Goal: Task Accomplishment & Management: Use online tool/utility

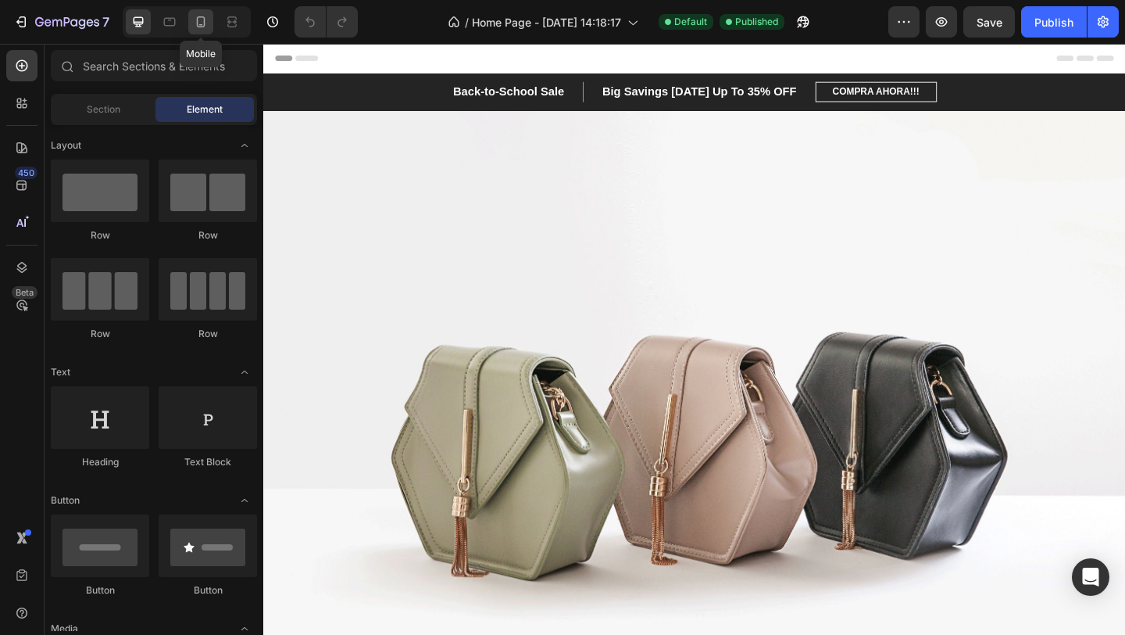
click at [208, 20] on icon at bounding box center [201, 22] width 16 height 16
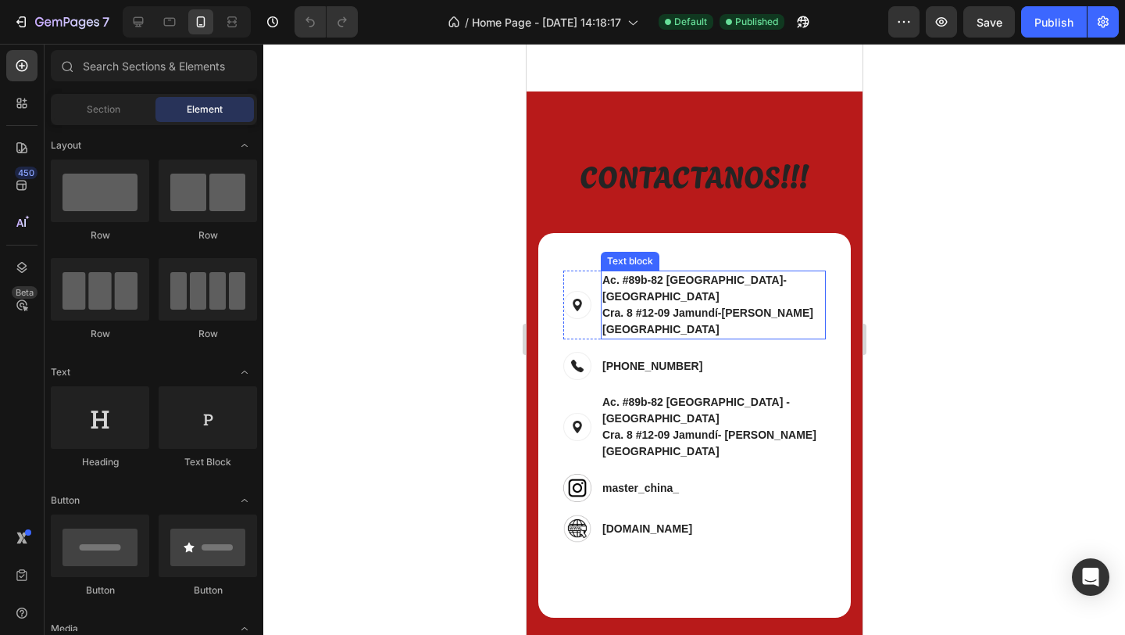
scroll to position [1952, 0]
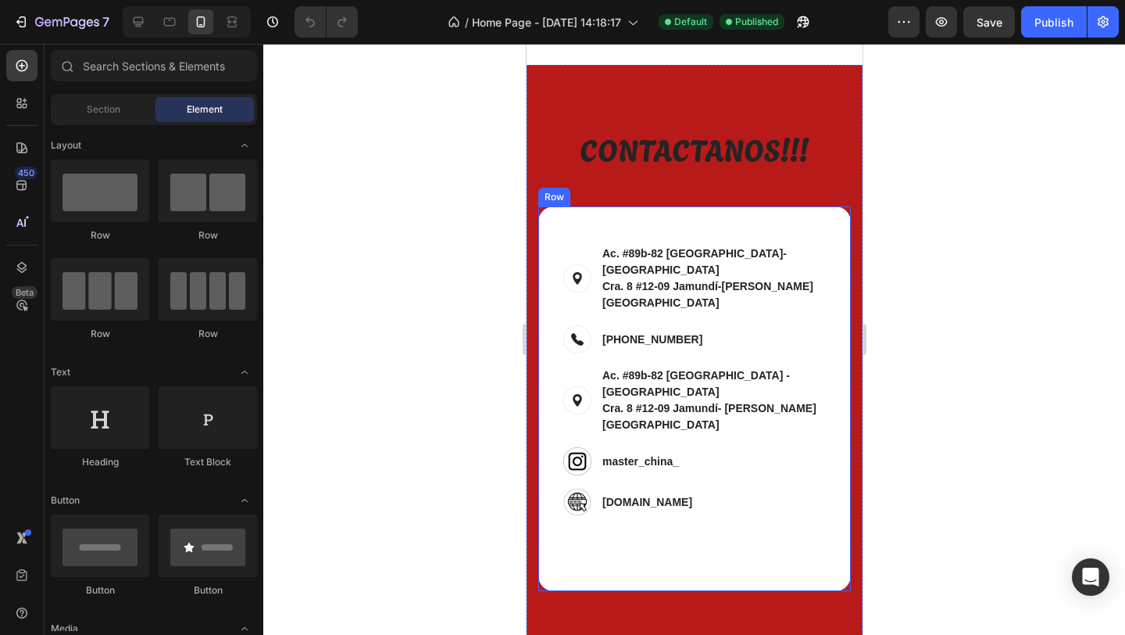
click at [727, 499] on div "Contact Info Heading Image Ac. #89b-82 Bogotá-Modelia Cra. 8 #12-09 Jamundí-Val…" at bounding box center [694, 398] width 313 height 385
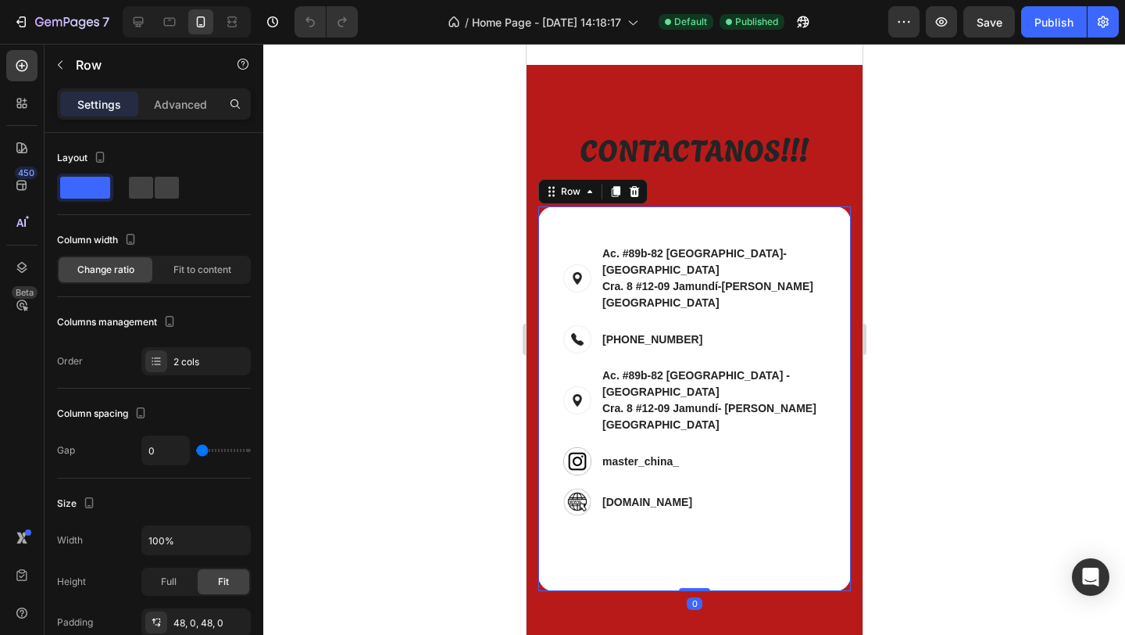
drag, startPoint x: 692, startPoint y: 523, endPoint x: 682, endPoint y: 453, distance: 70.4
click at [682, 453] on div "Contact Info Heading Image Ac. #89b-82 Bogotá-Modelia Cra. 8 #12-09 Jamundí-Val…" at bounding box center [694, 398] width 313 height 385
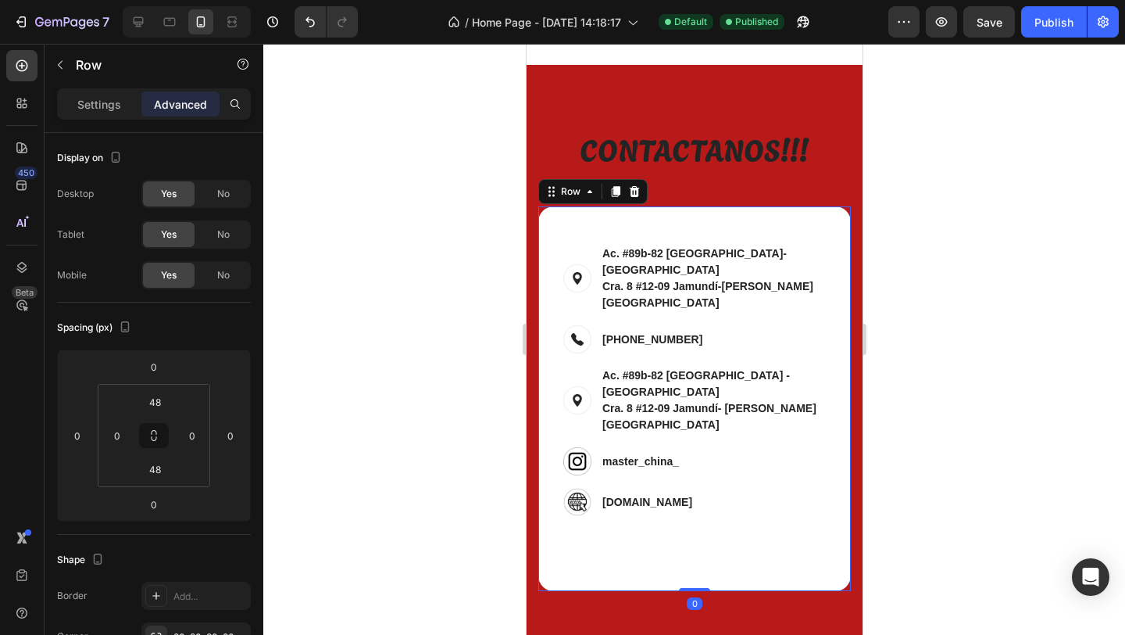
drag, startPoint x: 692, startPoint y: 510, endPoint x: 684, endPoint y: 421, distance: 88.7
click at [684, 421] on div "Contact Info Heading Image Ac. #89b-82 Bogotá-Modelia Cra. 8 #12-09 Jamundí-Val…" at bounding box center [694, 398] width 313 height 385
click at [642, 494] on p "[DOMAIN_NAME]" at bounding box center [647, 502] width 90 height 16
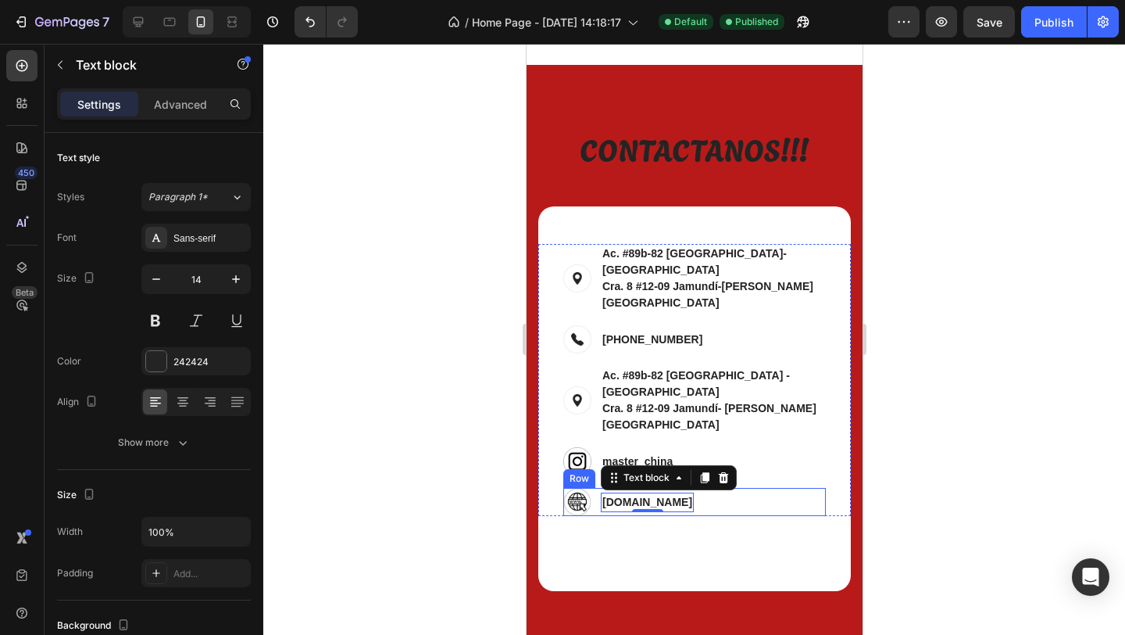
click at [765, 488] on div "Image www-mlccompany.com Text block 0 Row" at bounding box center [694, 502] width 263 height 28
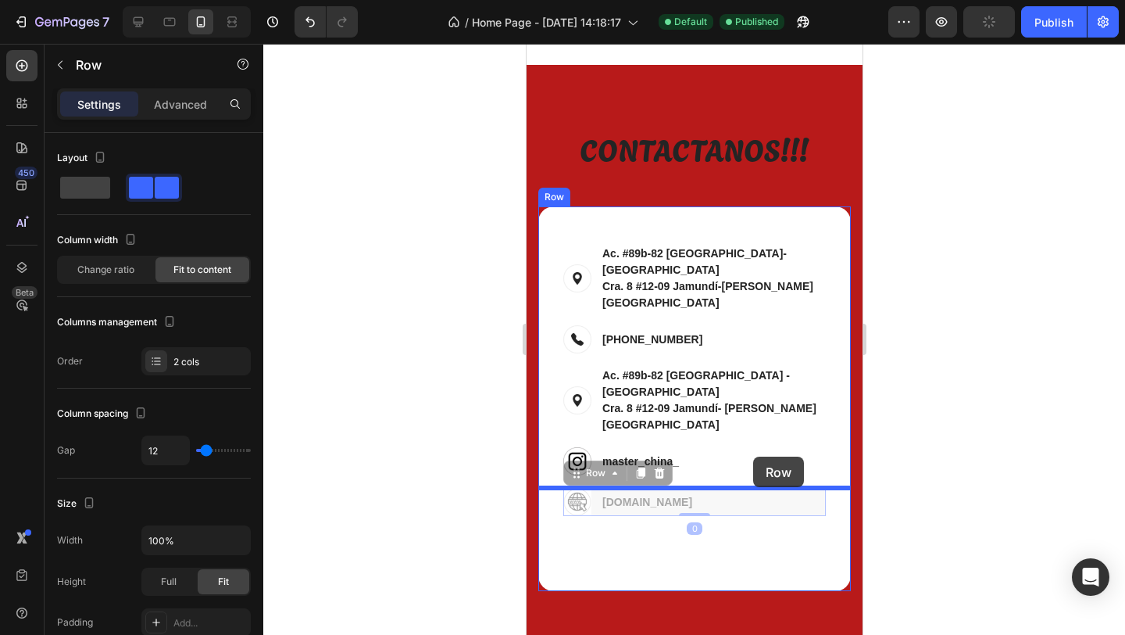
drag, startPoint x: 757, startPoint y: 422, endPoint x: 753, endPoint y: 456, distance: 34.6
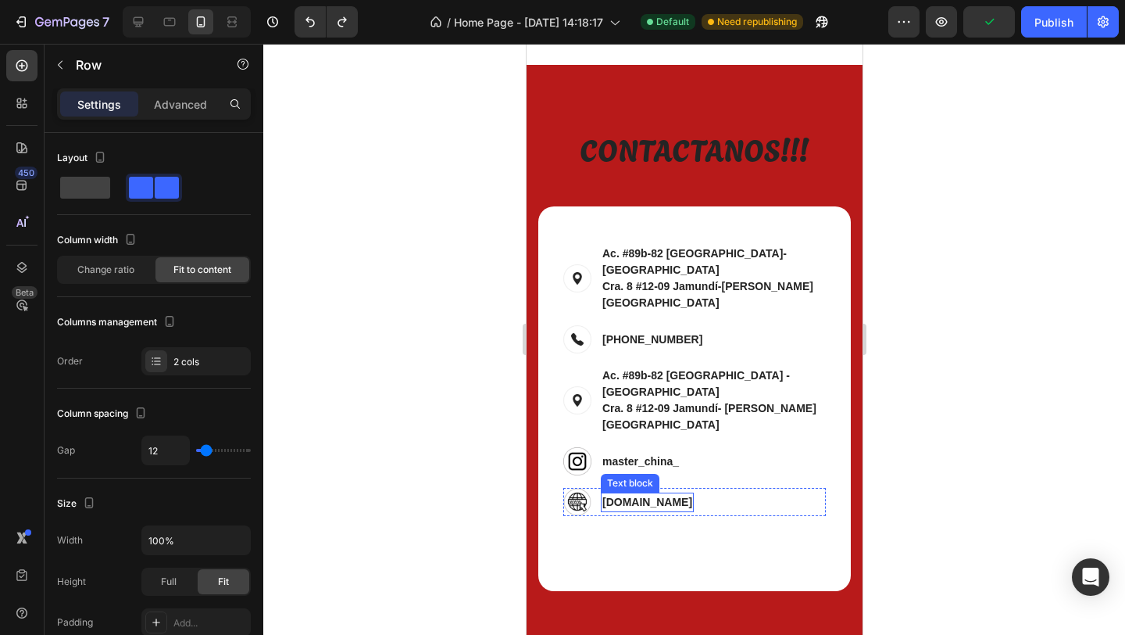
click at [655, 494] on p "[DOMAIN_NAME]" at bounding box center [647, 502] width 90 height 16
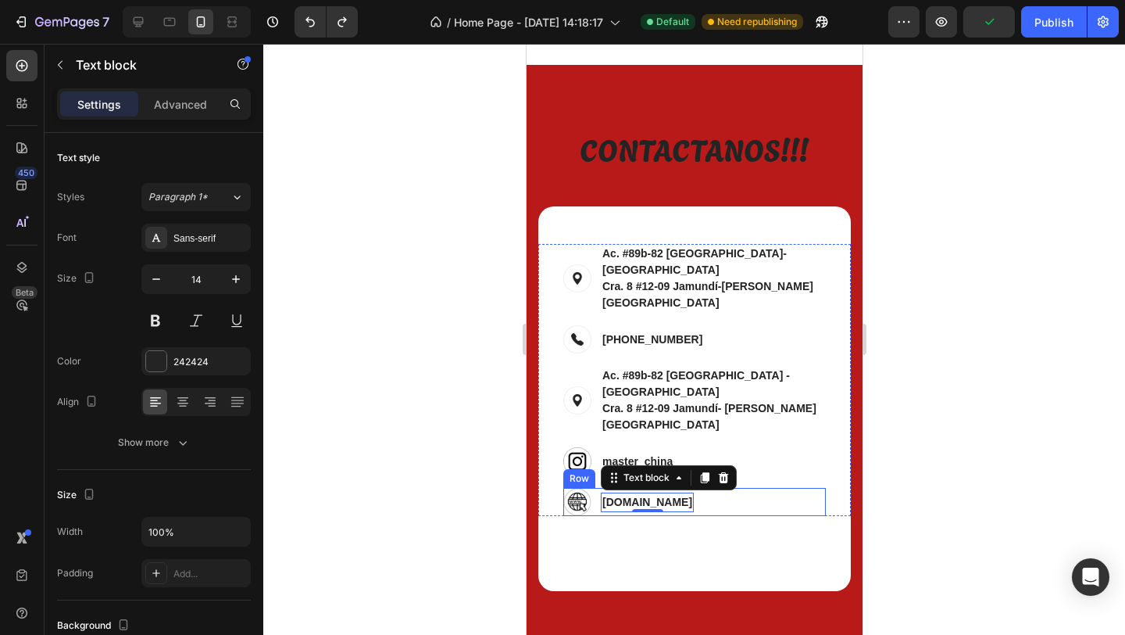
click at [757, 488] on div "Image www-mlccompany.com Text block 0 Row" at bounding box center [694, 502] width 263 height 28
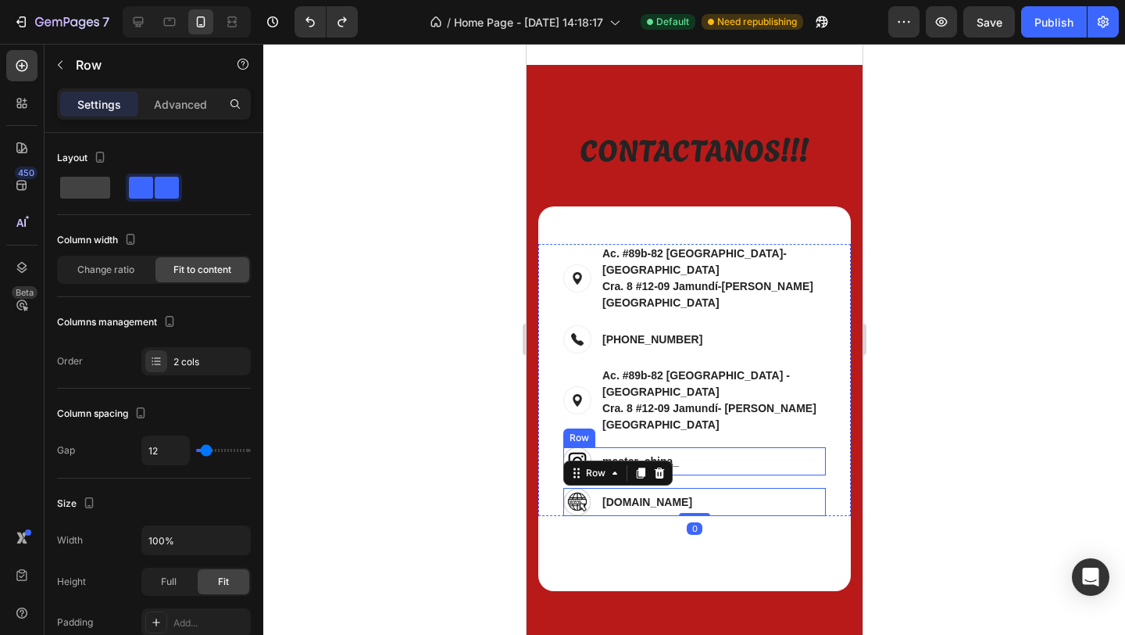
click at [733, 447] on div "Image master_china_ Text block Row" at bounding box center [694, 461] width 263 height 28
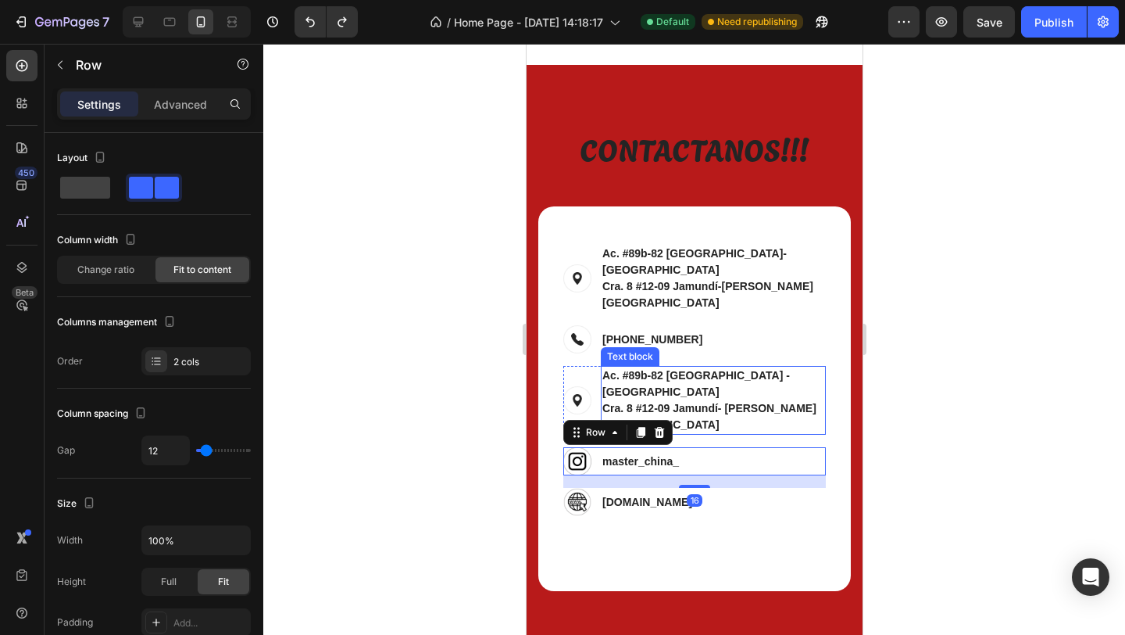
click at [815, 366] on div "Image Ac. #89b-82 Bogotá - Cundinamarca Cra. 8 #12-09 Jamundí- Valle del cauca …" at bounding box center [694, 400] width 263 height 69
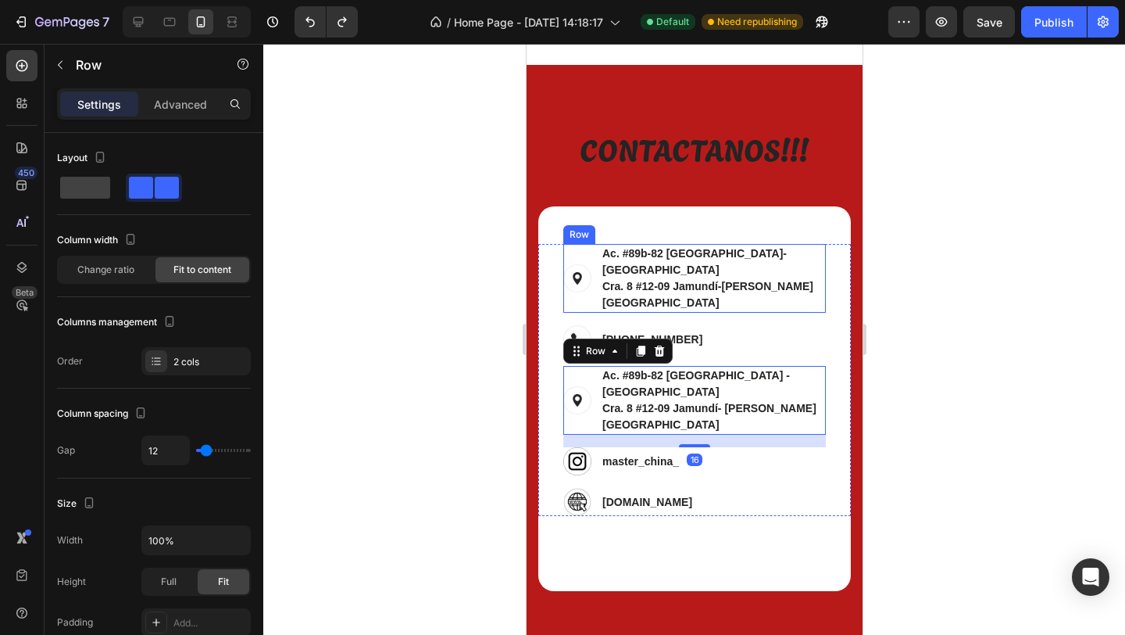
click at [801, 256] on div "Image Ac. #89b-82 Bogotá-Modelia Cra. 8 #12-09 Jamundí-Valle del cauca Text blo…" at bounding box center [694, 278] width 263 height 69
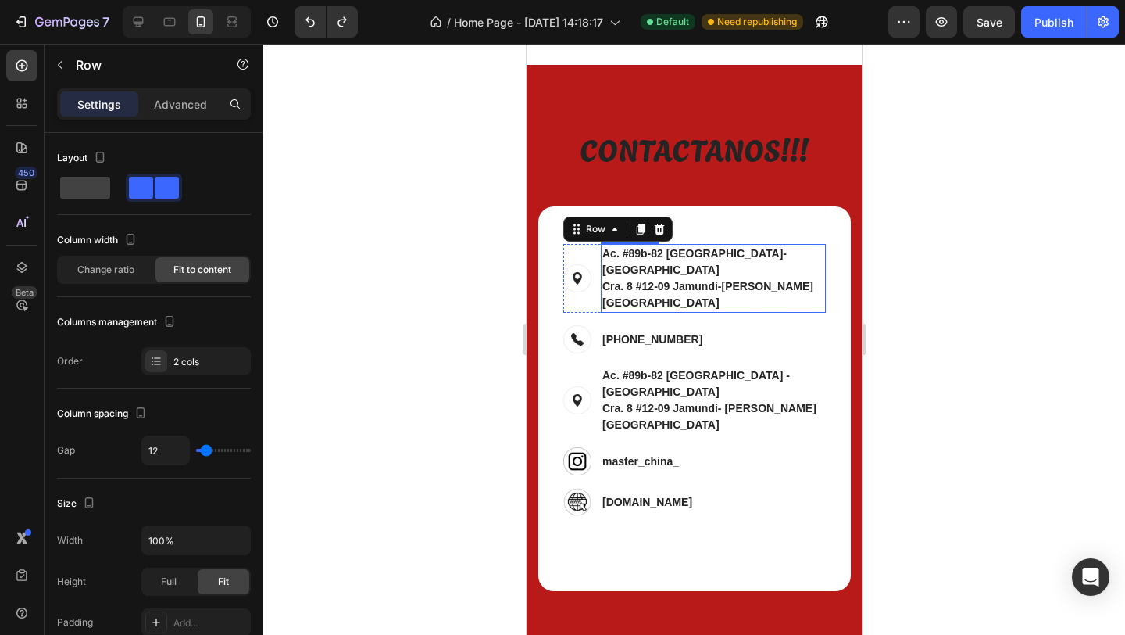
click at [781, 256] on p "Ac. #89b-82 Bogotá-Modelia Cra. 8 #12-09 Jamundí-Valle del cauca" at bounding box center [713, 278] width 222 height 66
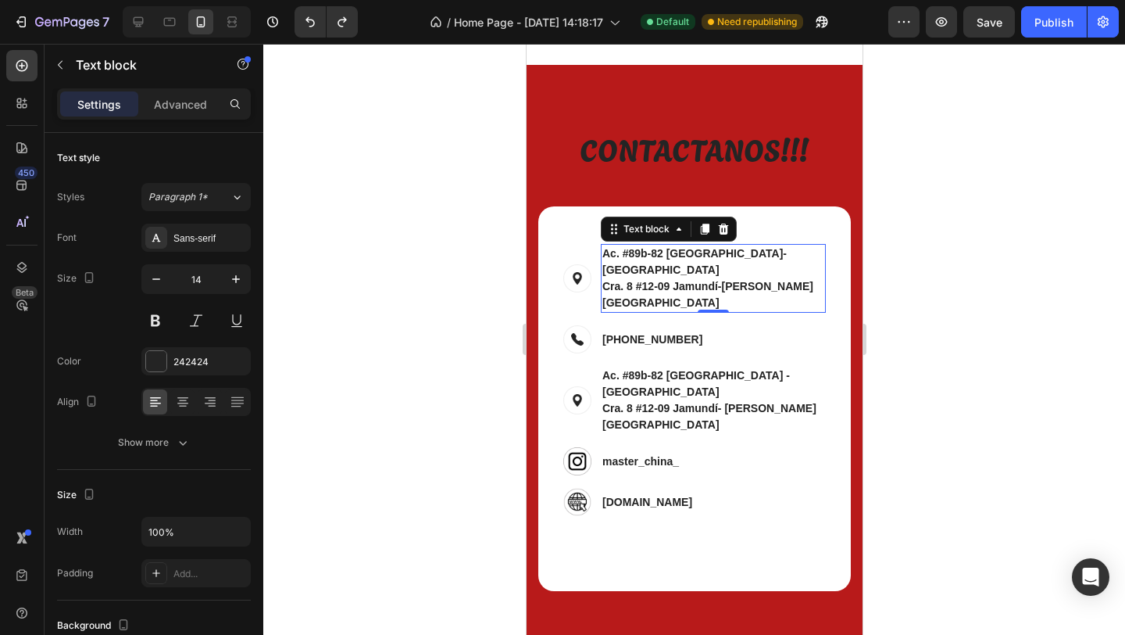
click at [745, 325] on div "Image +86 13302206342 Text block Row" at bounding box center [694, 339] width 263 height 28
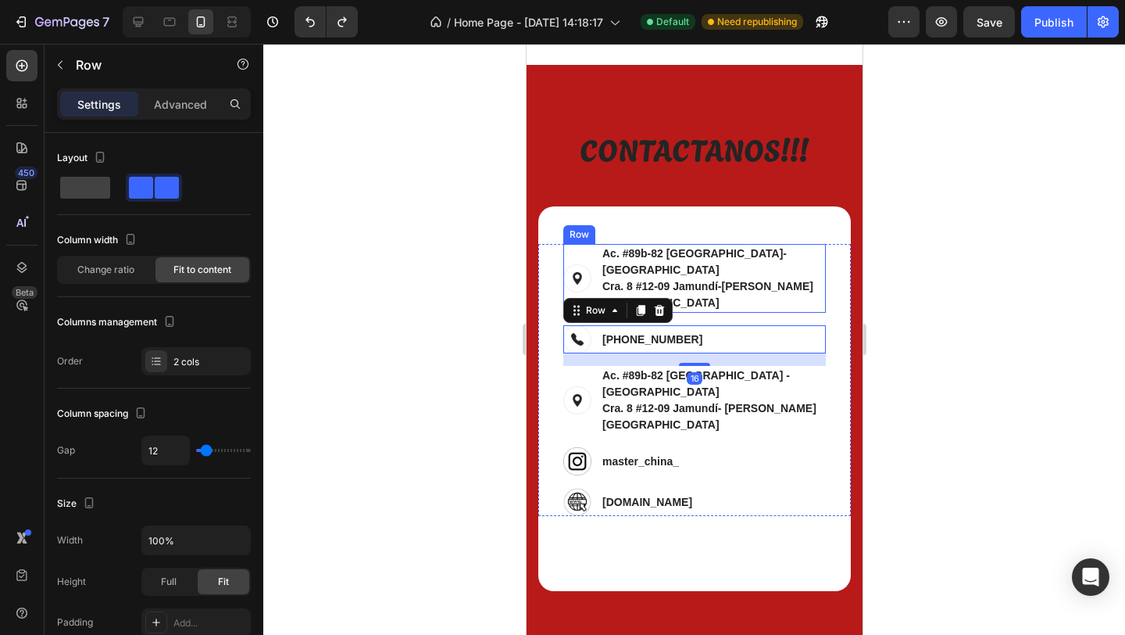
click at [814, 263] on div "Image Ac. #89b-82 Bogotá-Modelia Cra. 8 #12-09 Jamundí-Valle del cauca Text blo…" at bounding box center [694, 278] width 263 height 69
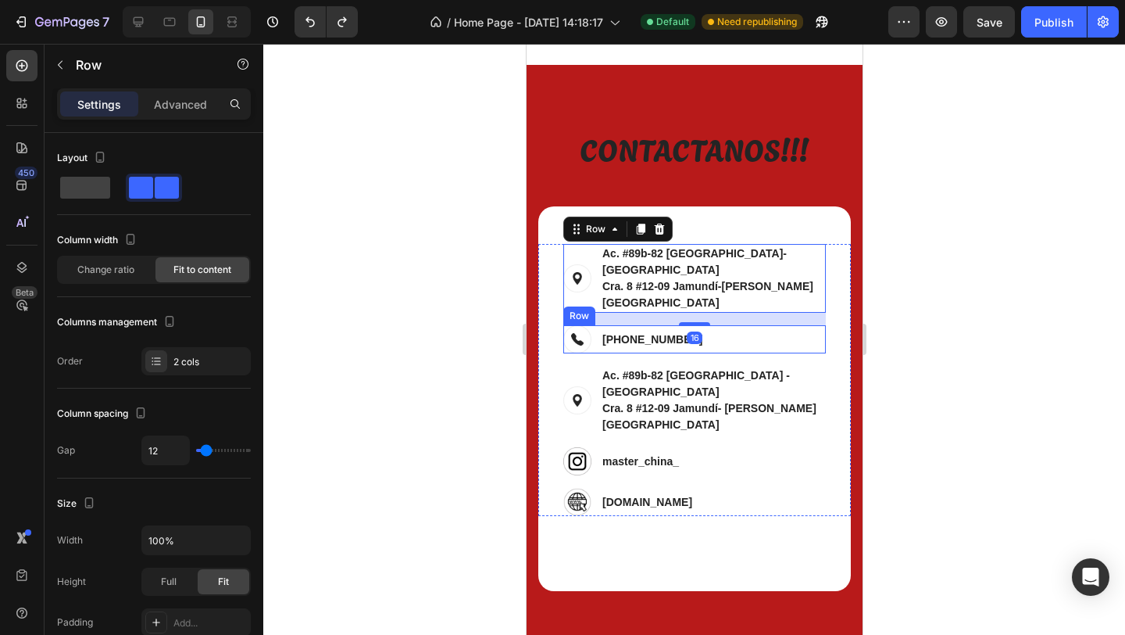
click at [785, 325] on div "Image +86 13302206342 Text block Row" at bounding box center [694, 339] width 263 height 28
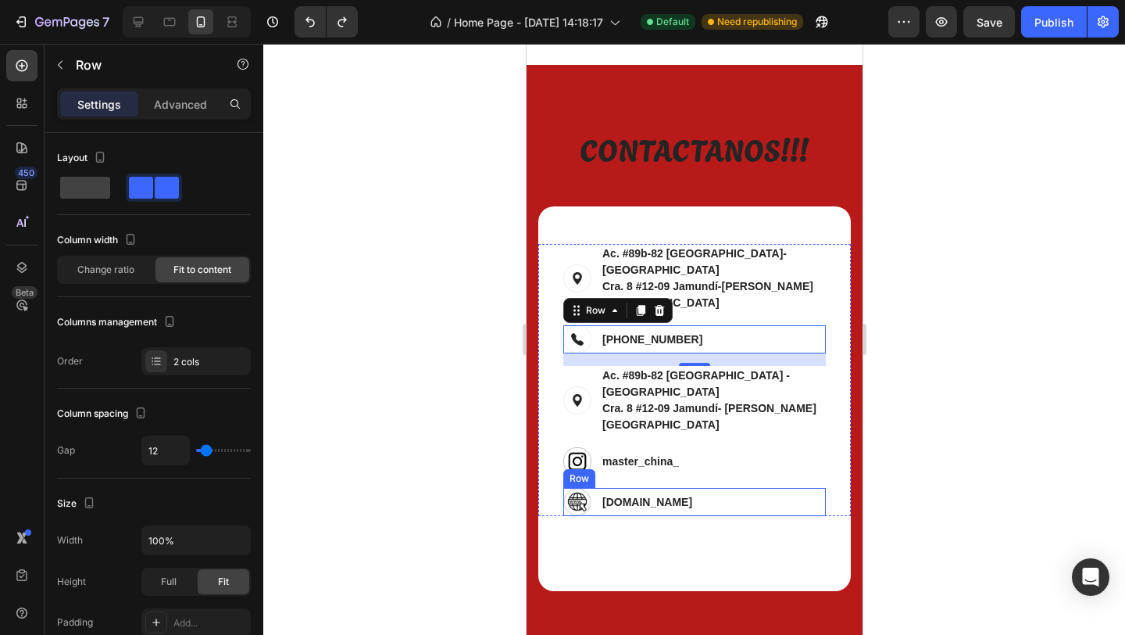
click at [771, 488] on div "Image www-mlccompany.com Text block Row" at bounding box center [694, 502] width 263 height 28
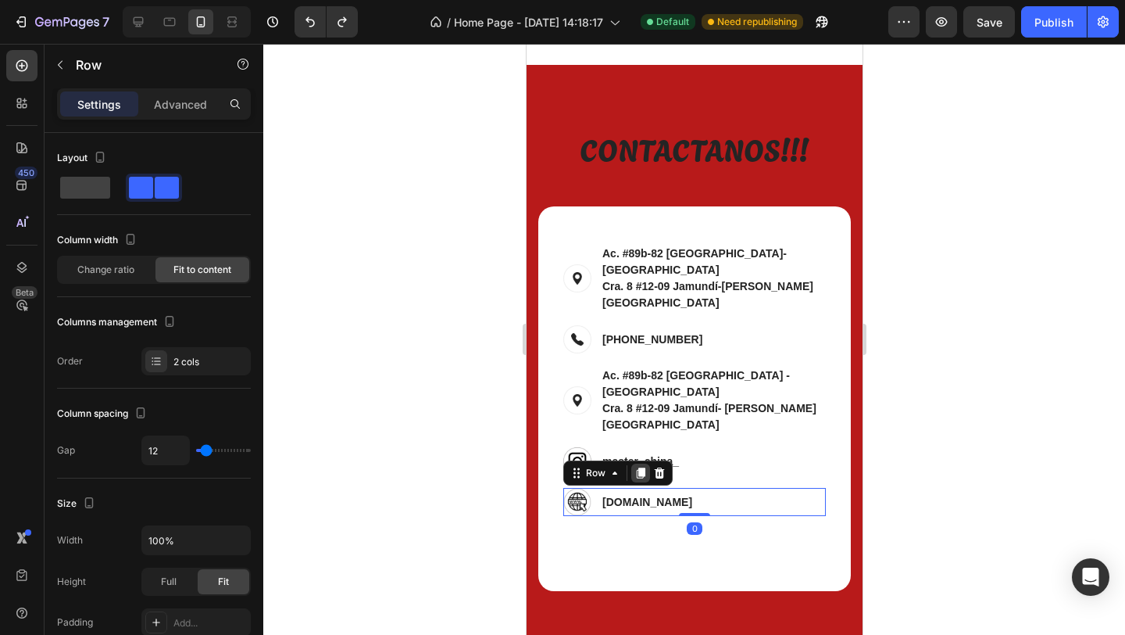
click at [635, 467] on icon at bounding box center [640, 473] width 13 height 13
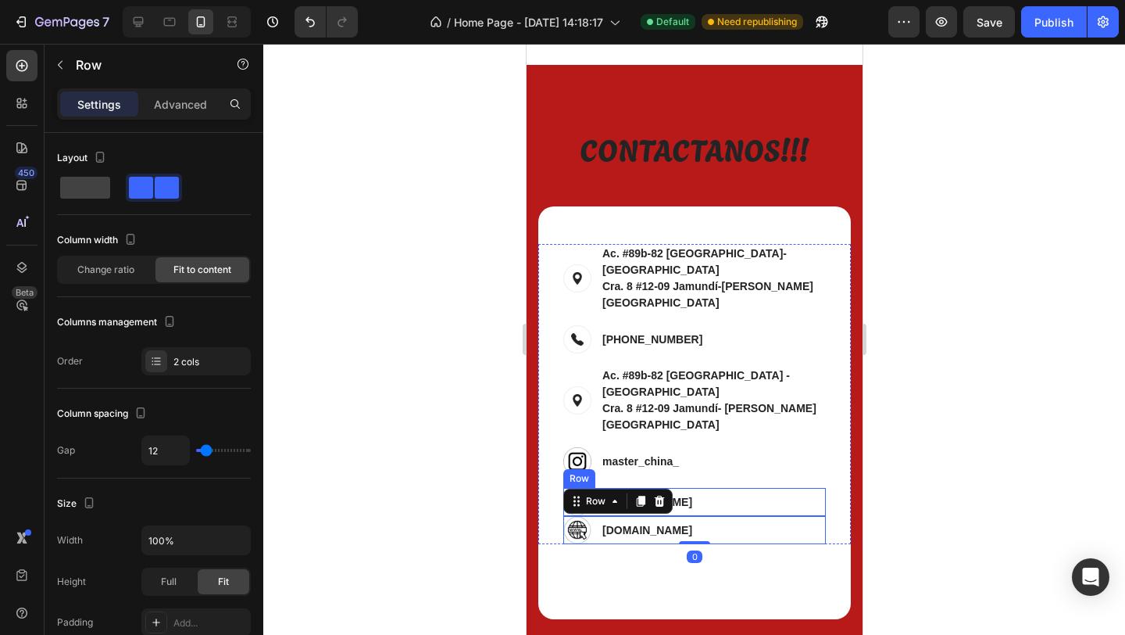
click at [734, 488] on div "Image www-mlccompany.com Text block Row" at bounding box center [694, 502] width 263 height 28
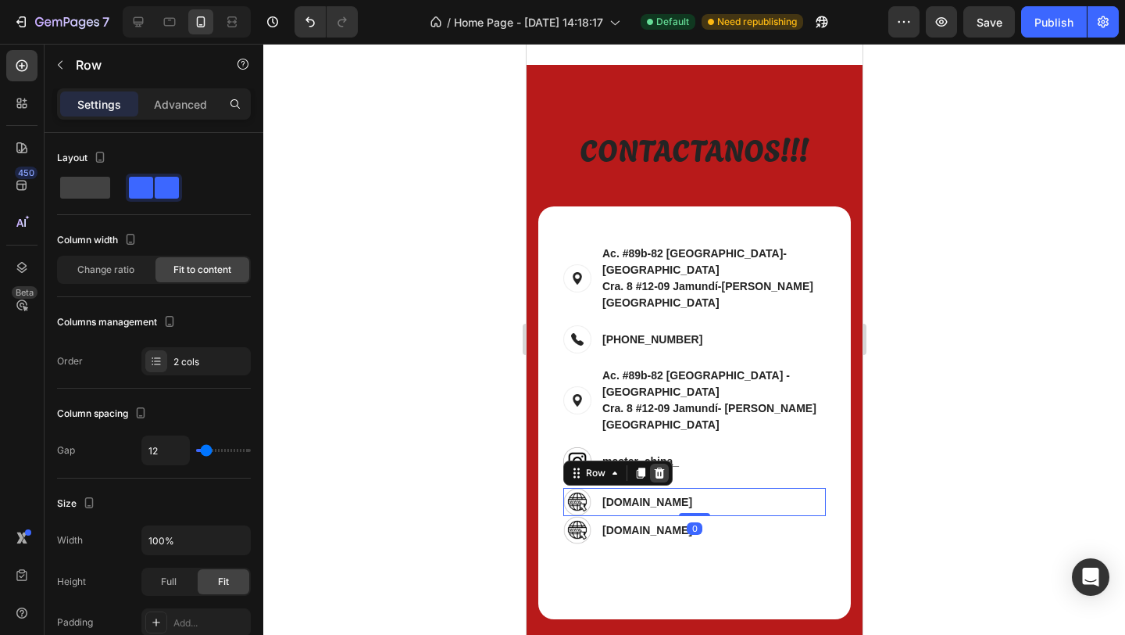
click at [663, 467] on icon at bounding box center [659, 473] width 13 height 13
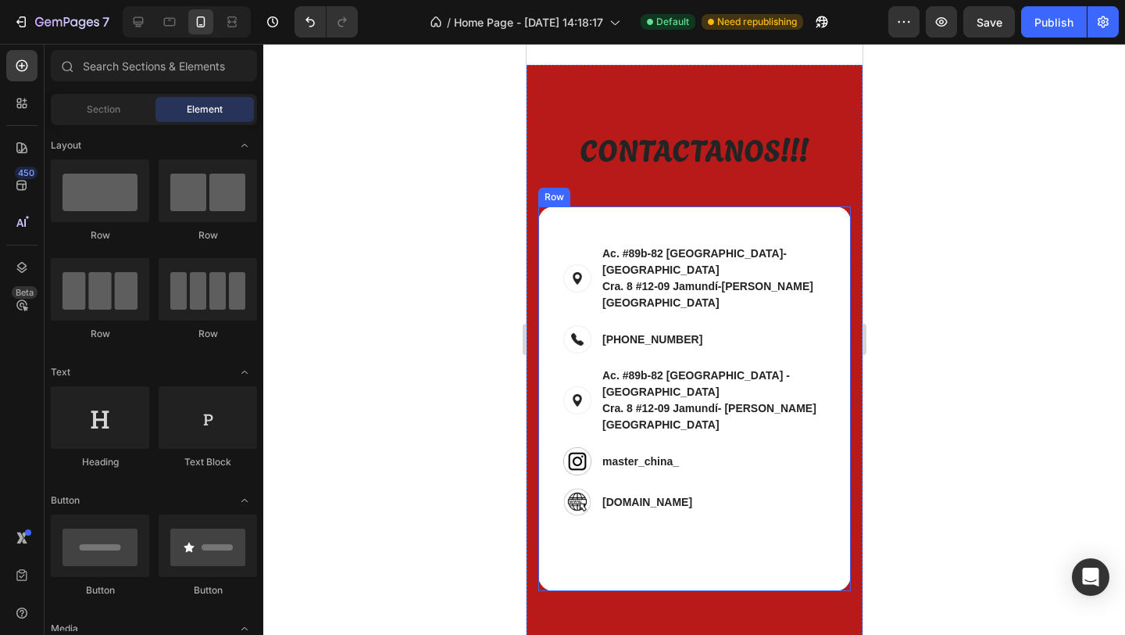
click at [717, 519] on div "Contact Info Heading Image Ac. #89b-82 Bogotá-Modelia Cra. 8 #12-09 Jamundí-Val…" at bounding box center [694, 398] width 313 height 385
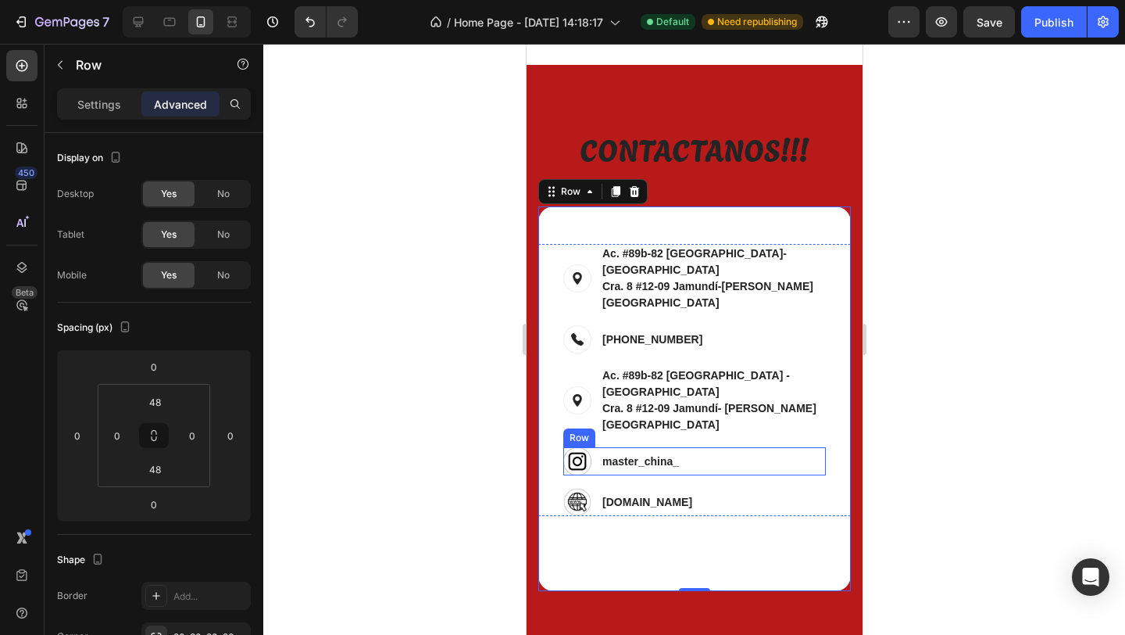
click at [692, 447] on div "Image master_china_ Text block Row" at bounding box center [694, 461] width 263 height 28
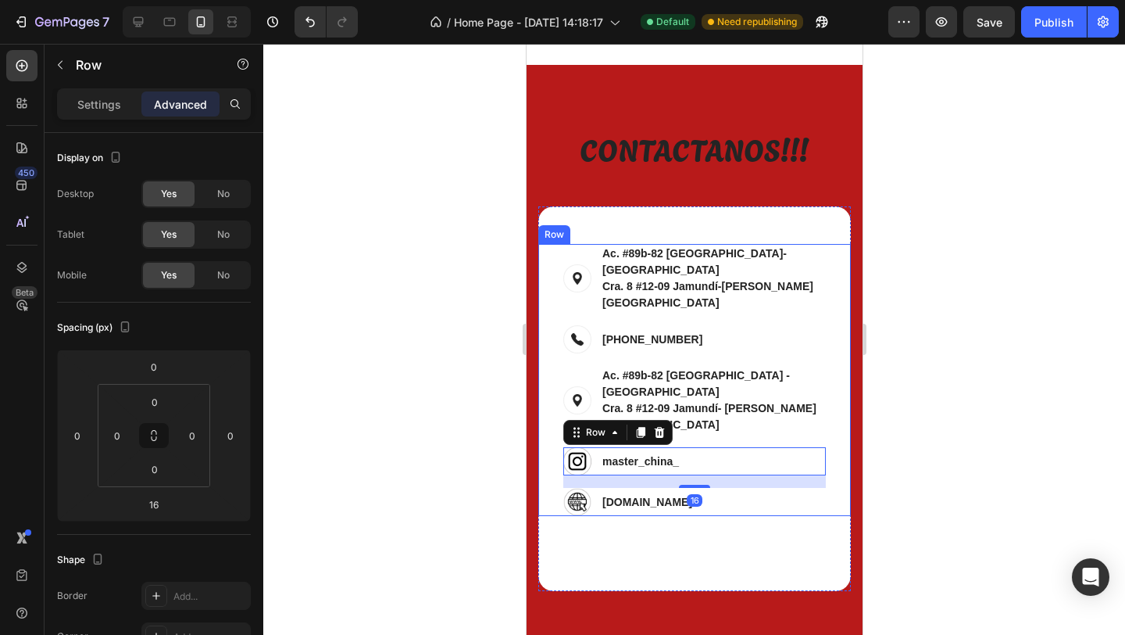
click at [710, 326] on div "Contact Info Heading Image Ac. #89b-82 Bogotá-Modelia Cra. 8 #12-09 Jamundí-Val…" at bounding box center [694, 380] width 263 height 272
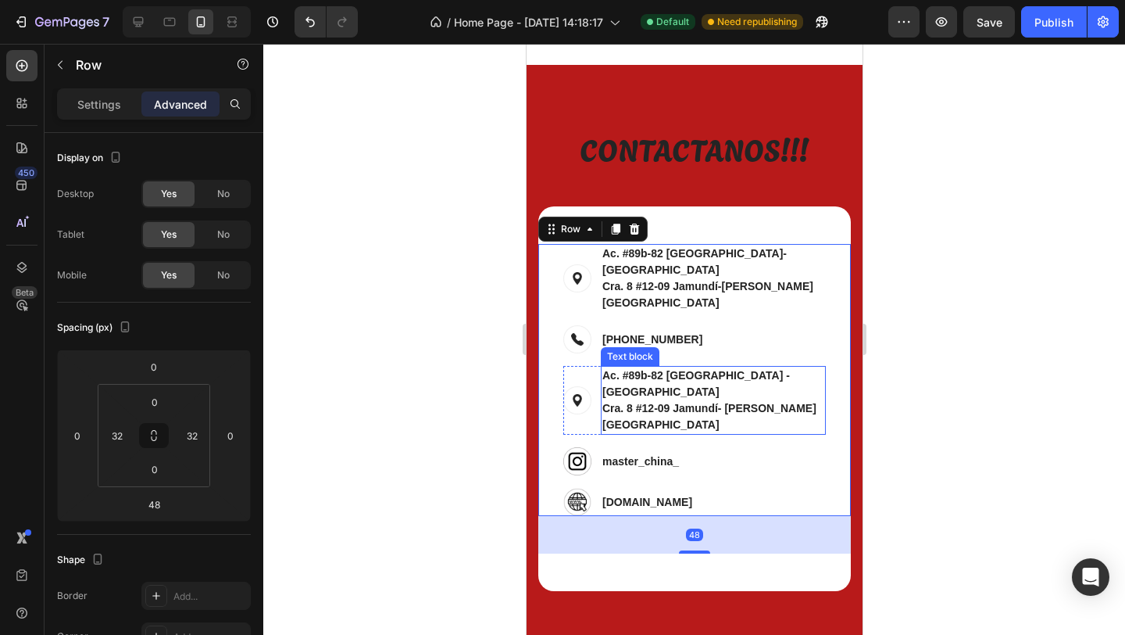
click at [707, 367] on p "Ac. #89b-82 Bogotá - Cundinamarca Cra. 8 #12-09 Jamundí- Valle del cauca" at bounding box center [713, 400] width 222 height 66
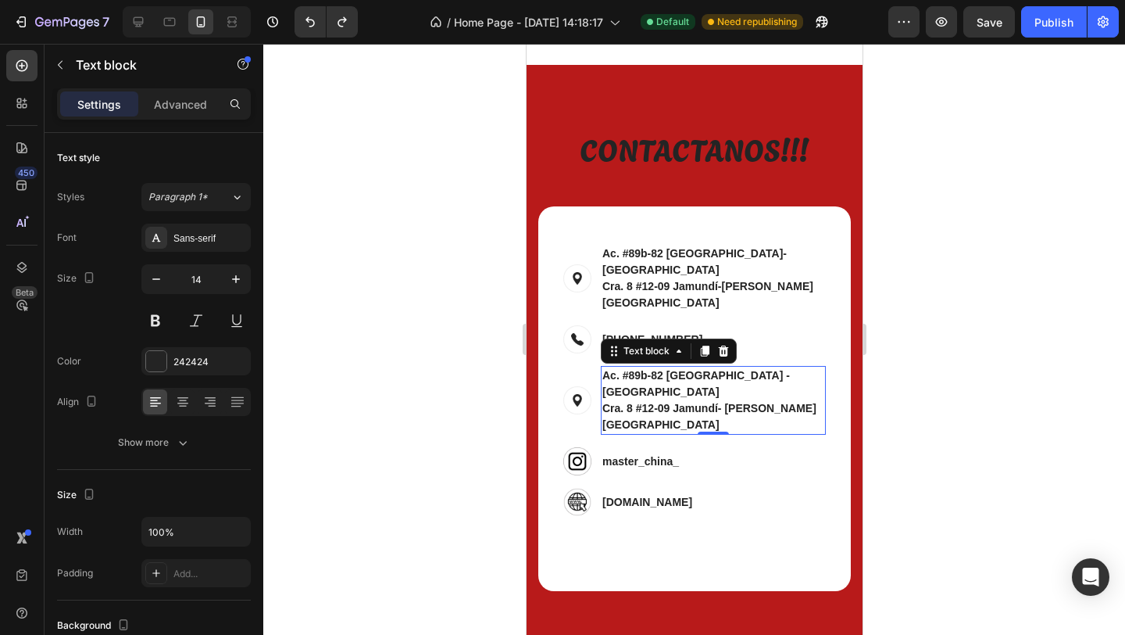
click at [707, 367] on p "Ac. #89b-82 Bogotá - Cundinamarca Cra. 8 #12-09 Jamundí- Valle del cauca" at bounding box center [713, 400] width 222 height 66
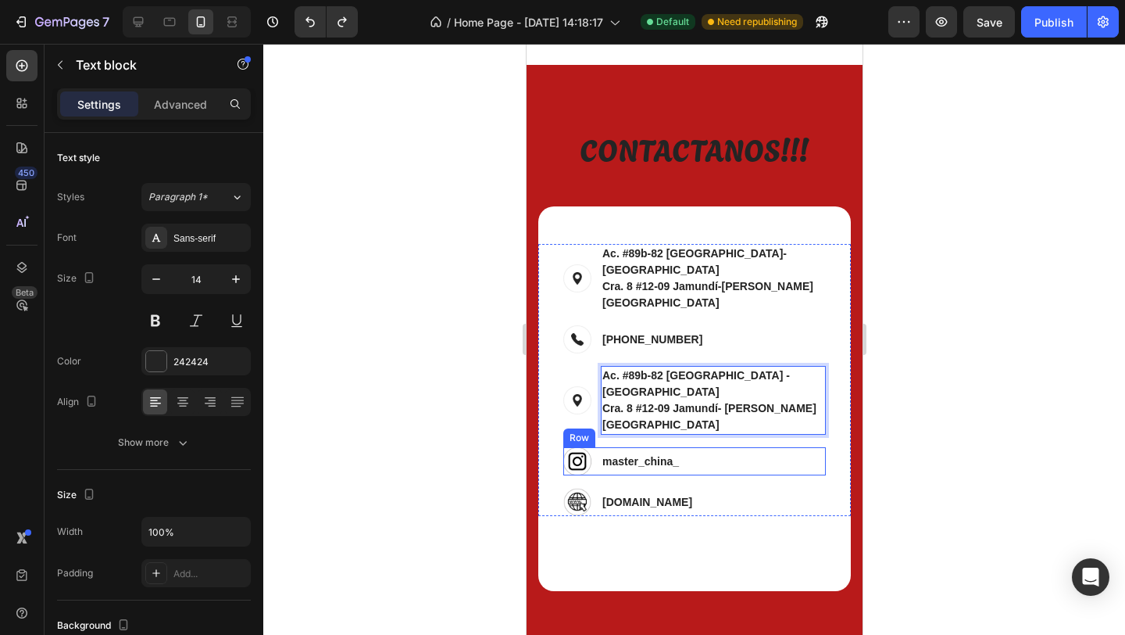
click at [769, 447] on div "Image master_china_ Text block Row" at bounding box center [694, 461] width 263 height 28
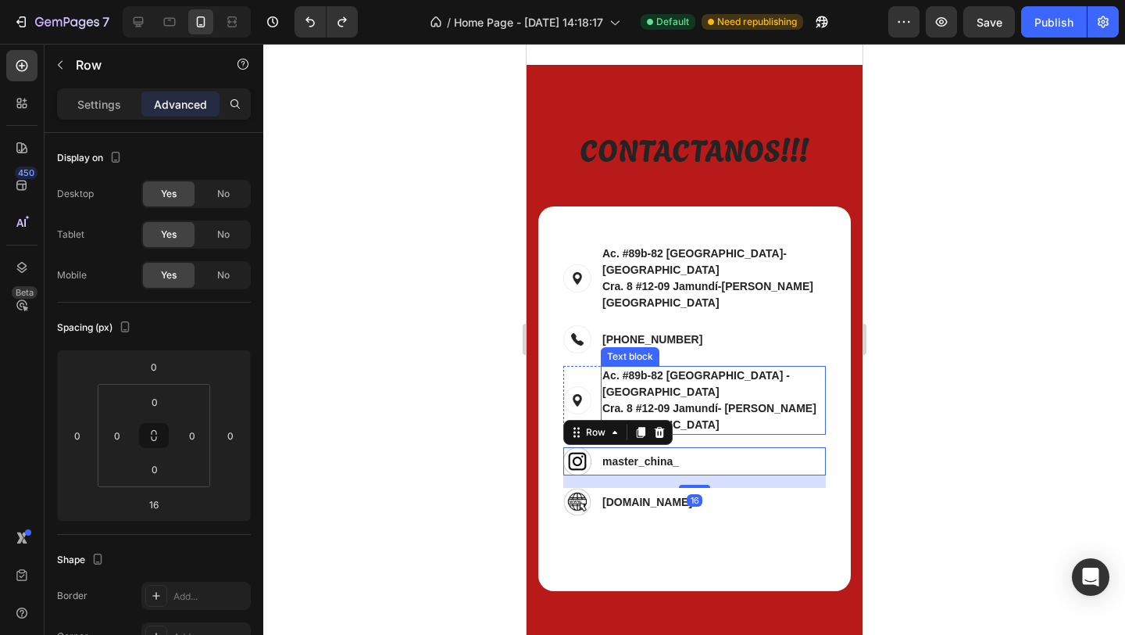
click at [757, 367] on p "Ac. #89b-82 Bogotá - Cundinamarca Cra. 8 #12-09 Jamundí- Valle del cauca" at bounding box center [713, 400] width 222 height 66
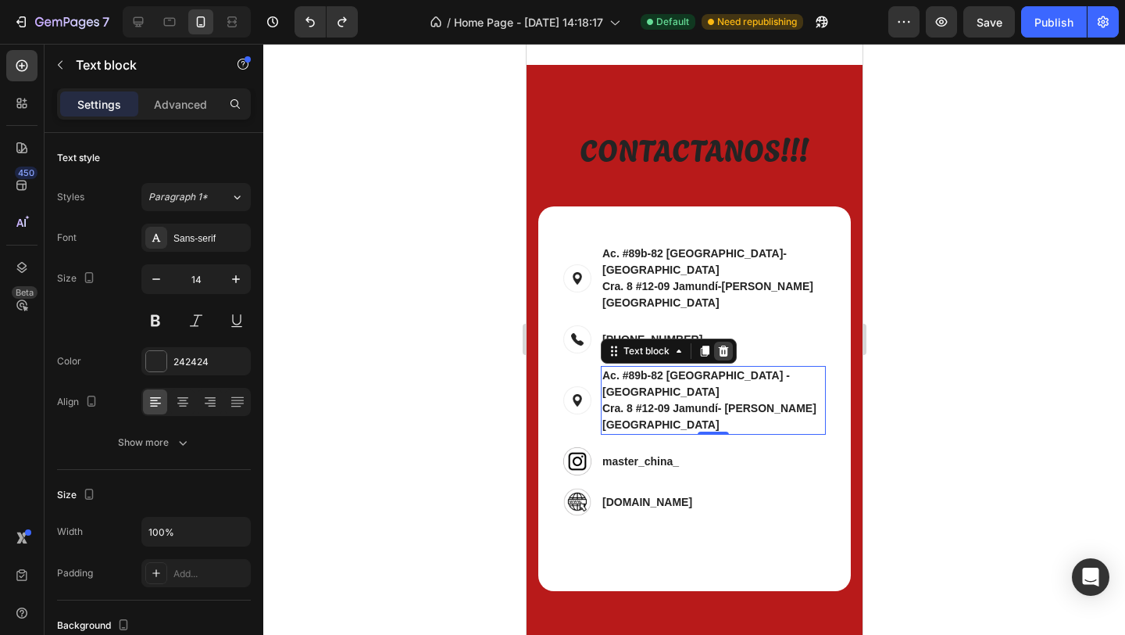
click at [722, 345] on icon at bounding box center [723, 351] width 13 height 13
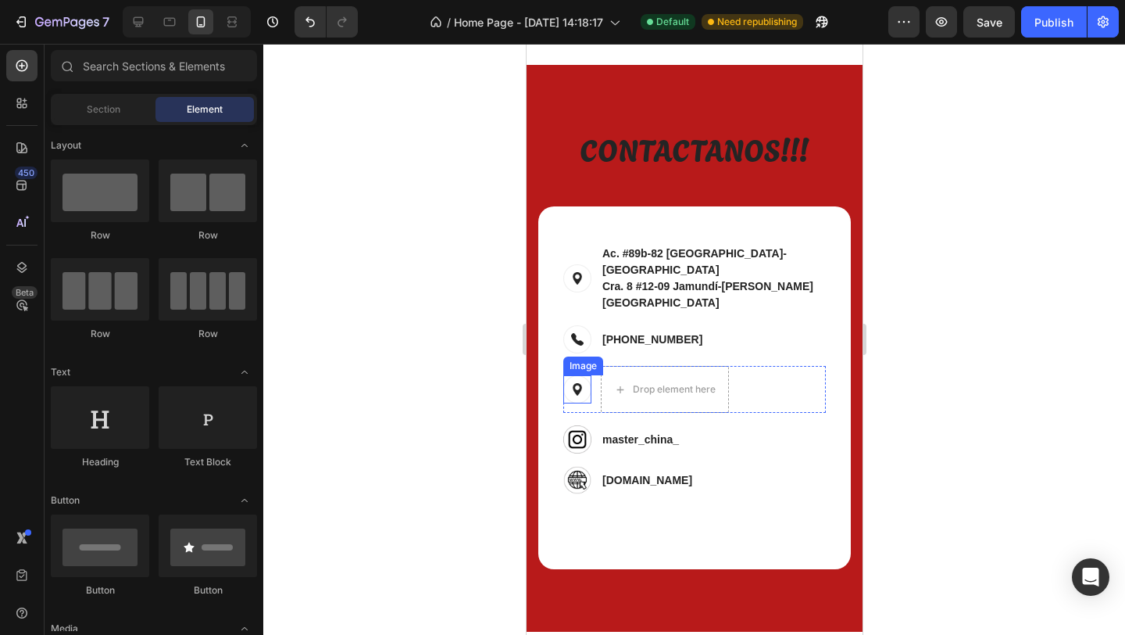
click at [569, 375] on img at bounding box center [577, 389] width 28 height 28
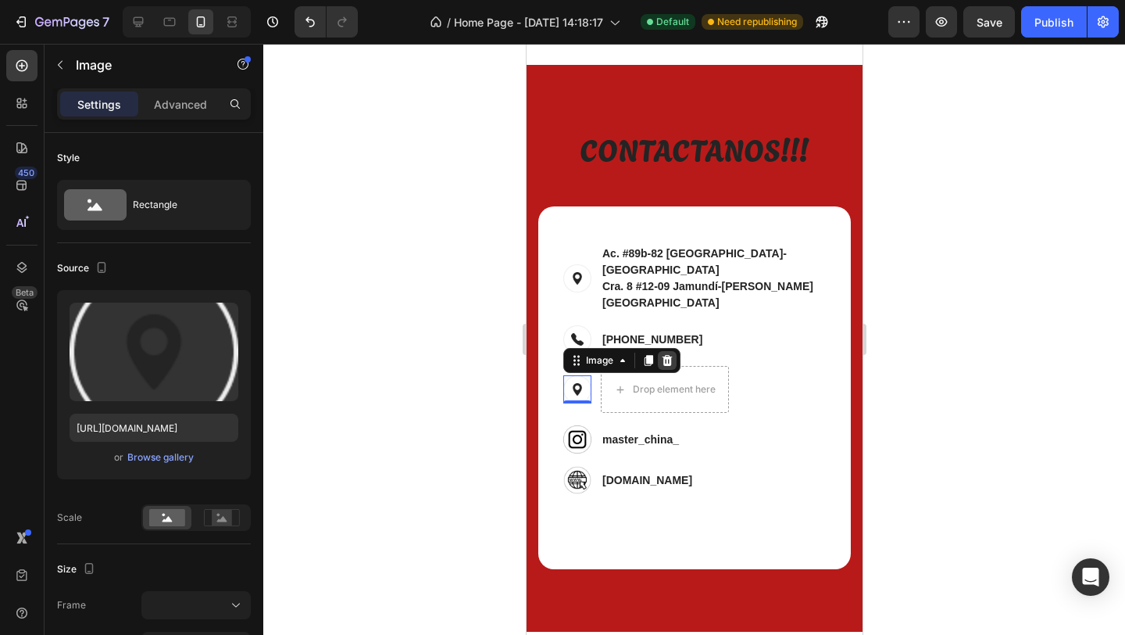
click at [670, 354] on icon at bounding box center [666, 360] width 13 height 13
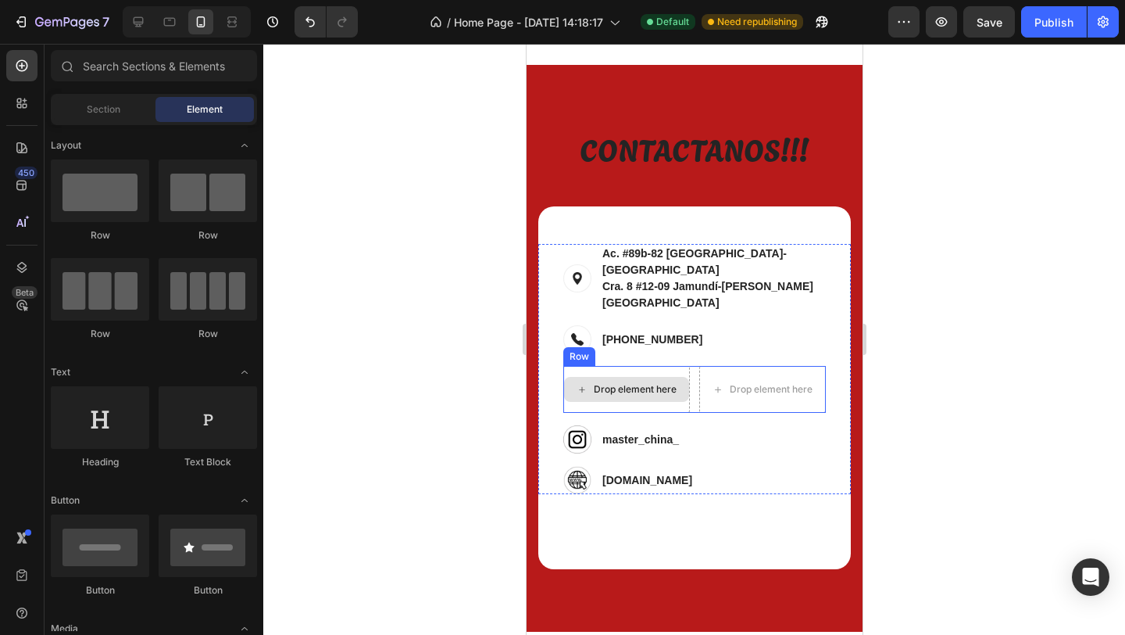
click at [655, 383] on div "Drop element here" at bounding box center [634, 389] width 83 height 13
click at [685, 366] on div "Drop element here" at bounding box center [626, 389] width 127 height 47
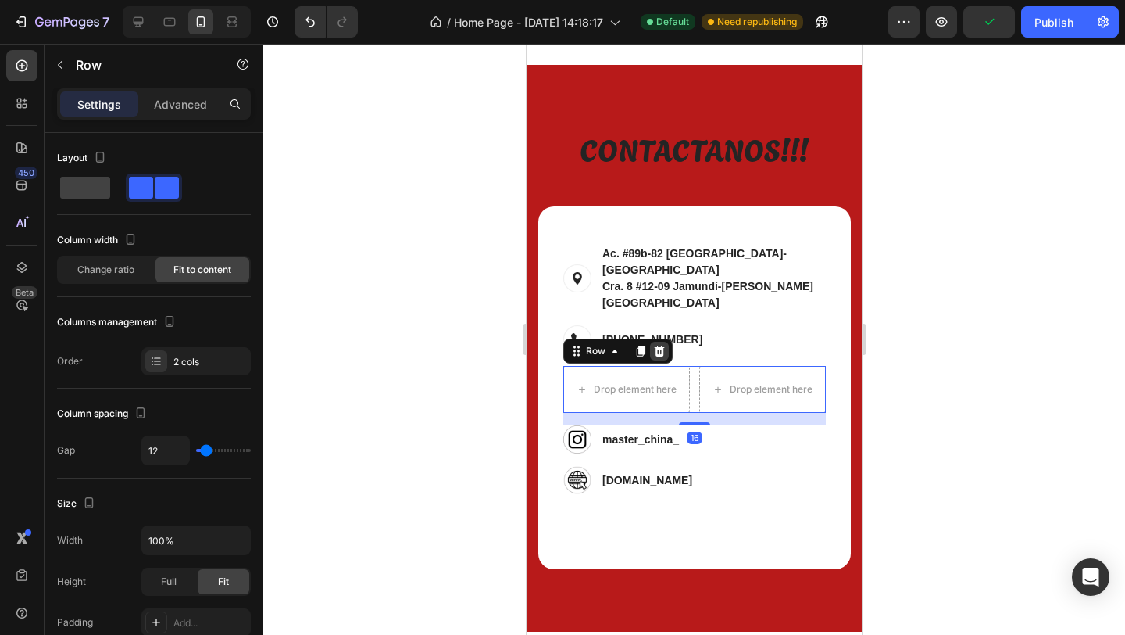
click at [666, 342] on div at bounding box center [658, 351] width 19 height 19
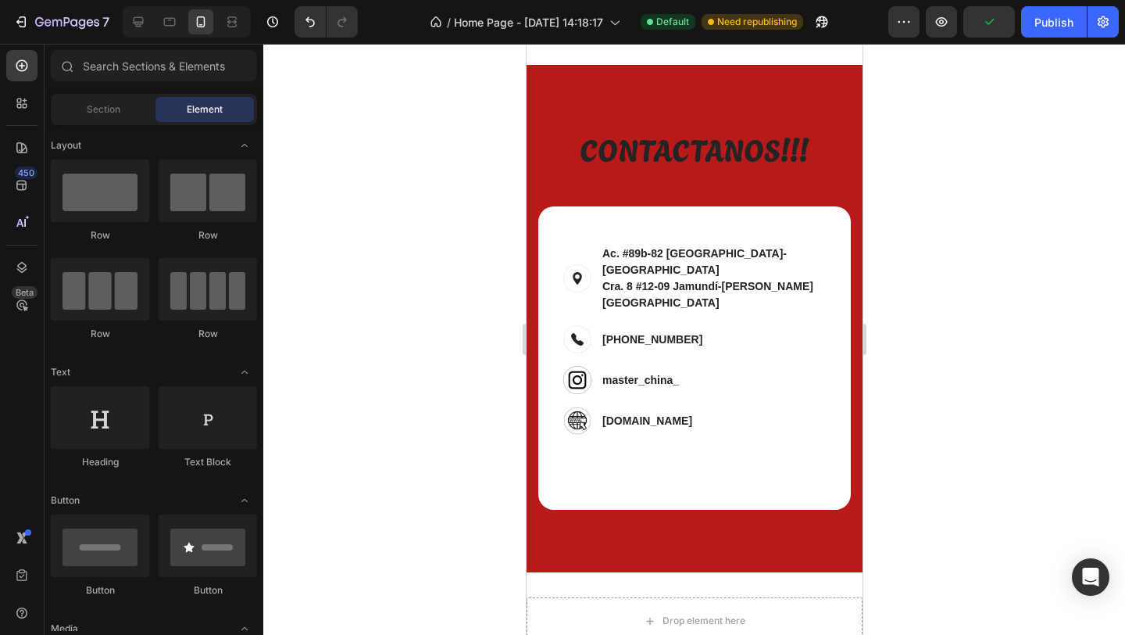
click at [677, 404] on div "Contact Info Heading Image Ac. #89b-82 Bogotá-Modelia Cra. 8 #12-09 Jamundí-Val…" at bounding box center [694, 358] width 313 height 228
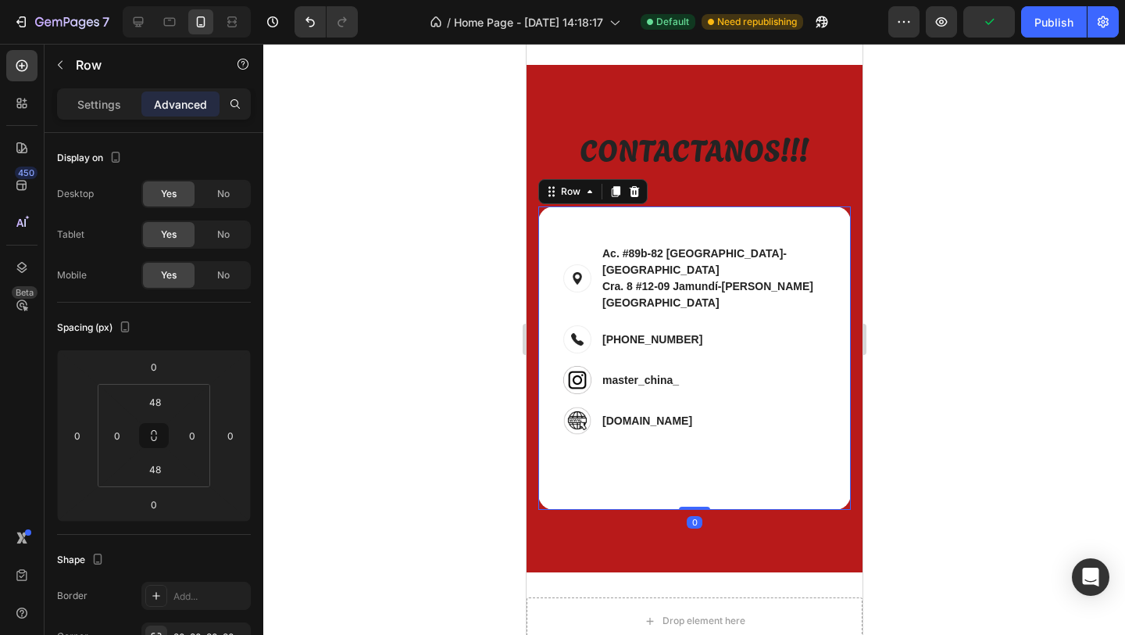
click at [682, 454] on div "Contact Info Heading Image Ac. #89b-82 Bogotá-Modelia Cra. 8 #12-09 Jamundí-Val…" at bounding box center [694, 357] width 313 height 303
click at [601, 409] on div "Contact Info Heading Image Ac. #89b-82 Bogotá-Modelia Cra. 8 #12-09 Jamundí-Val…" at bounding box center [694, 358] width 313 height 228
drag, startPoint x: 690, startPoint y: 474, endPoint x: 689, endPoint y: 436, distance: 37.5
click at [689, 436] on div "Contact Info Heading Image Ac. #89b-82 Bogotá-Modelia Cra. 8 #12-09 Jamundí-Val…" at bounding box center [694, 357] width 313 height 303
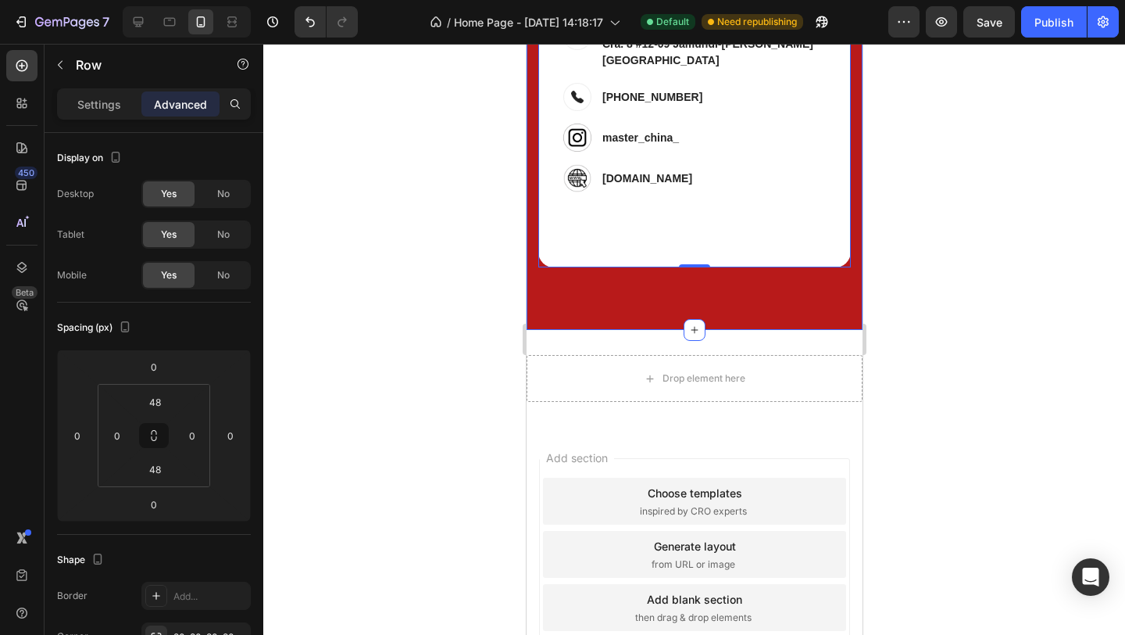
scroll to position [2284, 0]
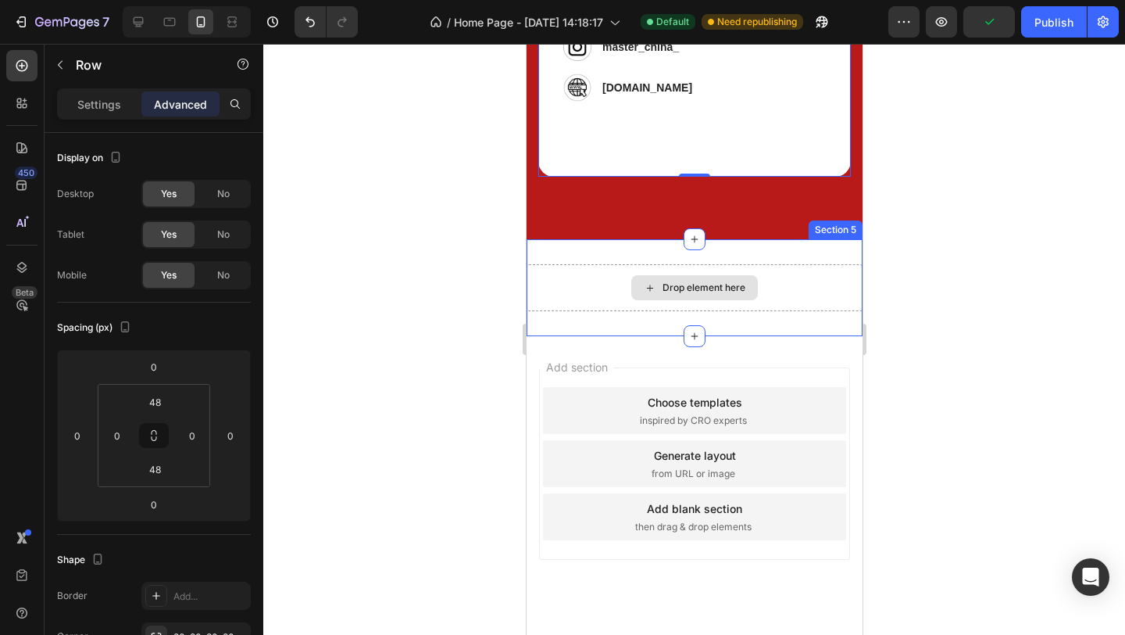
click at [646, 264] on div "Drop element here" at bounding box center [694, 287] width 336 height 47
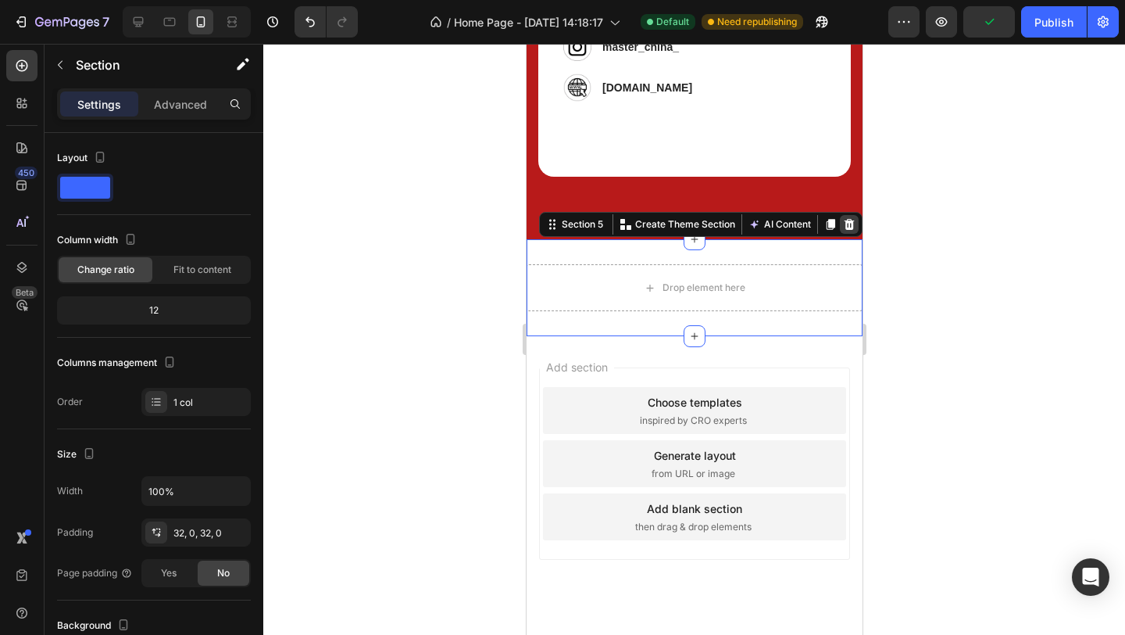
click at [856, 215] on div at bounding box center [848, 224] width 19 height 19
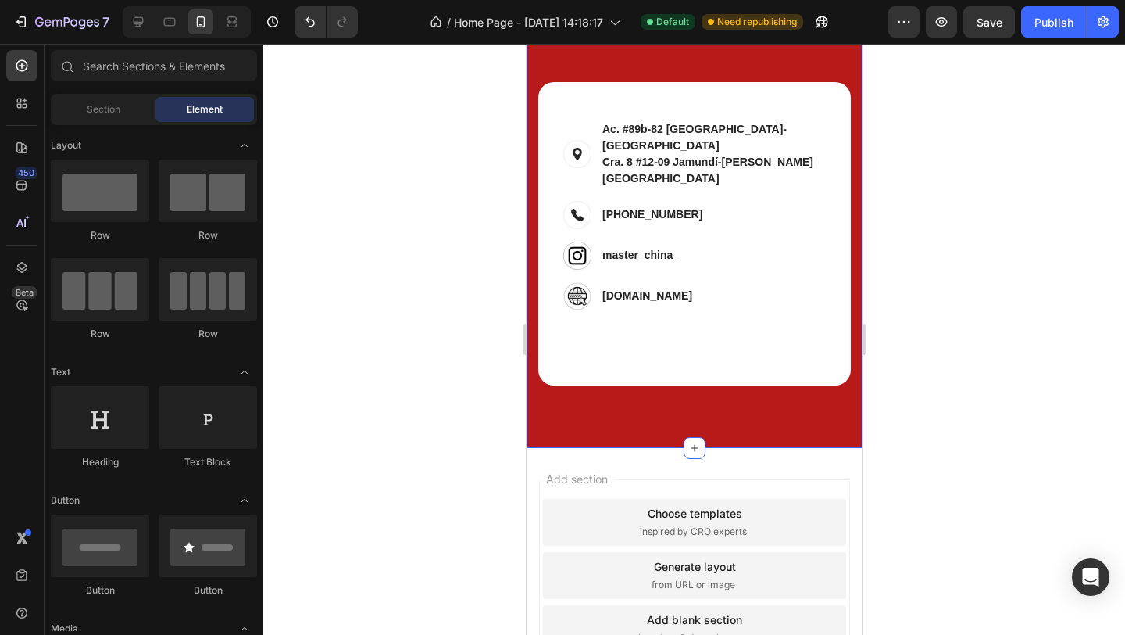
scroll to position [1592, 0]
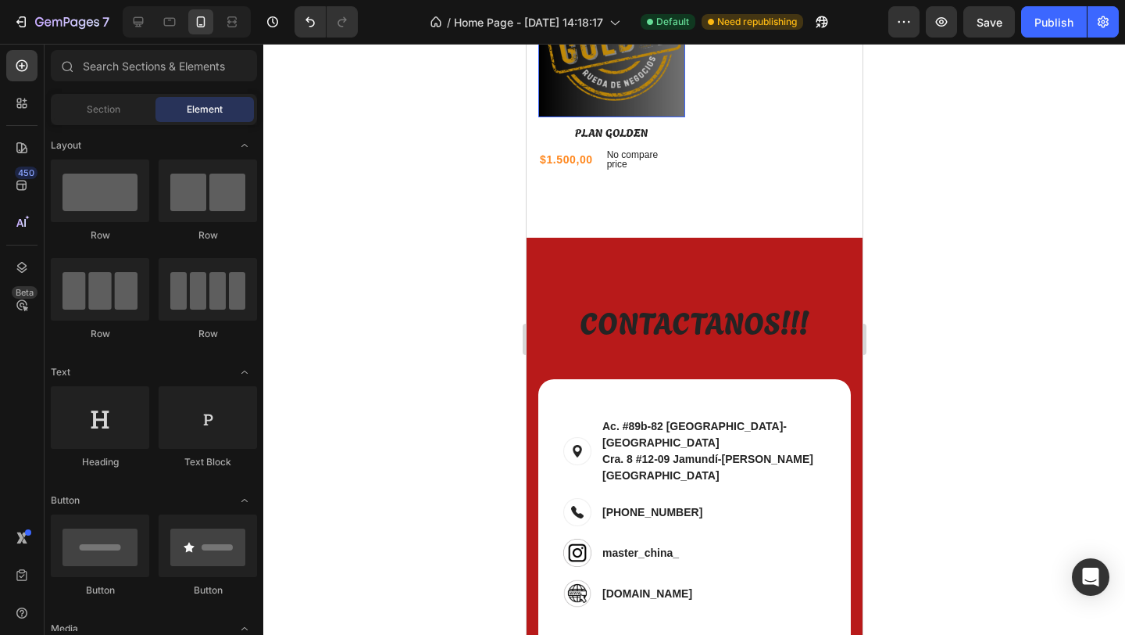
click at [673, 117] on img at bounding box center [611, 43] width 147 height 147
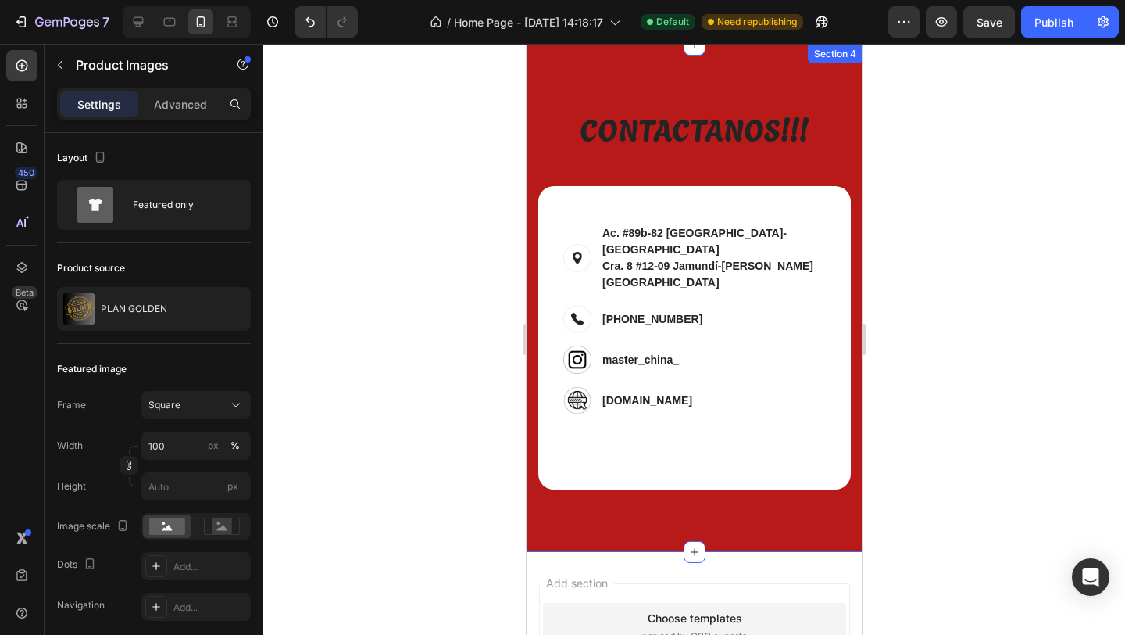
scroll to position [1412, 0]
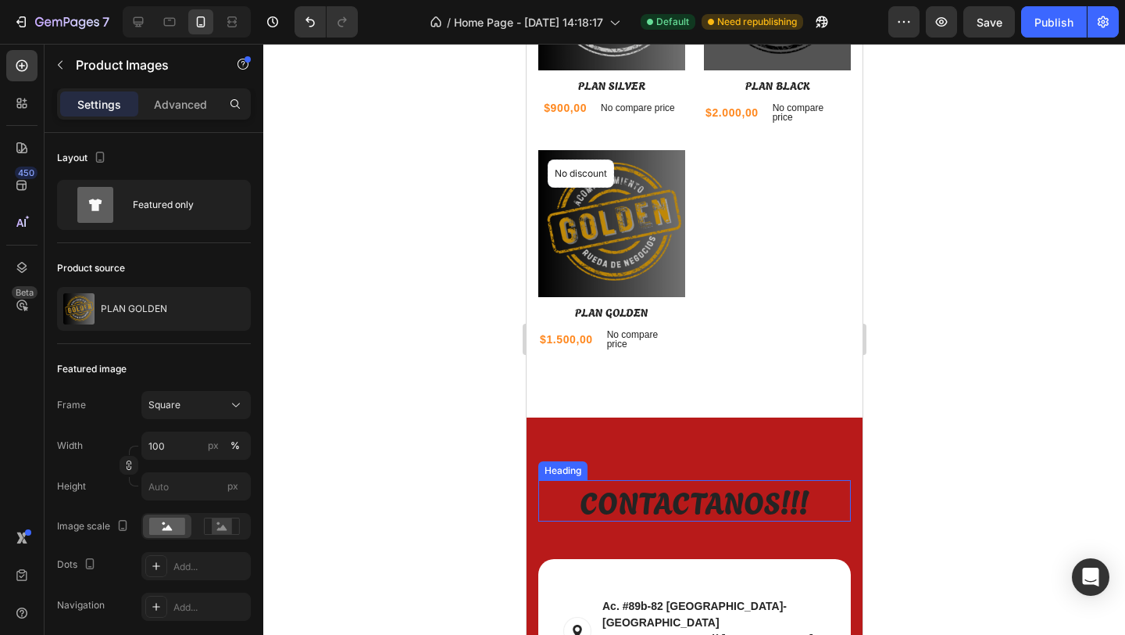
click at [678, 521] on h2 "CONTACTANOS!!!" at bounding box center [694, 500] width 313 height 41
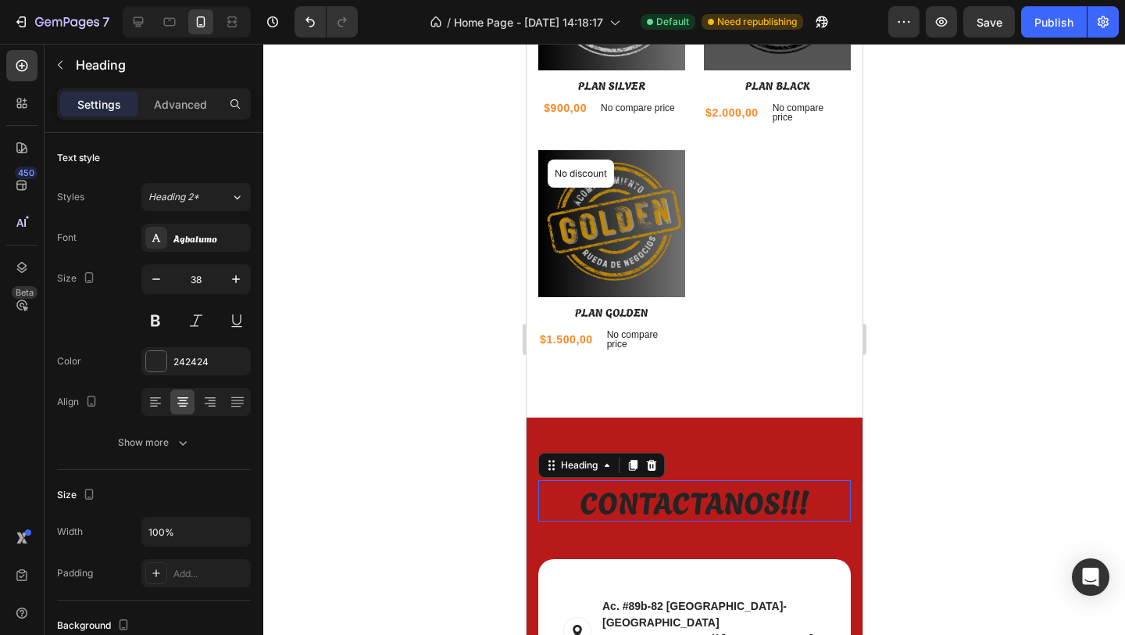
click at [666, 506] on h2 "CONTACTANOS!!!" at bounding box center [694, 500] width 313 height 41
click at [666, 506] on p "CONTACTANOS!!!" at bounding box center [693, 500] width 309 height 38
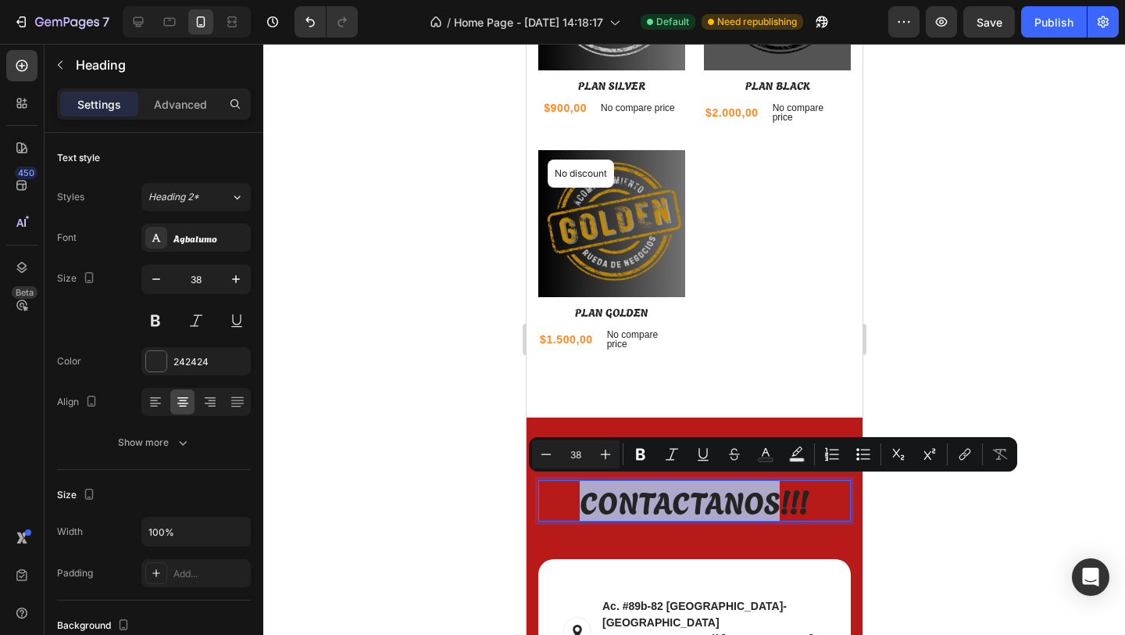
click at [667, 505] on p "CONTACTANOS!!!" at bounding box center [693, 500] width 309 height 38
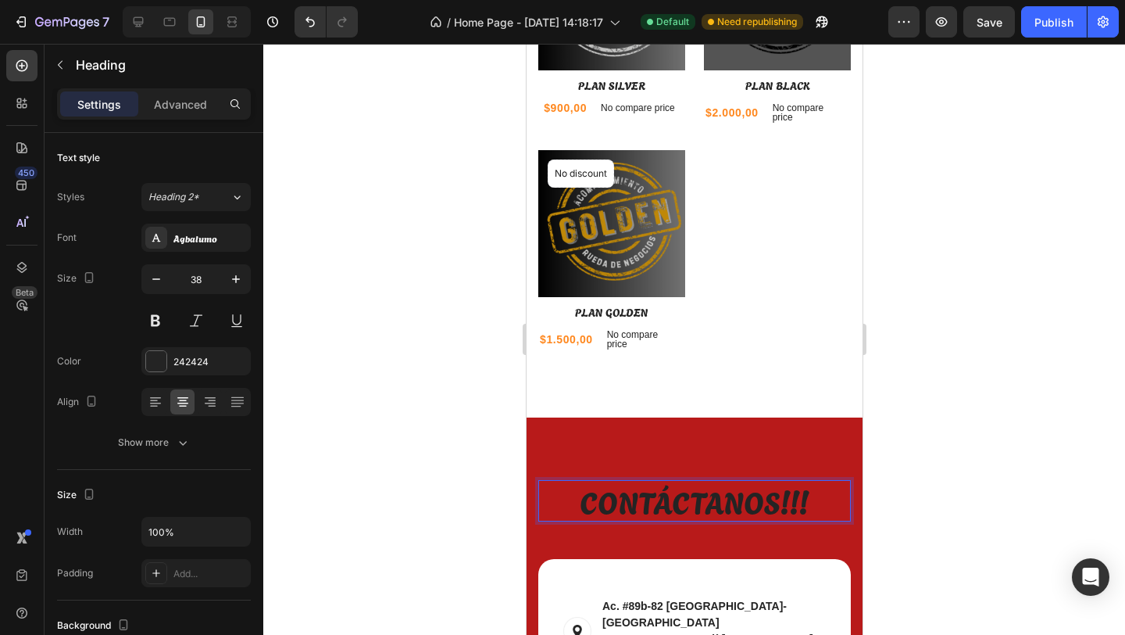
click at [993, 326] on div at bounding box center [694, 339] width 862 height 591
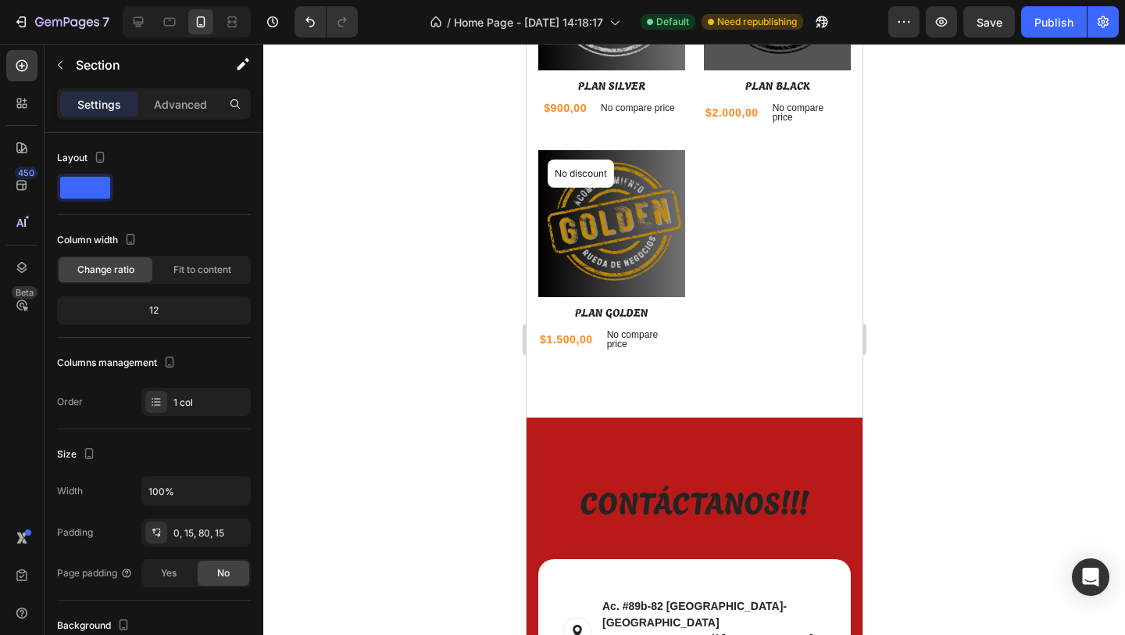
click at [840, 356] on div "Product Images No discount Not be displayed when published Product Badge Row PL…" at bounding box center [694, 170] width 336 height 494
click at [803, 355] on div "Product Images No discount Not be displayed when published Product Badge Row PL…" at bounding box center [694, 170] width 336 height 494
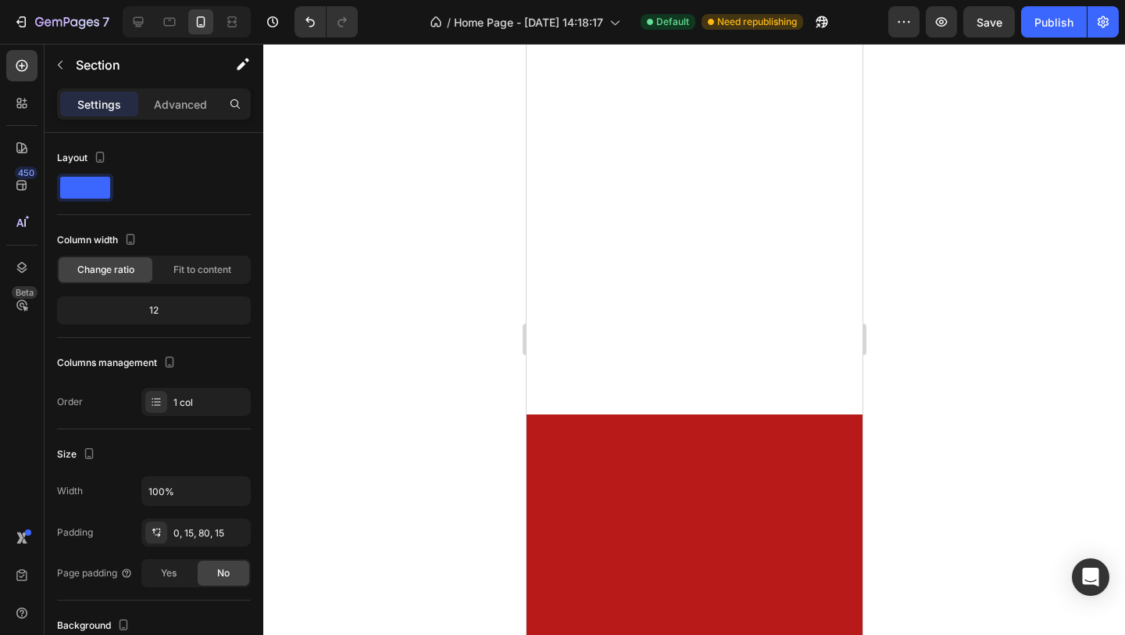
scroll to position [625, 0]
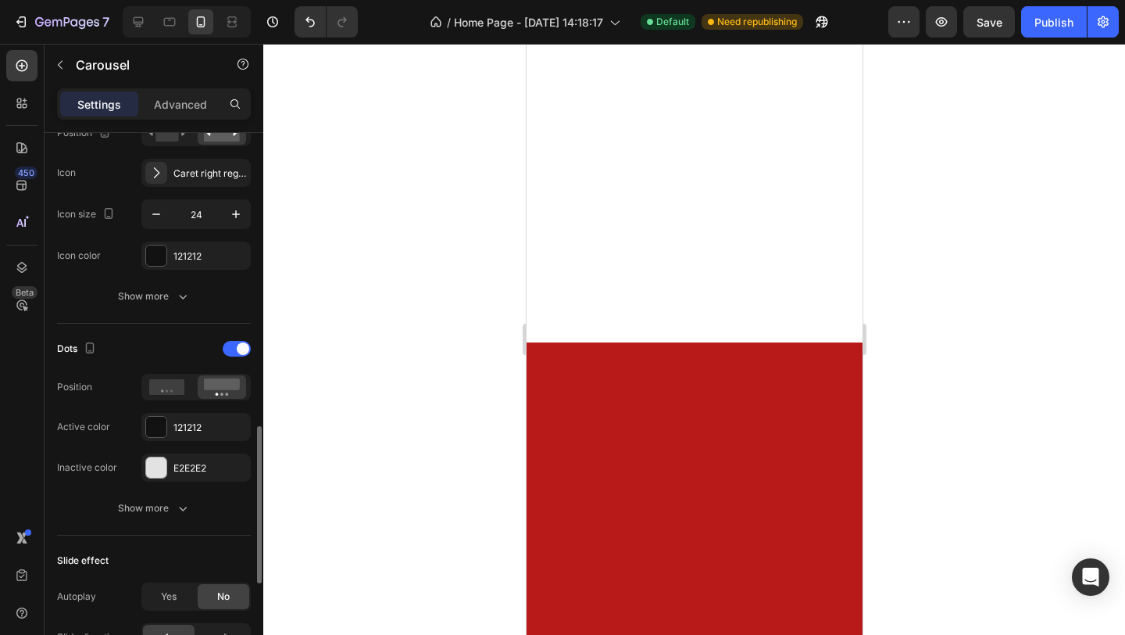
scroll to position [701, 0]
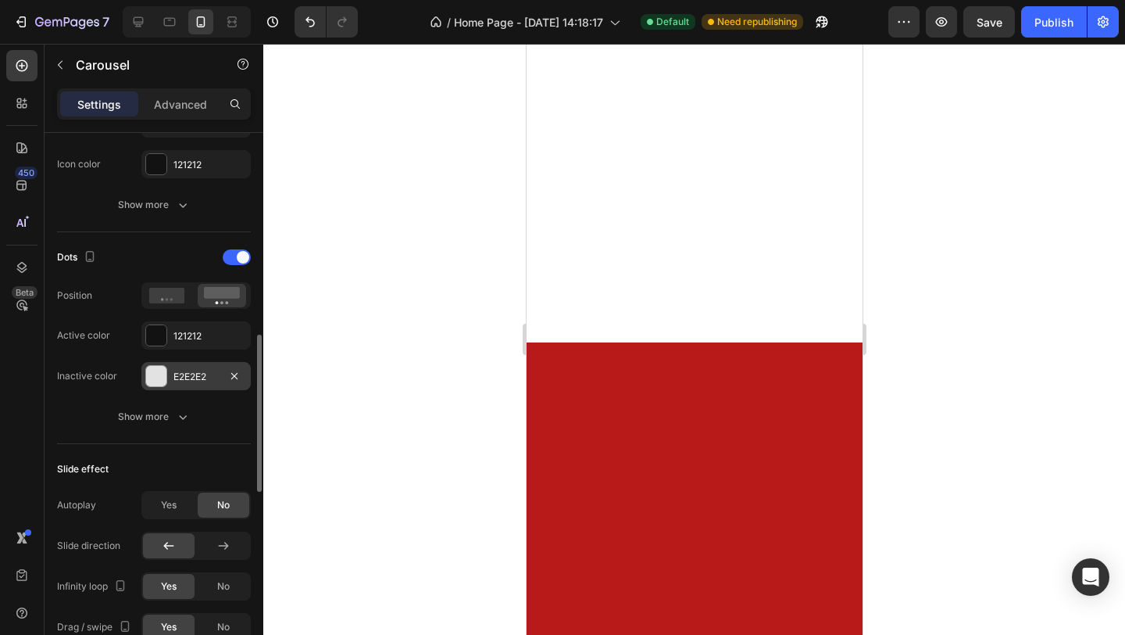
click at [159, 377] on div at bounding box center [156, 376] width 20 height 20
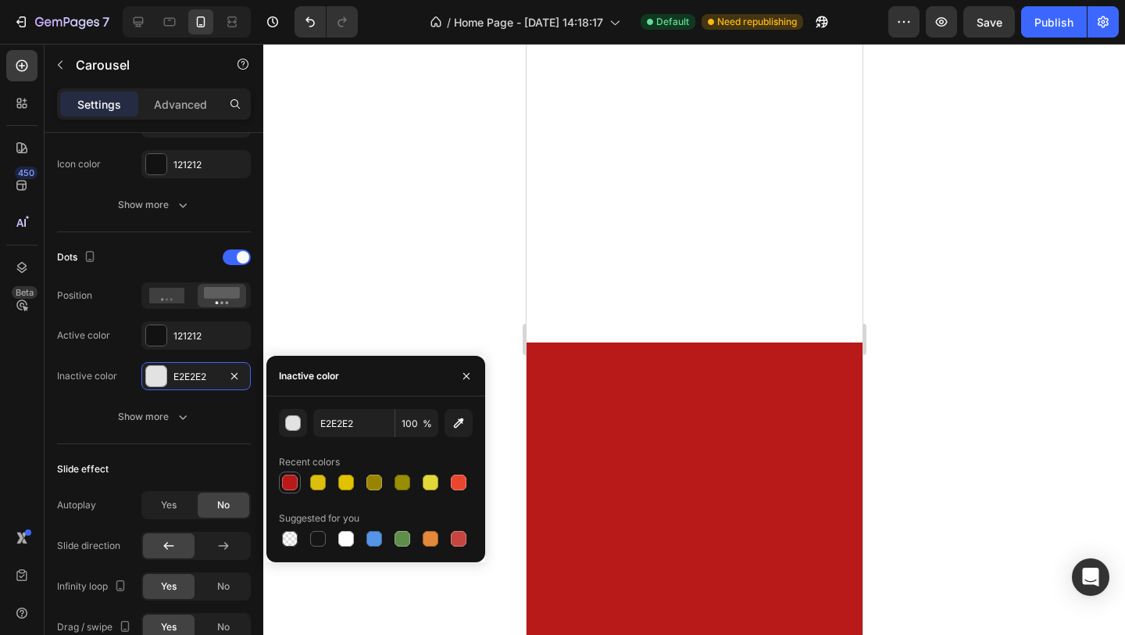
click at [292, 484] on div at bounding box center [290, 482] width 16 height 16
click at [463, 488] on div at bounding box center [459, 482] width 16 height 16
click at [463, 538] on div at bounding box center [459, 539] width 16 height 16
type input "C5453F"
click at [463, 249] on div at bounding box center [694, 339] width 862 height 591
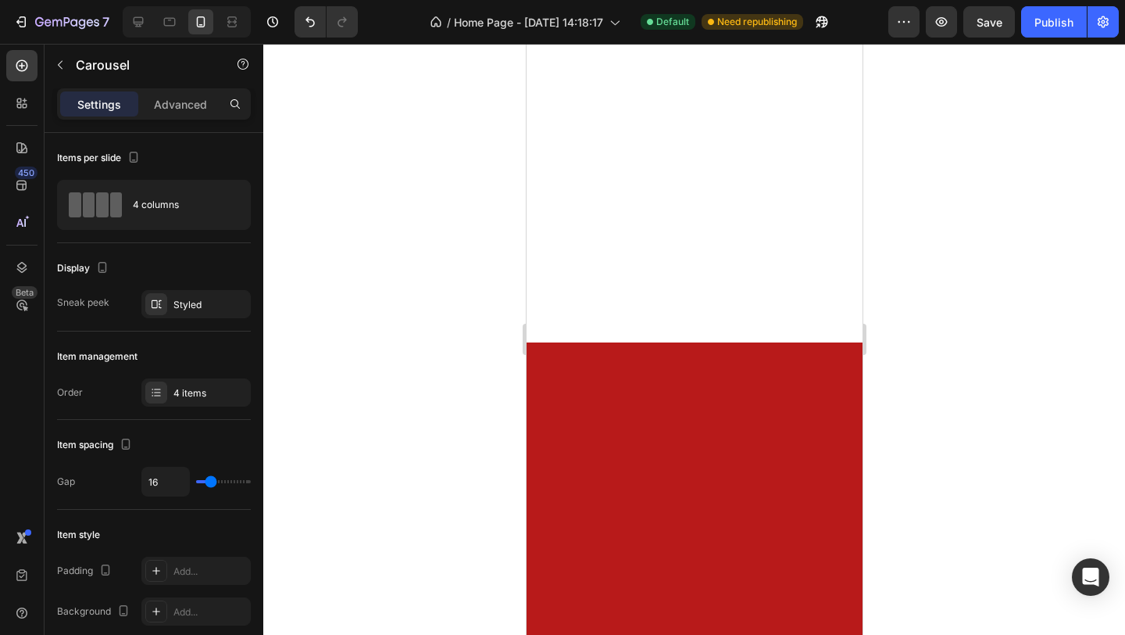
click at [392, 249] on div at bounding box center [694, 339] width 862 height 591
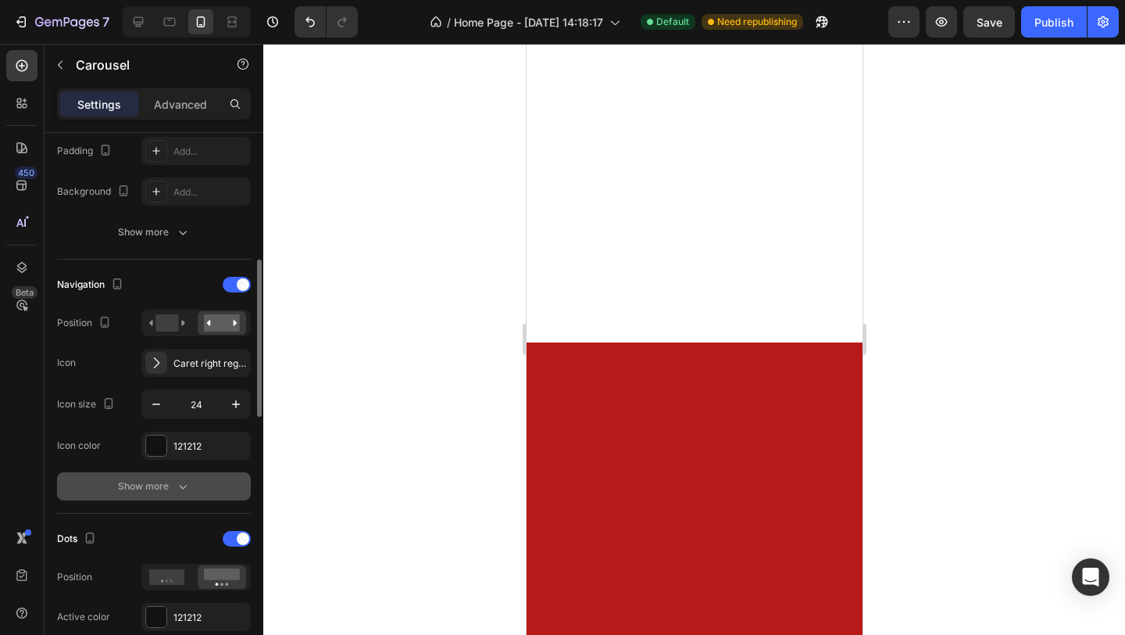
scroll to position [426, 0]
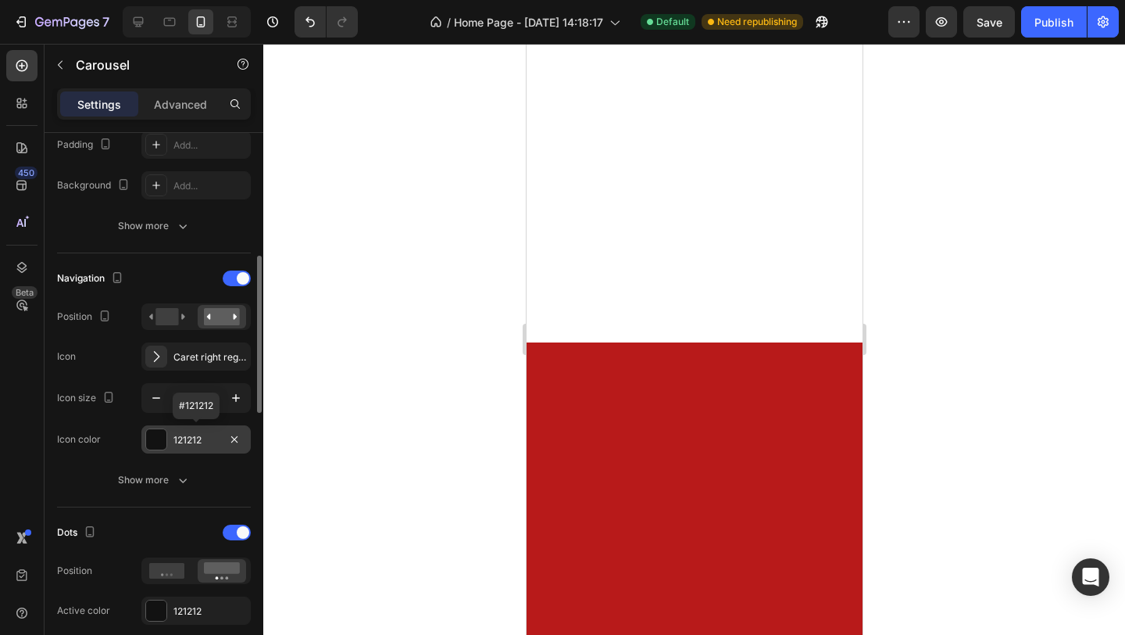
click at [155, 438] on div at bounding box center [156, 439] width 20 height 20
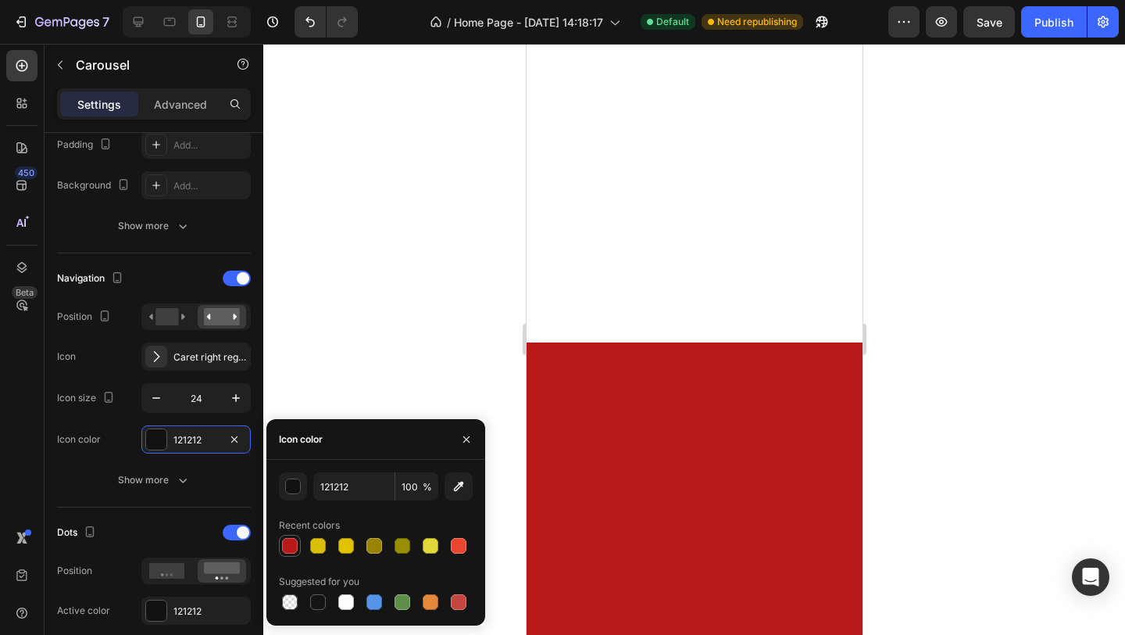
click at [292, 552] on div at bounding box center [290, 546] width 16 height 16
type input "B81A1A"
click at [428, 332] on div at bounding box center [694, 339] width 862 height 591
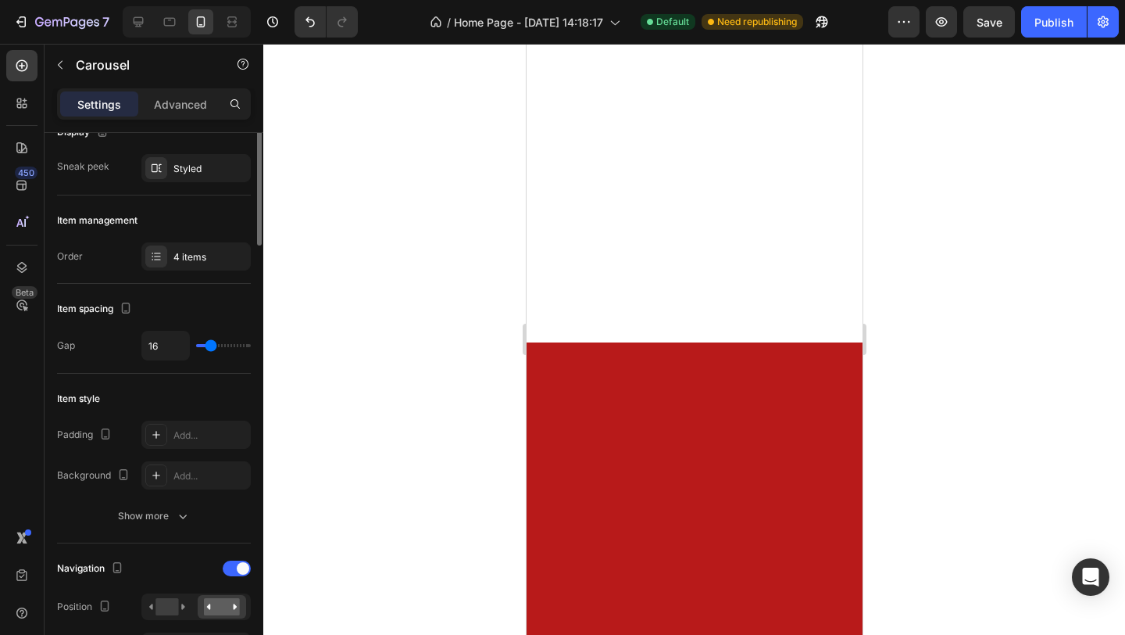
scroll to position [0, 0]
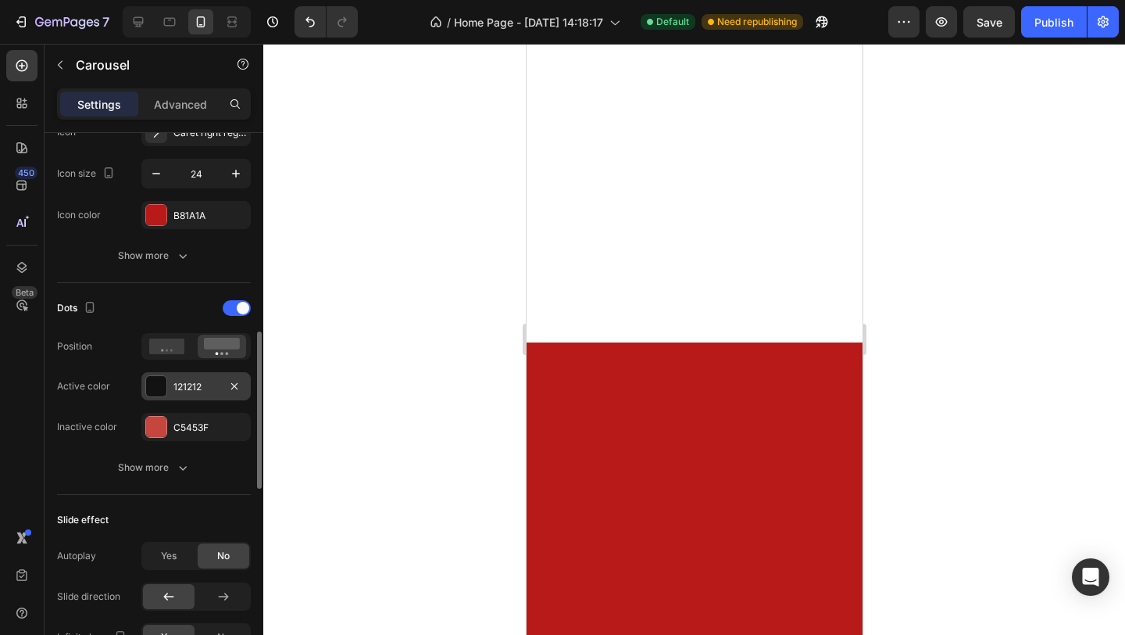
scroll to position [659, 0]
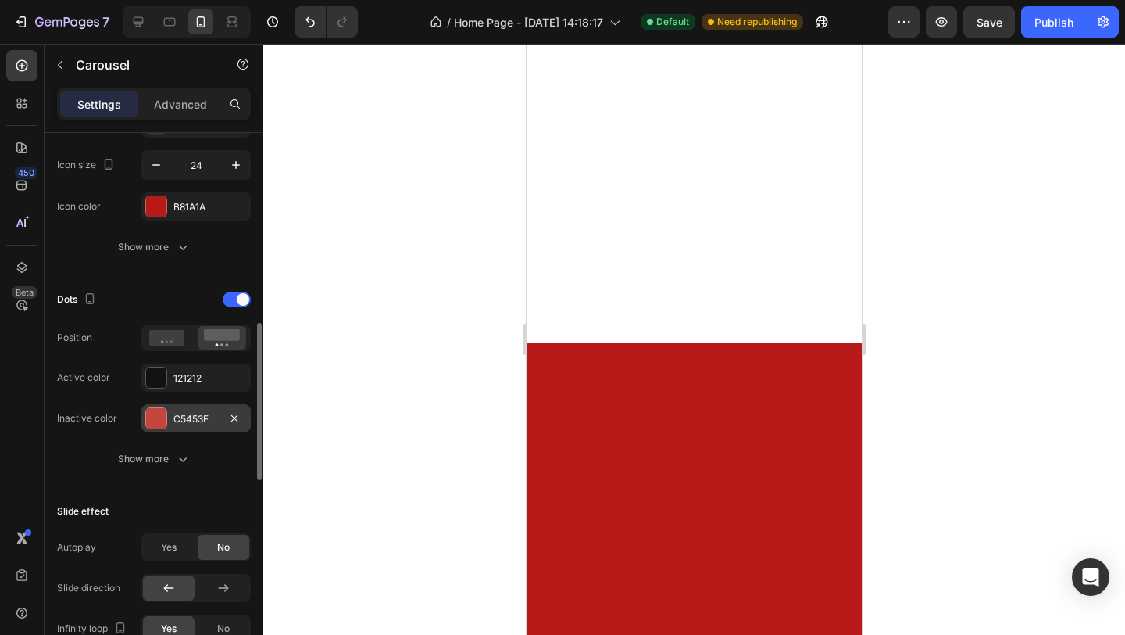
click at [159, 421] on div at bounding box center [156, 418] width 20 height 20
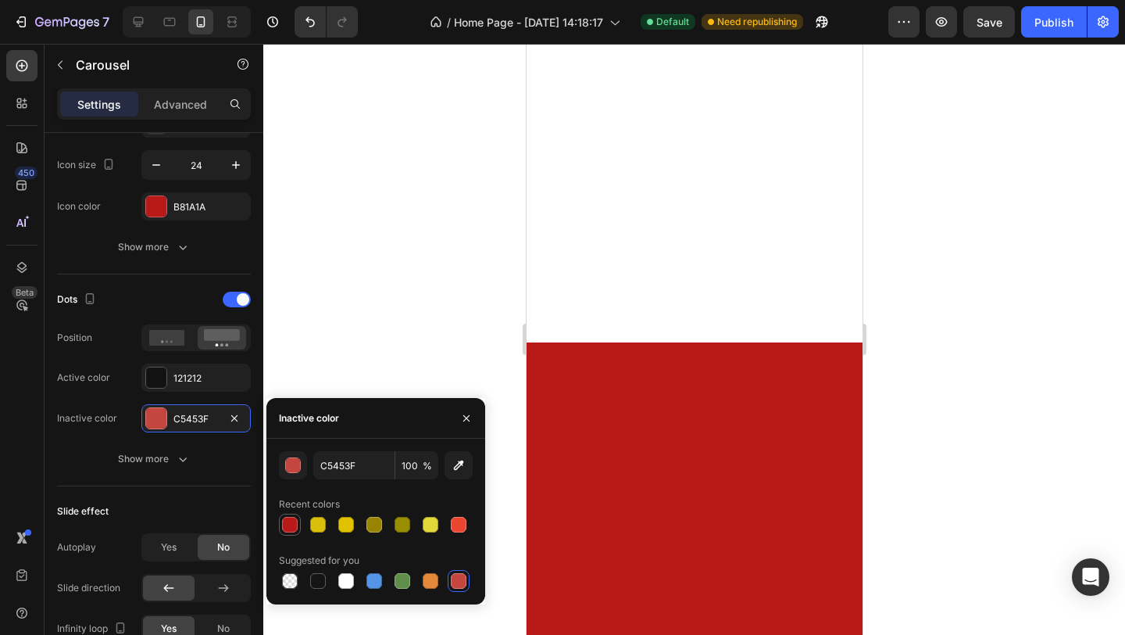
click at [292, 533] on div at bounding box center [290, 524] width 19 height 19
type input "B81A1A"
click at [154, 194] on div "B81A1A" at bounding box center [195, 206] width 109 height 28
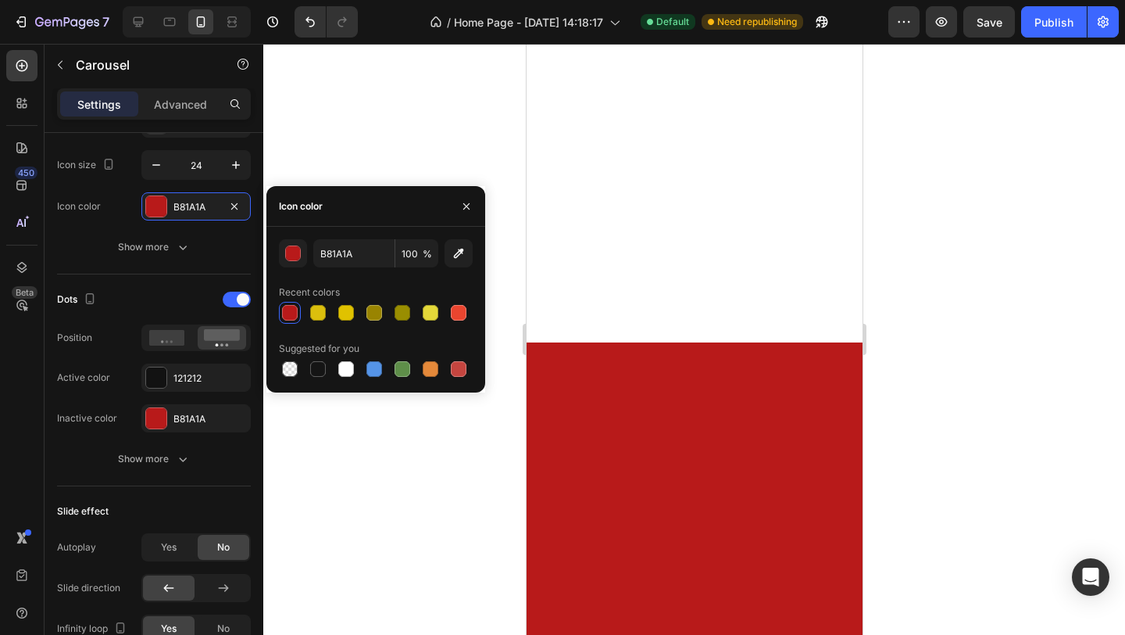
click at [405, 161] on div at bounding box center [694, 339] width 862 height 591
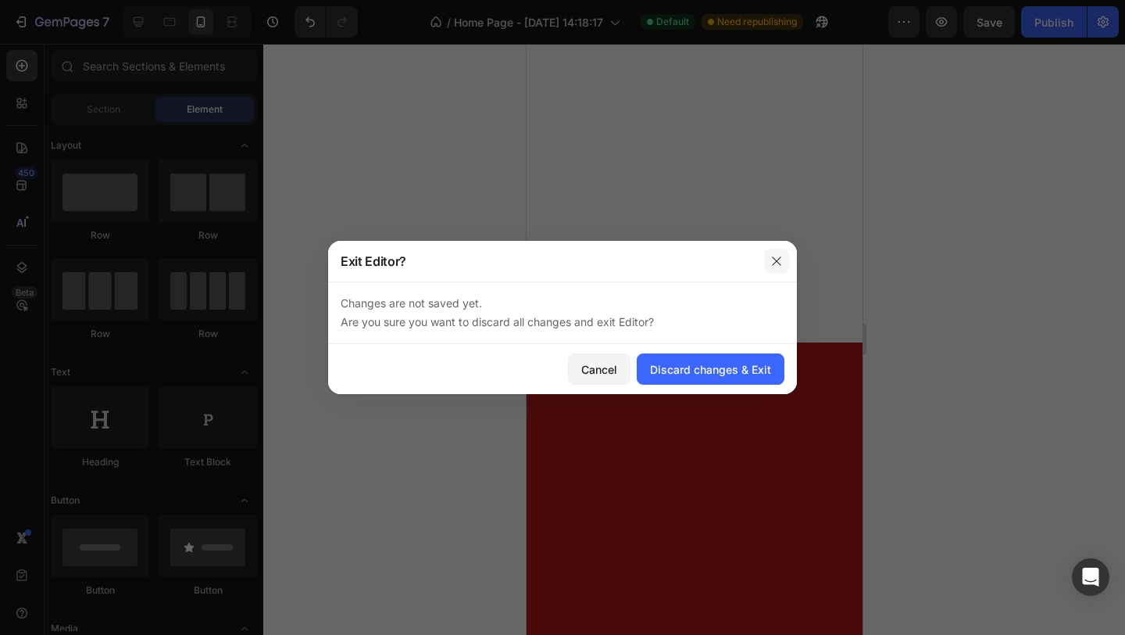
click at [785, 256] on button "button" at bounding box center [776, 261] width 25 height 25
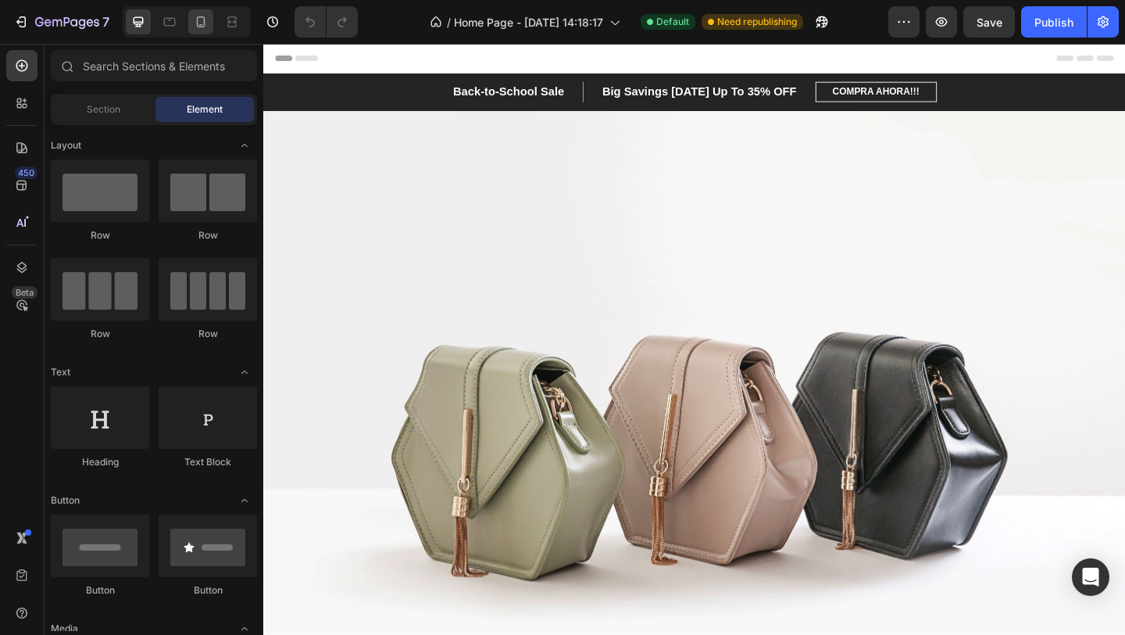
click at [197, 21] on icon at bounding box center [201, 21] width 9 height 11
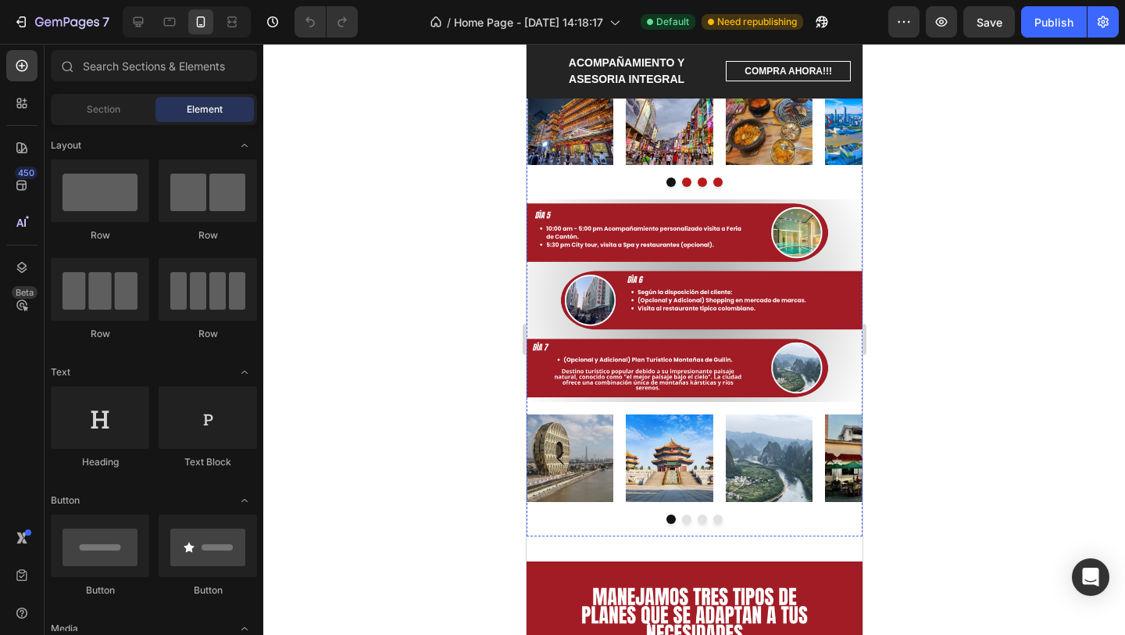
scroll to position [746, 0]
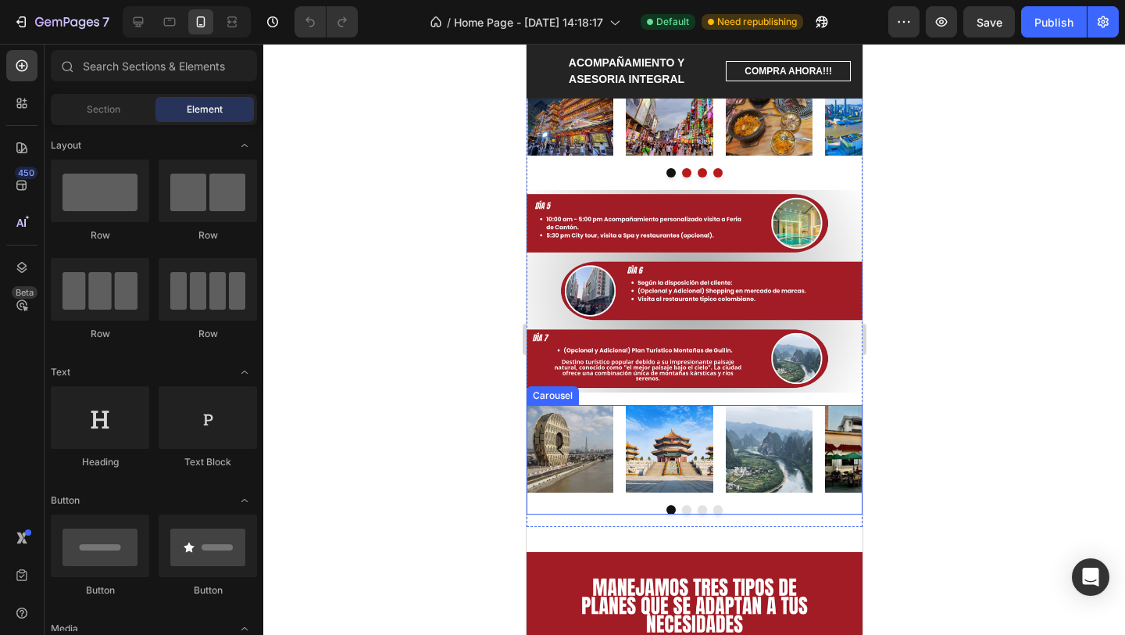
click at [749, 510] on div at bounding box center [694, 509] width 336 height 9
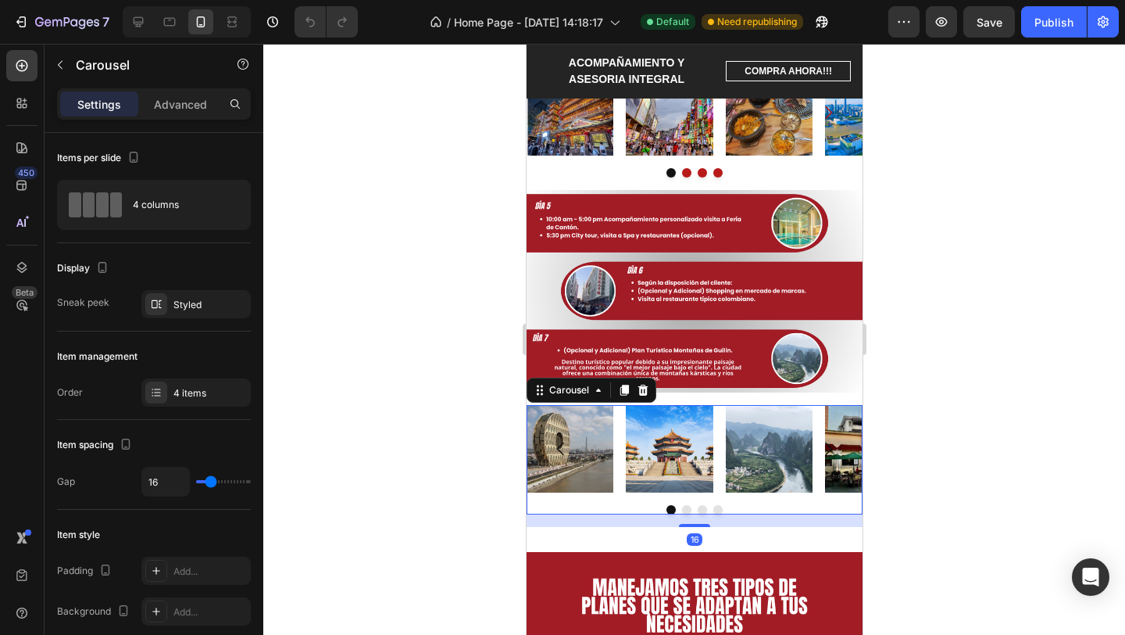
click at [564, 510] on div at bounding box center [694, 509] width 336 height 9
click at [563, 506] on div at bounding box center [694, 509] width 336 height 9
click at [560, 516] on div "16" at bounding box center [694, 520] width 336 height 13
click at [585, 505] on div at bounding box center [694, 509] width 336 height 9
click at [428, 408] on div at bounding box center [694, 339] width 862 height 591
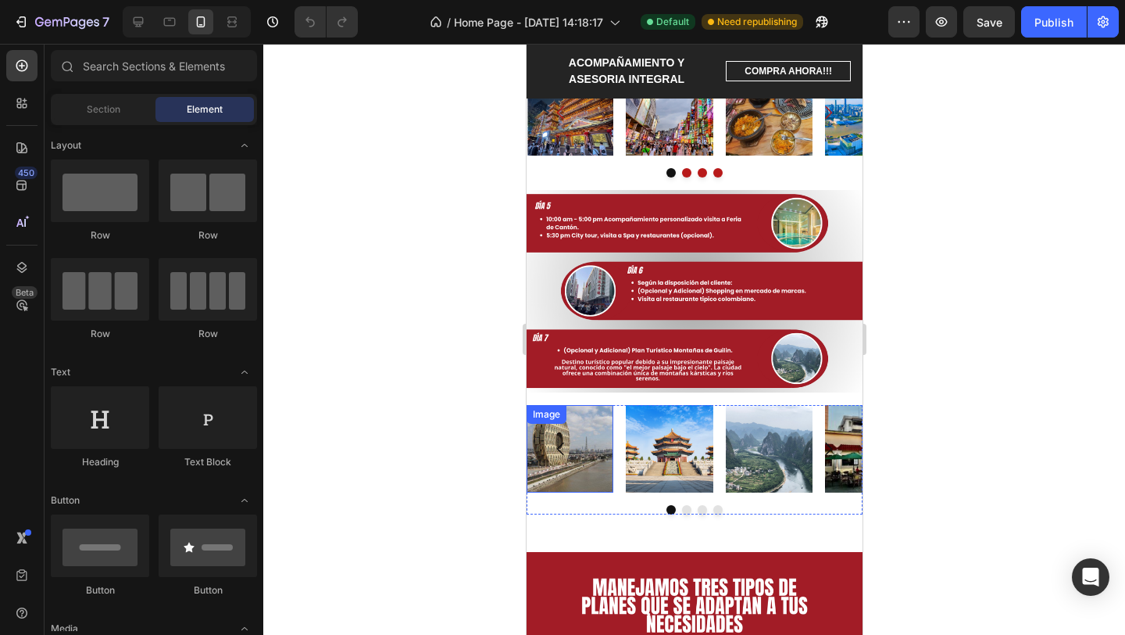
click at [569, 508] on div at bounding box center [694, 509] width 336 height 9
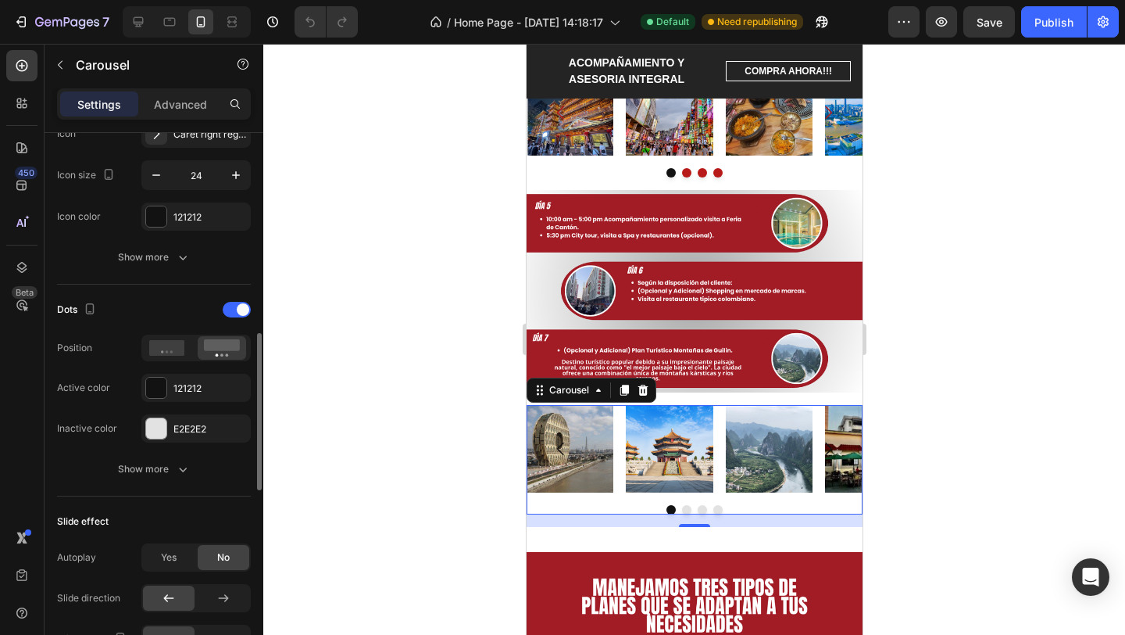
scroll to position [659, 0]
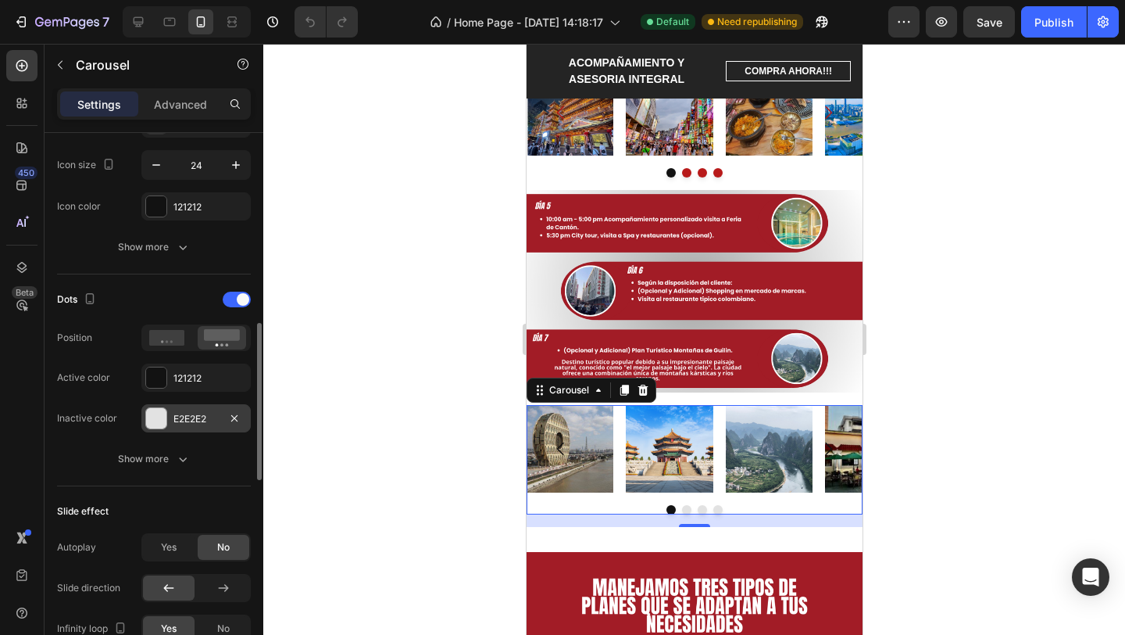
click at [159, 411] on div at bounding box center [156, 418] width 20 height 20
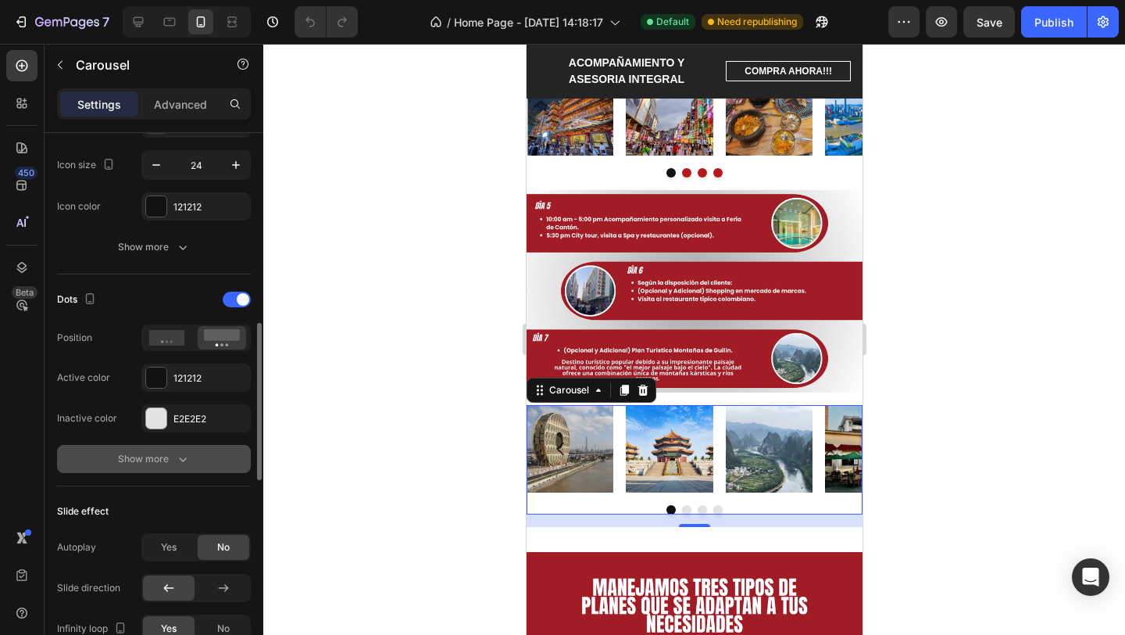
click at [179, 456] on icon "button" at bounding box center [183, 459] width 16 height 16
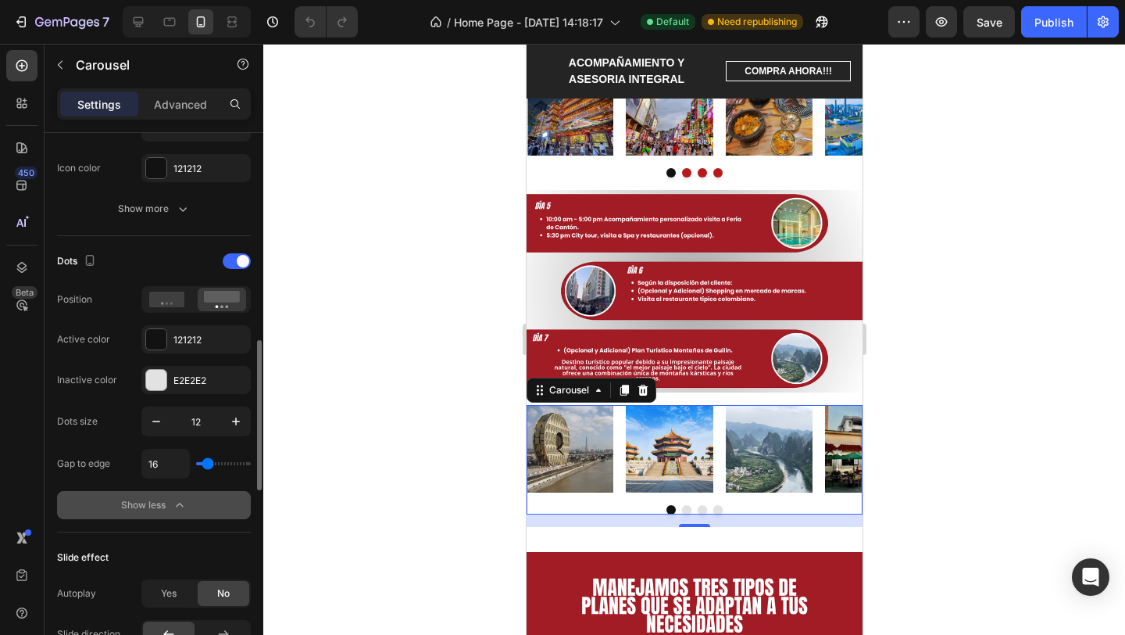
scroll to position [709, 0]
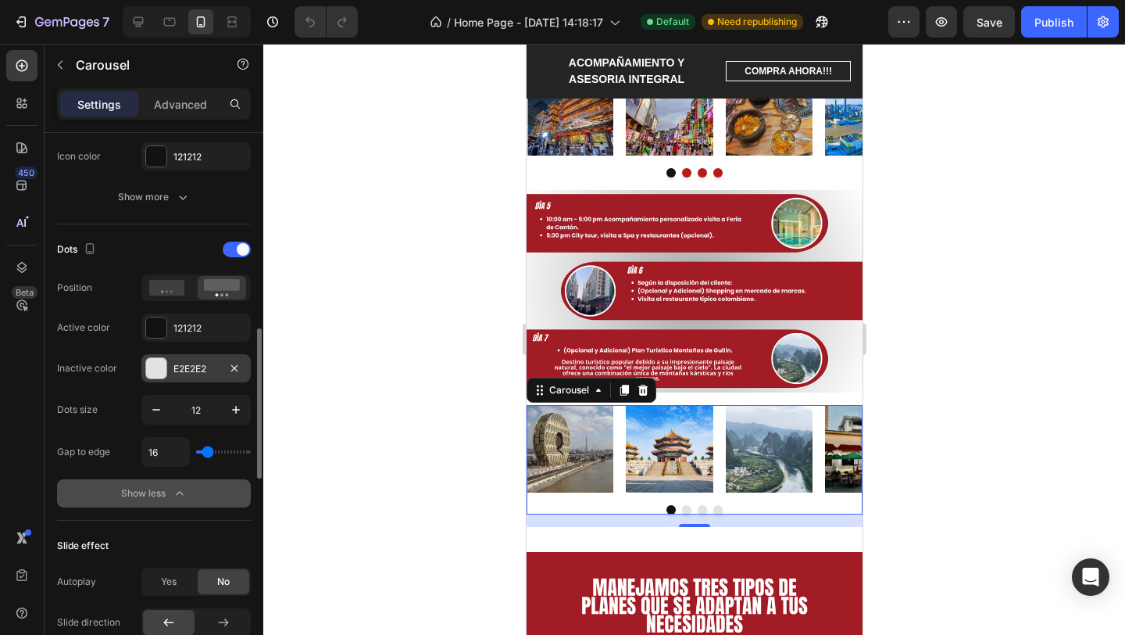
click at [157, 372] on div at bounding box center [156, 368] width 20 height 20
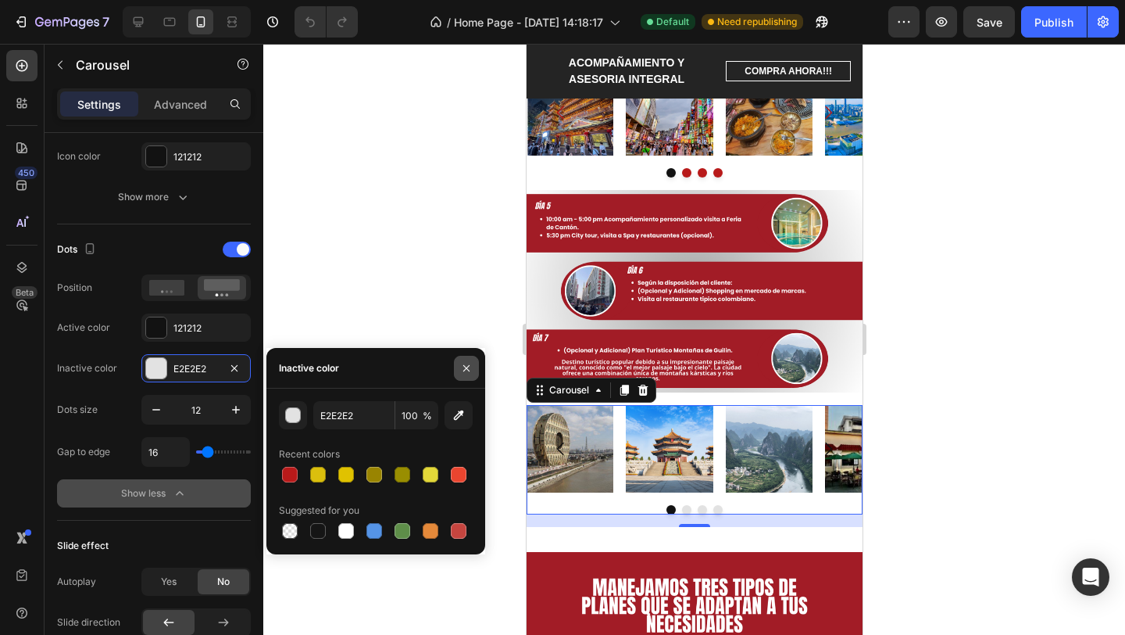
click at [463, 367] on icon "button" at bounding box center [466, 368] width 13 height 13
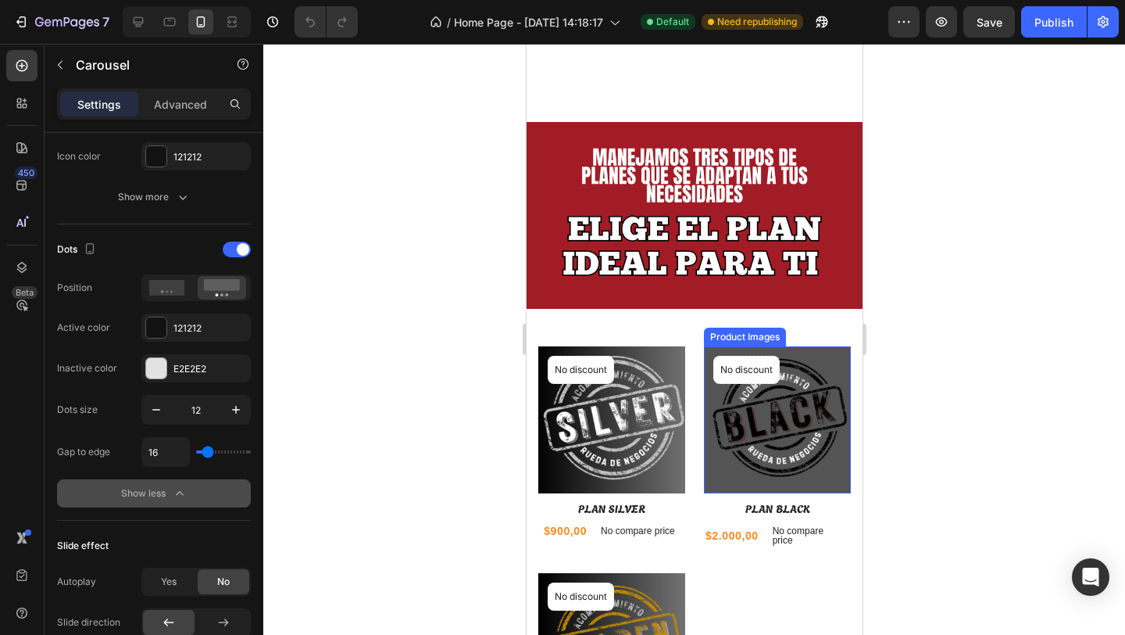
scroll to position [1569, 0]
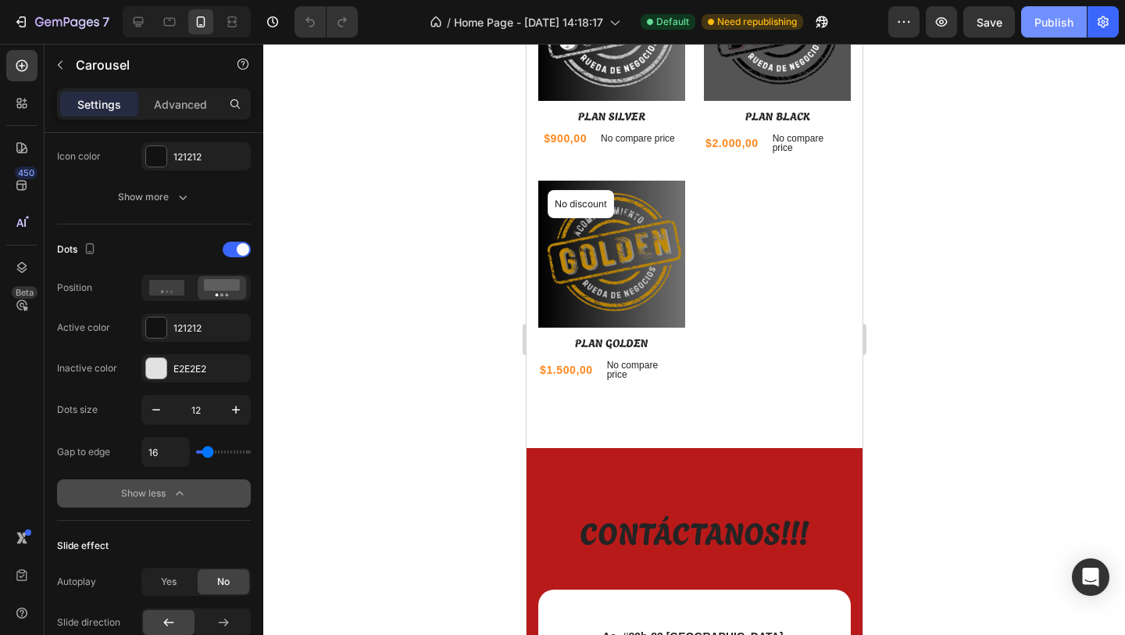
click at [1050, 31] on button "Publish" at bounding box center [1054, 21] width 66 height 31
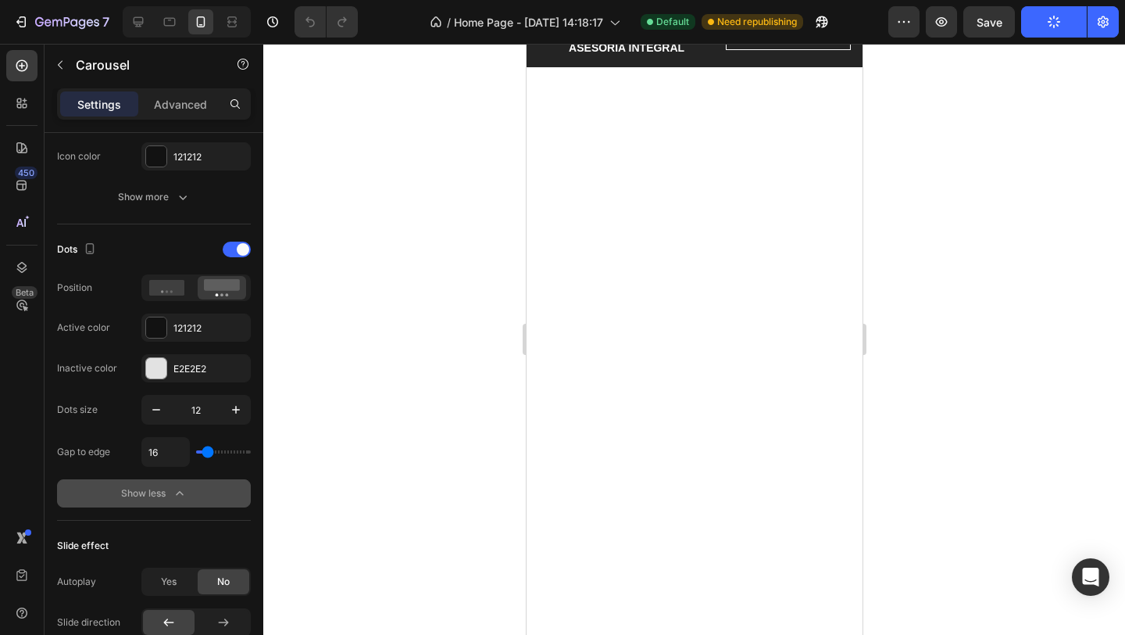
scroll to position [0, 0]
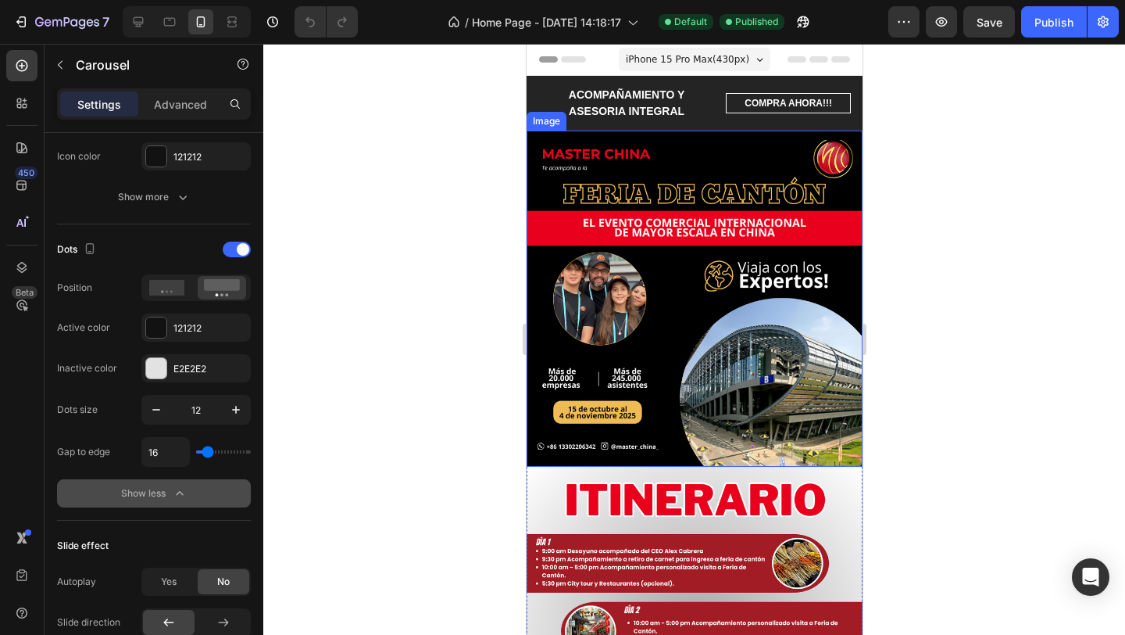
click at [764, 354] on img at bounding box center [694, 299] width 336 height 336
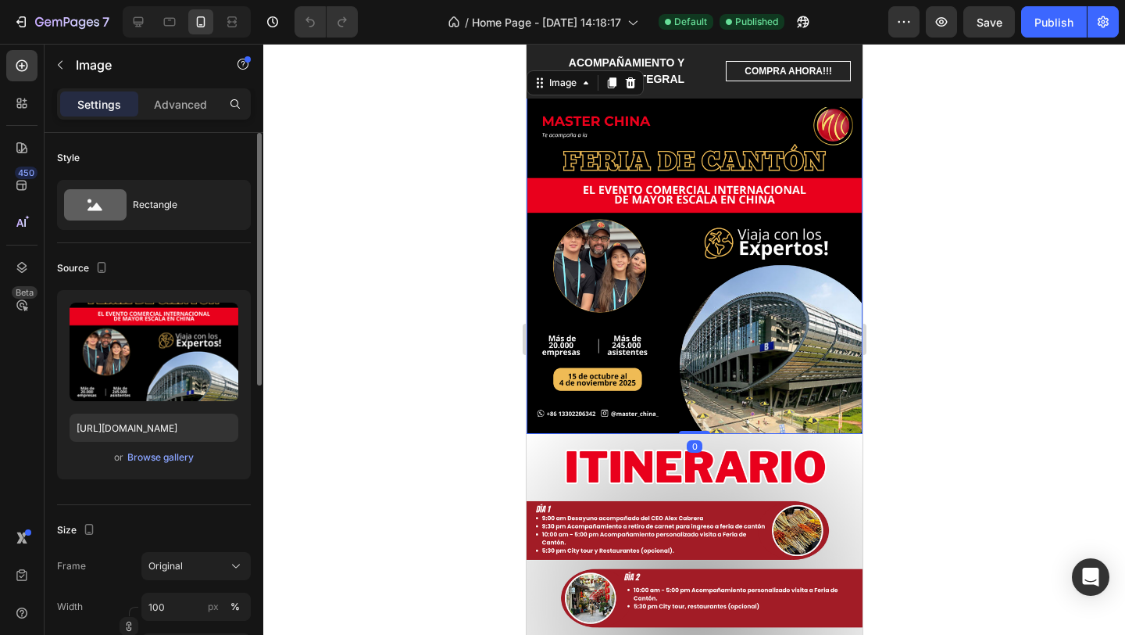
scroll to position [95, 0]
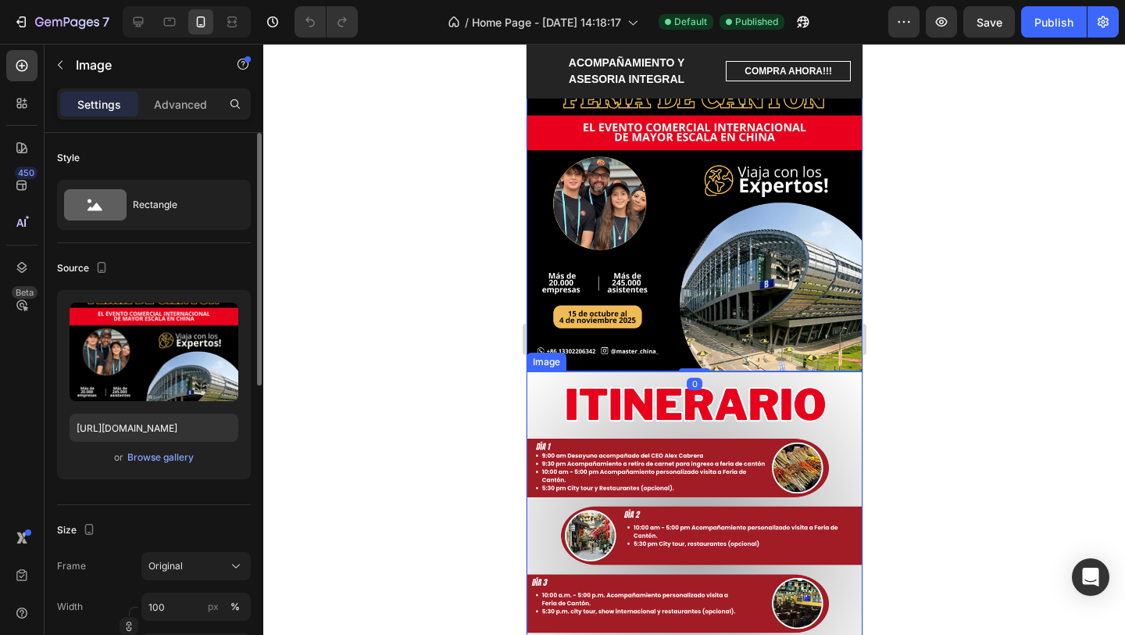
click at [725, 458] on img at bounding box center [694, 539] width 336 height 336
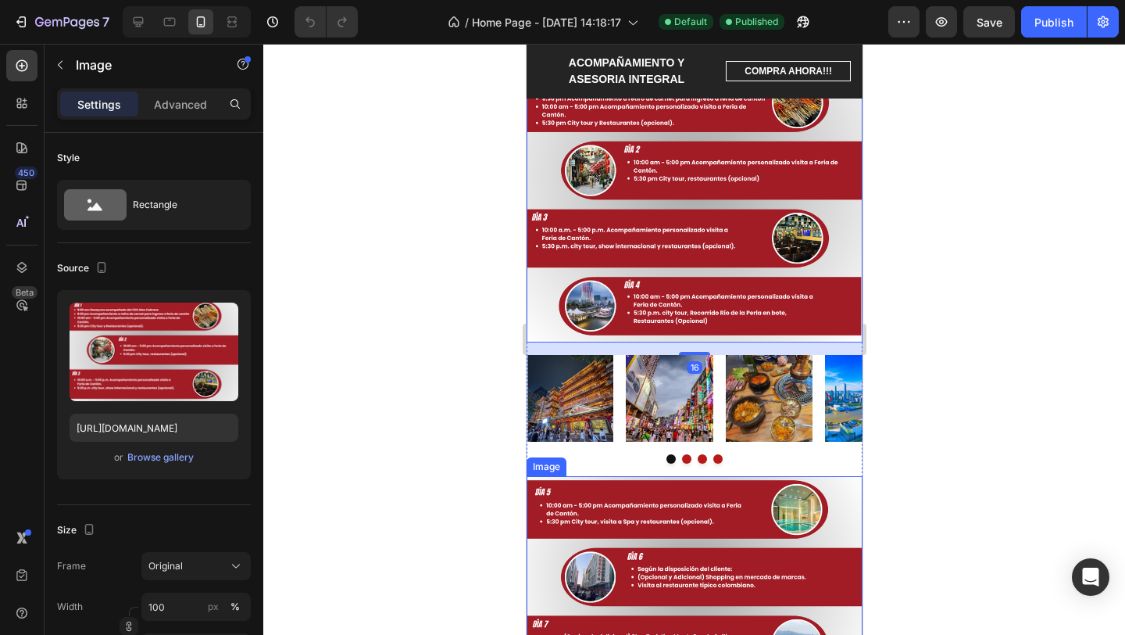
click at [704, 485] on img at bounding box center [694, 577] width 336 height 202
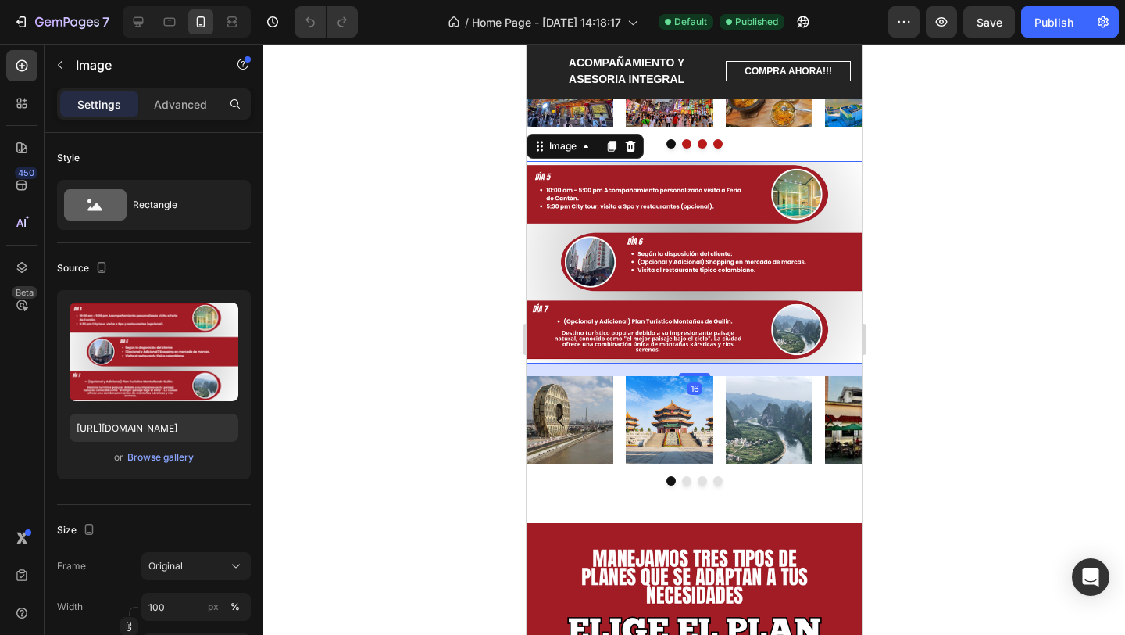
scroll to position [881, 0]
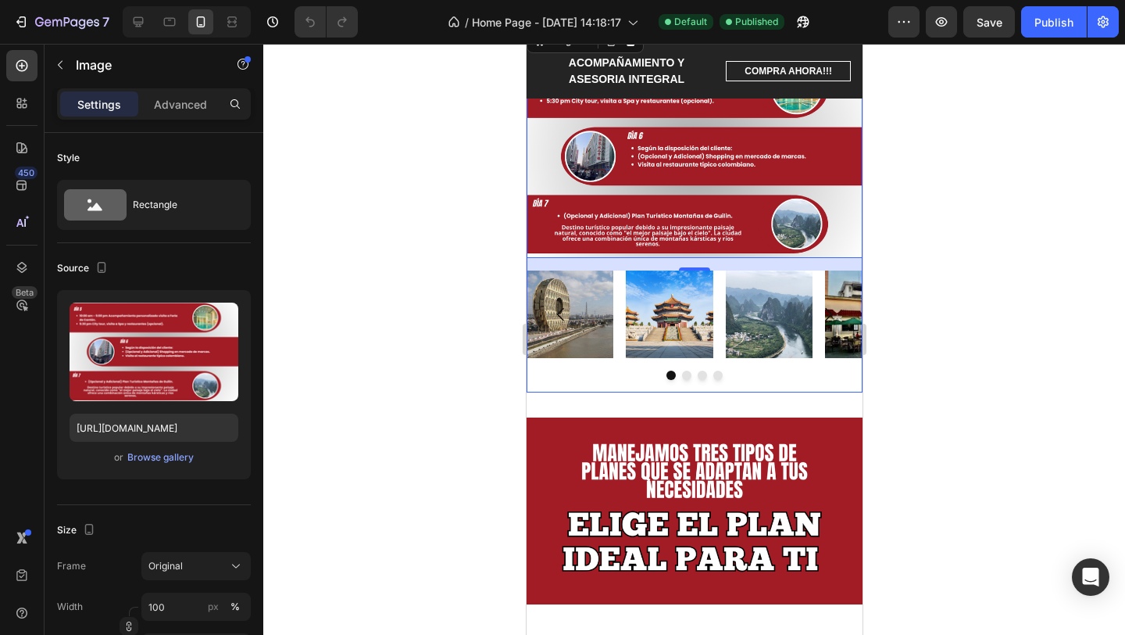
click at [742, 382] on div "Image Image Image Image [GEOGRAPHIC_DATA]" at bounding box center [694, 330] width 336 height 121
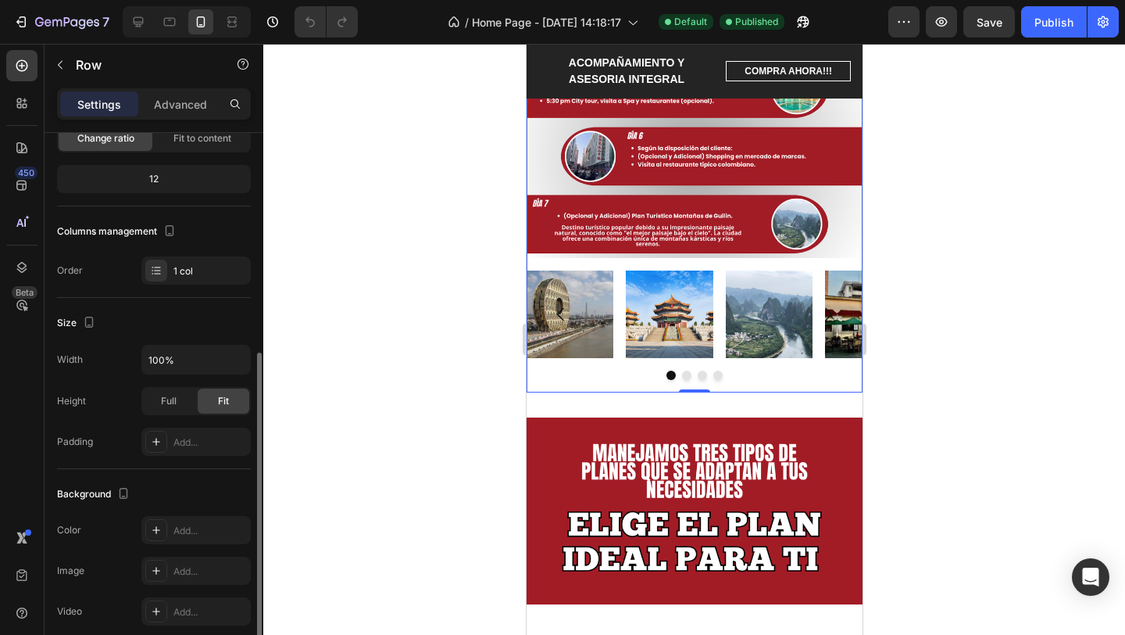
scroll to position [0, 0]
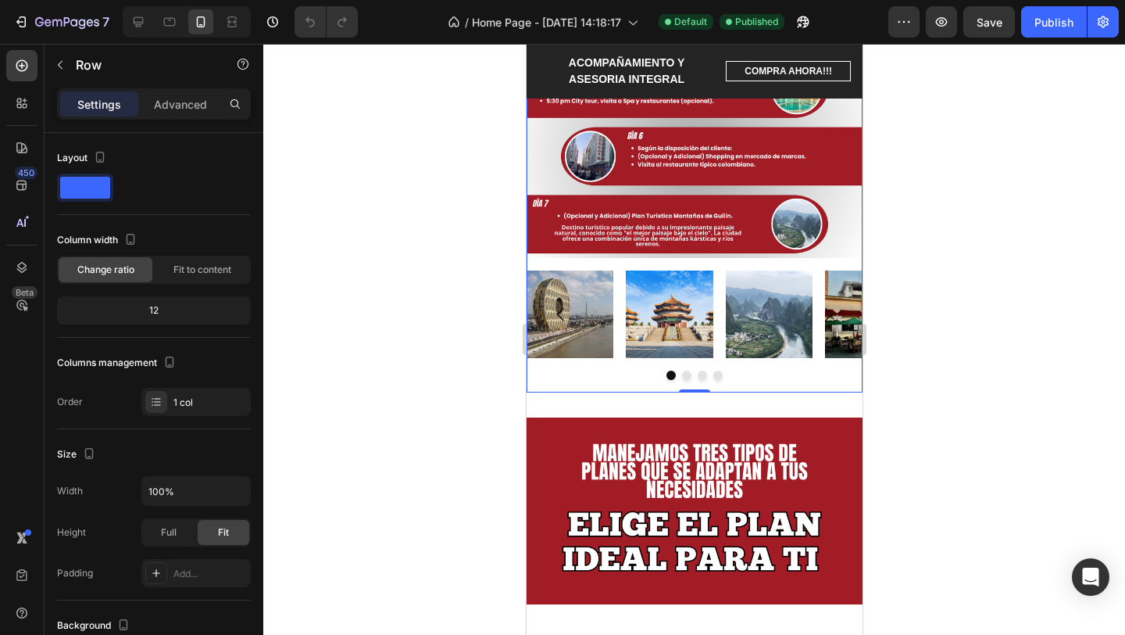
click at [571, 390] on div "Image Image Image Image [GEOGRAPHIC_DATA]" at bounding box center [694, 330] width 336 height 121
click at [682, 374] on button "Dot" at bounding box center [686, 374] width 9 height 9
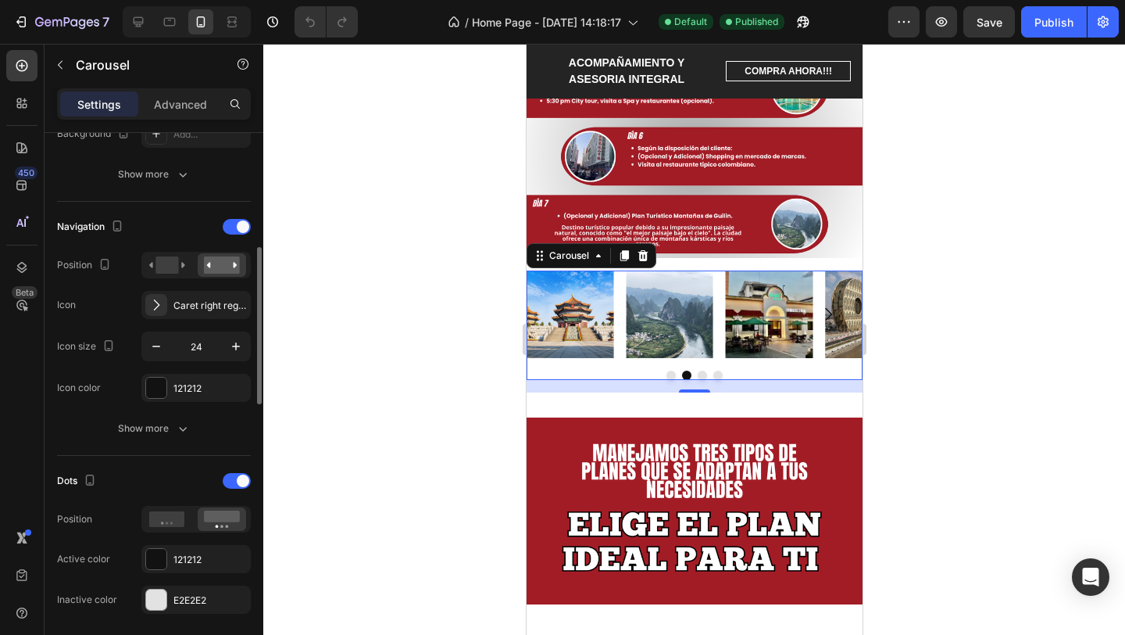
scroll to position [503, 0]
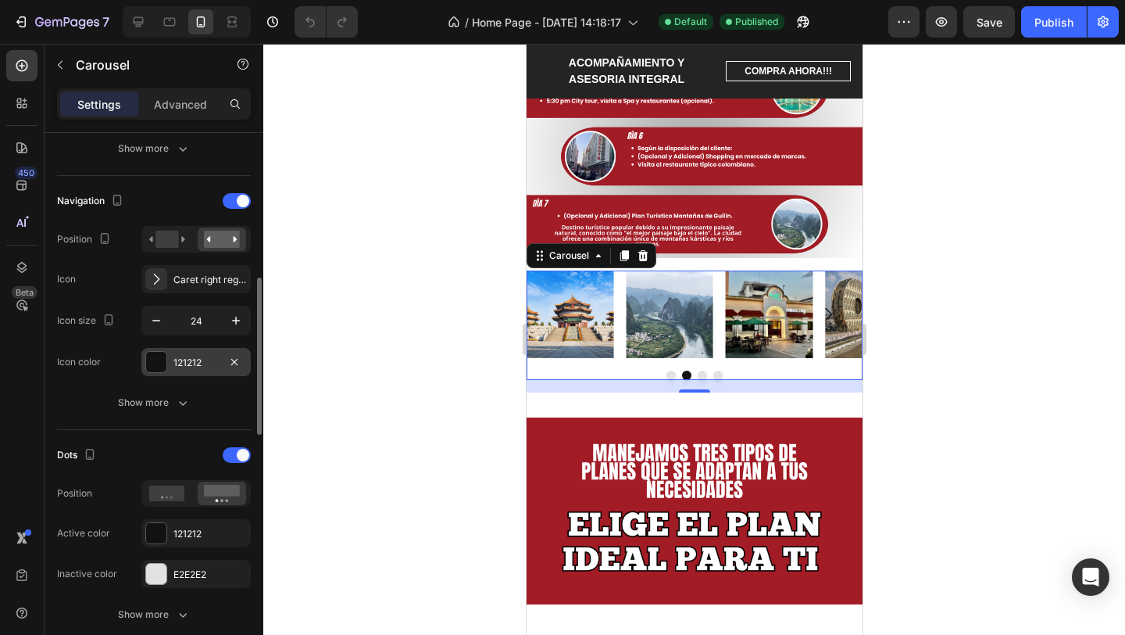
click at [160, 356] on div at bounding box center [156, 362] width 20 height 20
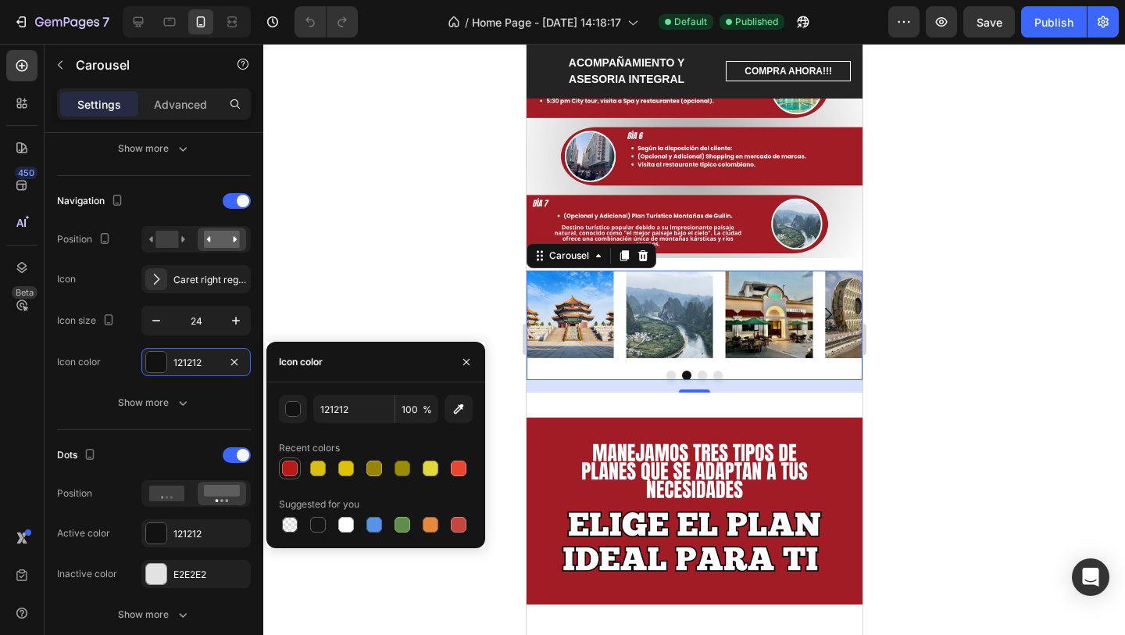
click at [293, 470] on div at bounding box center [290, 468] width 16 height 16
type input "B81A1A"
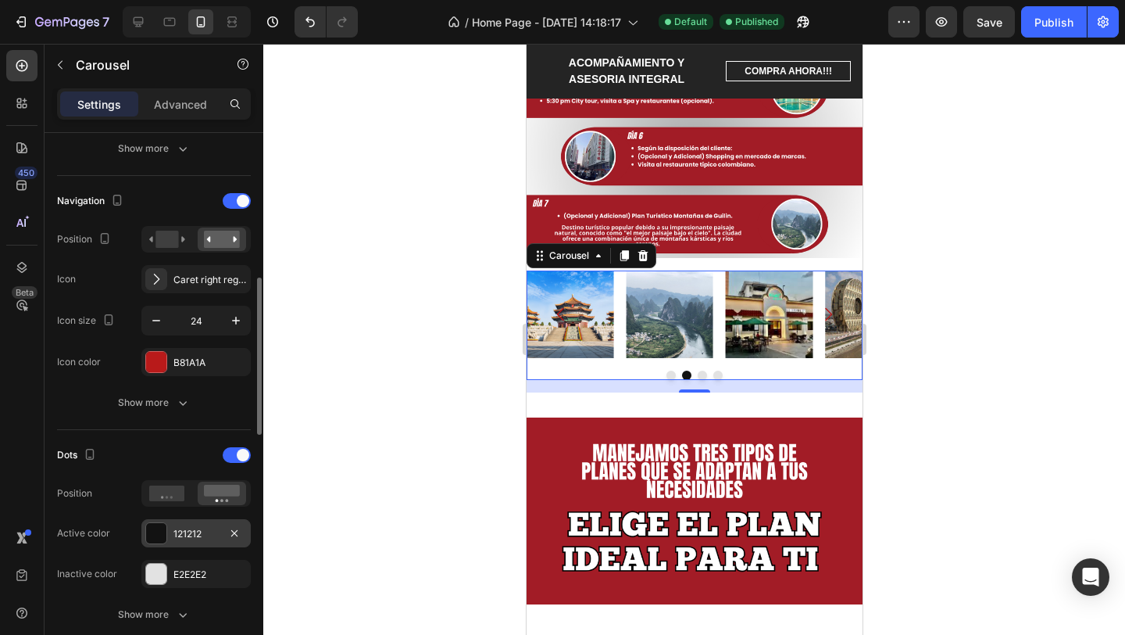
click at [157, 538] on div at bounding box center [156, 533] width 20 height 20
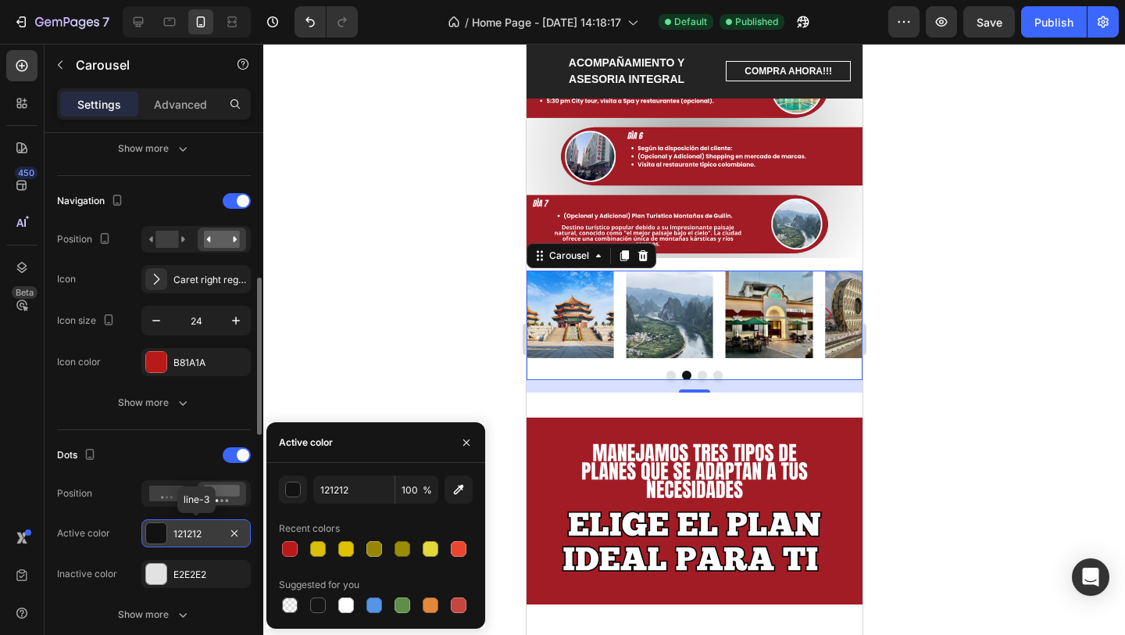
click at [157, 538] on div at bounding box center [156, 533] width 20 height 20
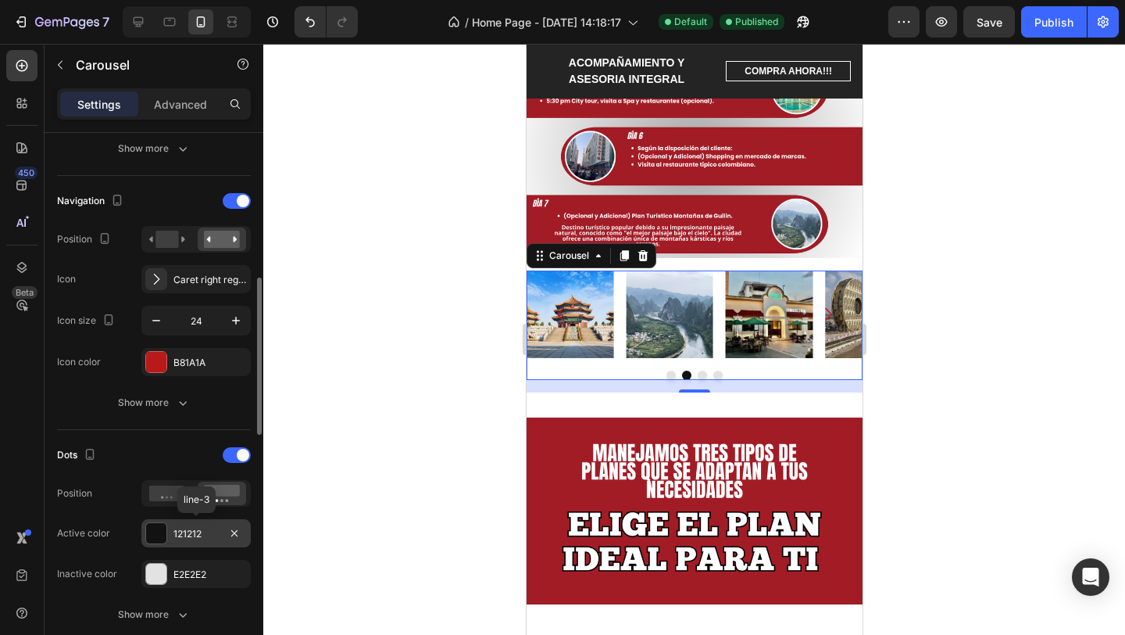
click at [157, 538] on div at bounding box center [156, 533] width 20 height 20
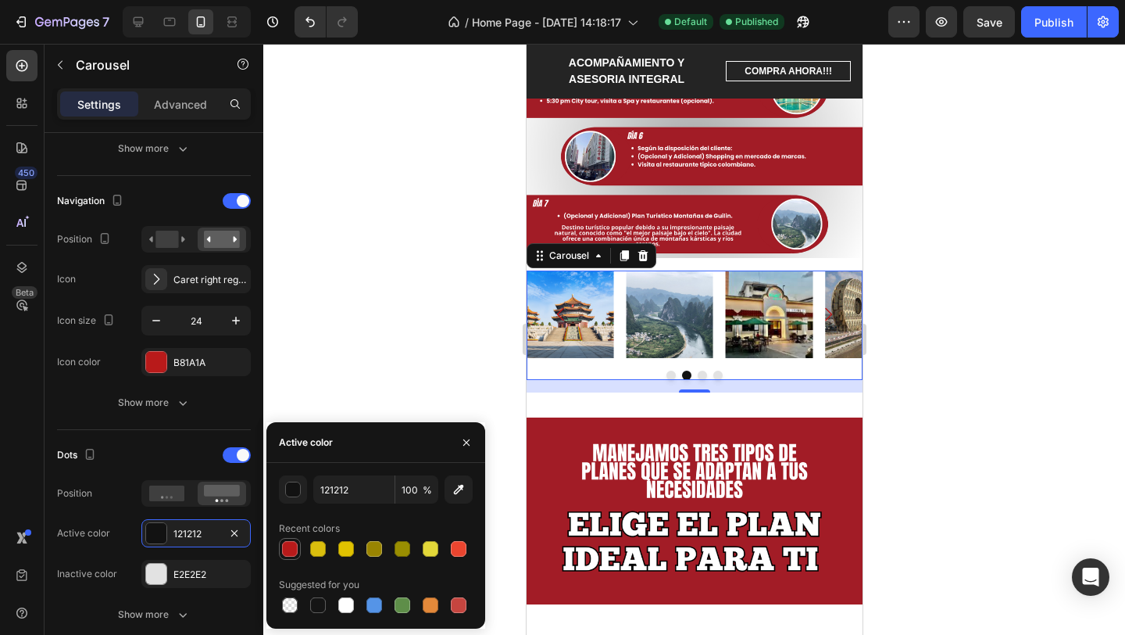
click at [295, 555] on div at bounding box center [290, 548] width 19 height 19
type input "B81A1A"
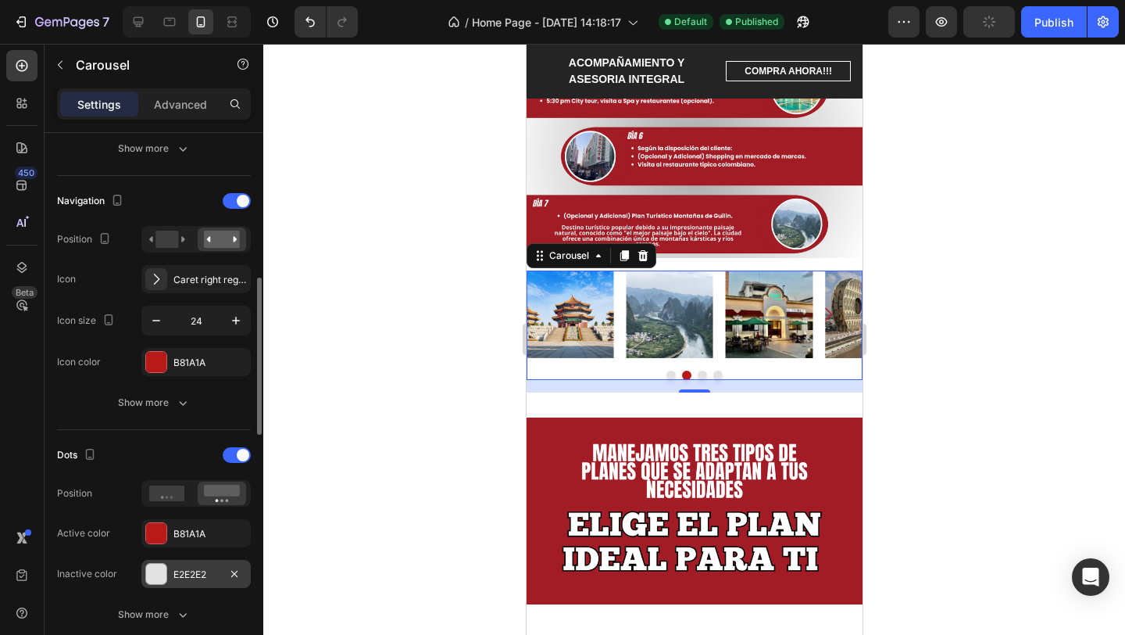
click at [159, 585] on div "E2E2E2" at bounding box center [195, 574] width 109 height 28
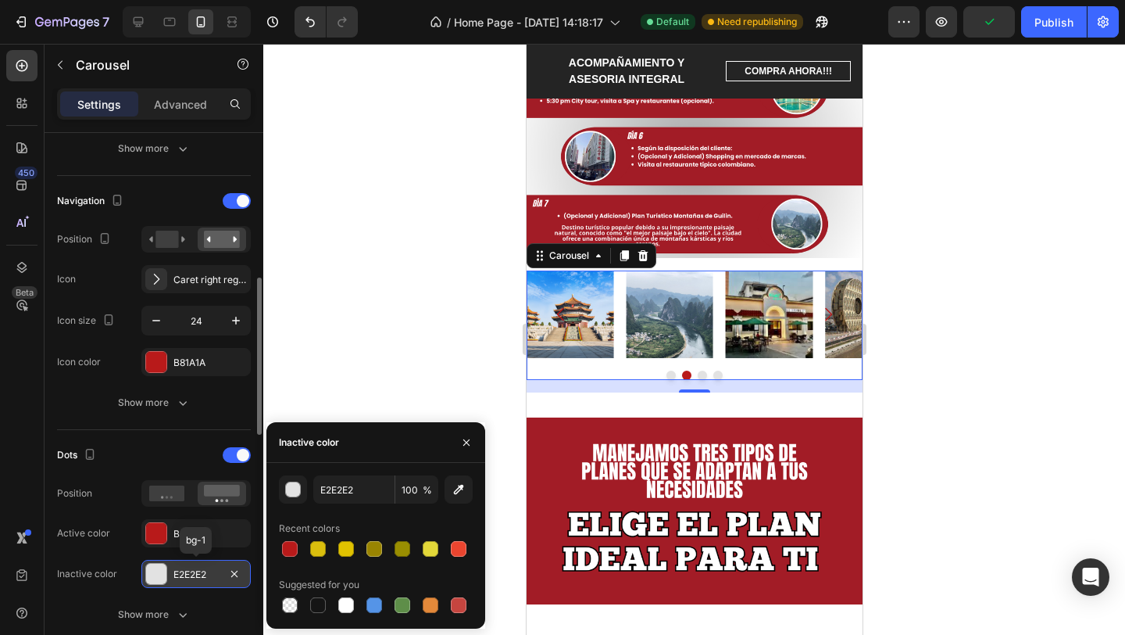
click at [155, 583] on div at bounding box center [156, 573] width 20 height 20
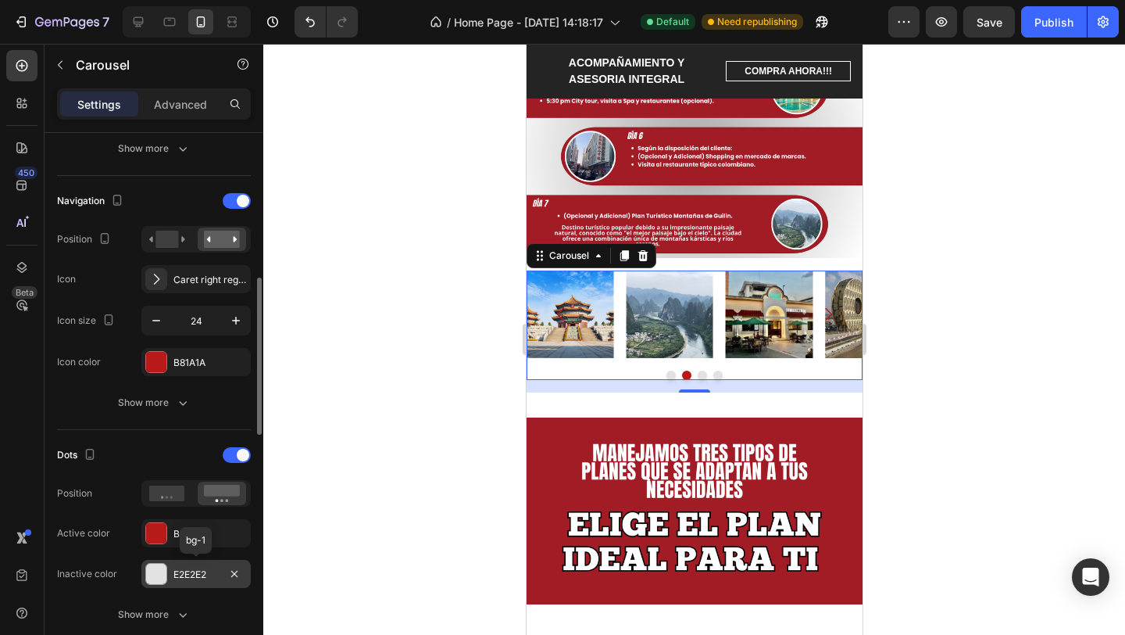
click at [155, 583] on div at bounding box center [156, 573] width 20 height 20
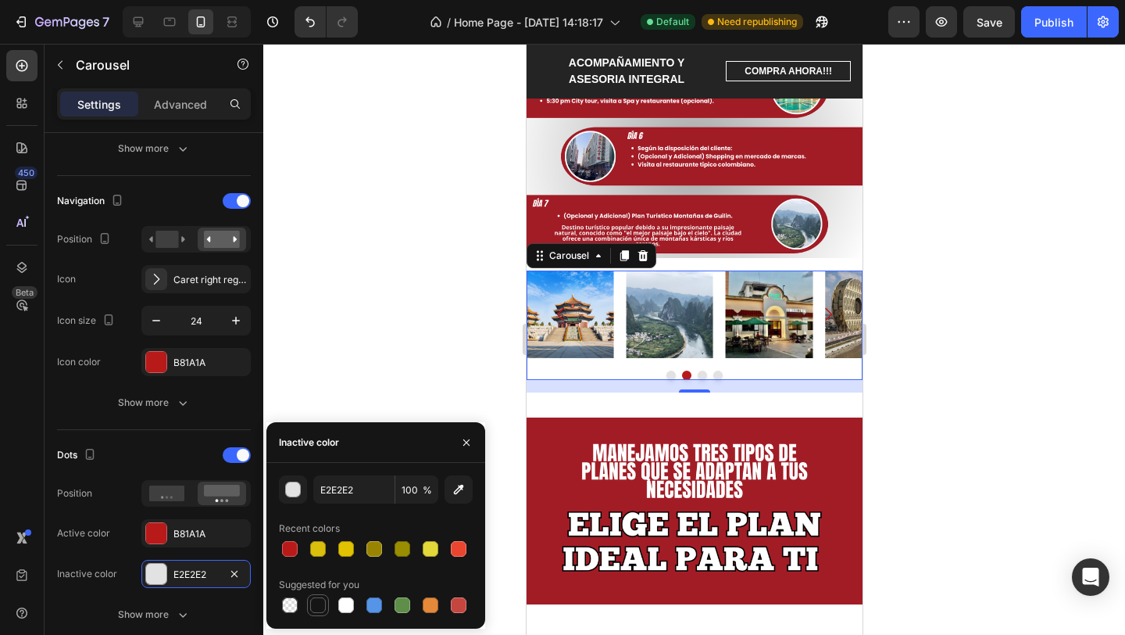
click at [320, 608] on div at bounding box center [318, 605] width 16 height 16
type input "151515"
click at [345, 364] on div at bounding box center [694, 339] width 862 height 591
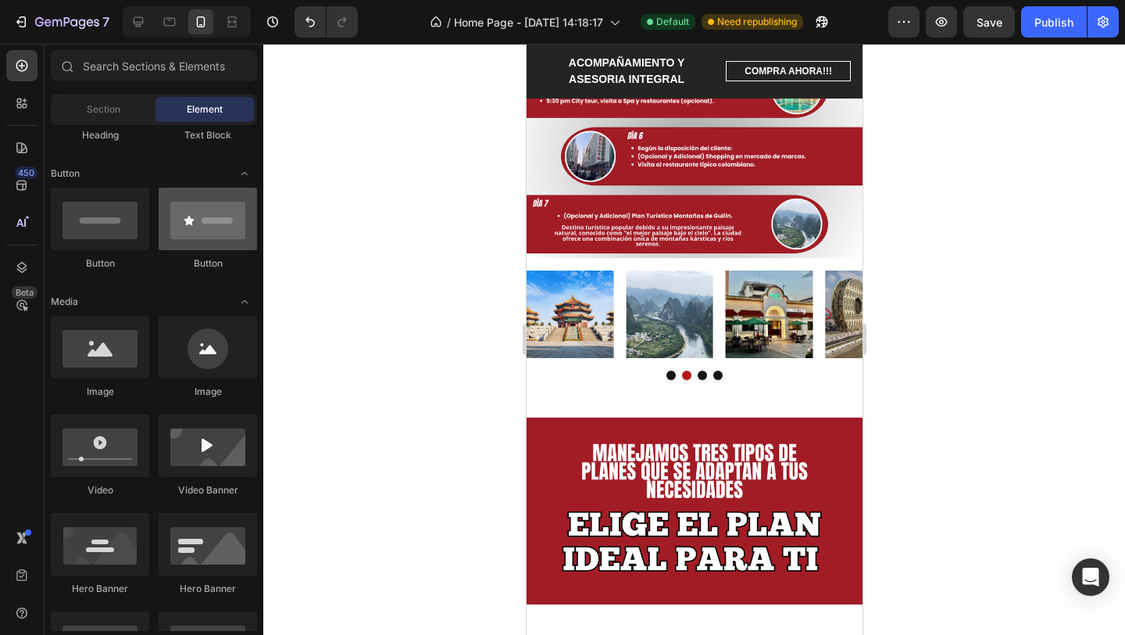
scroll to position [0, 0]
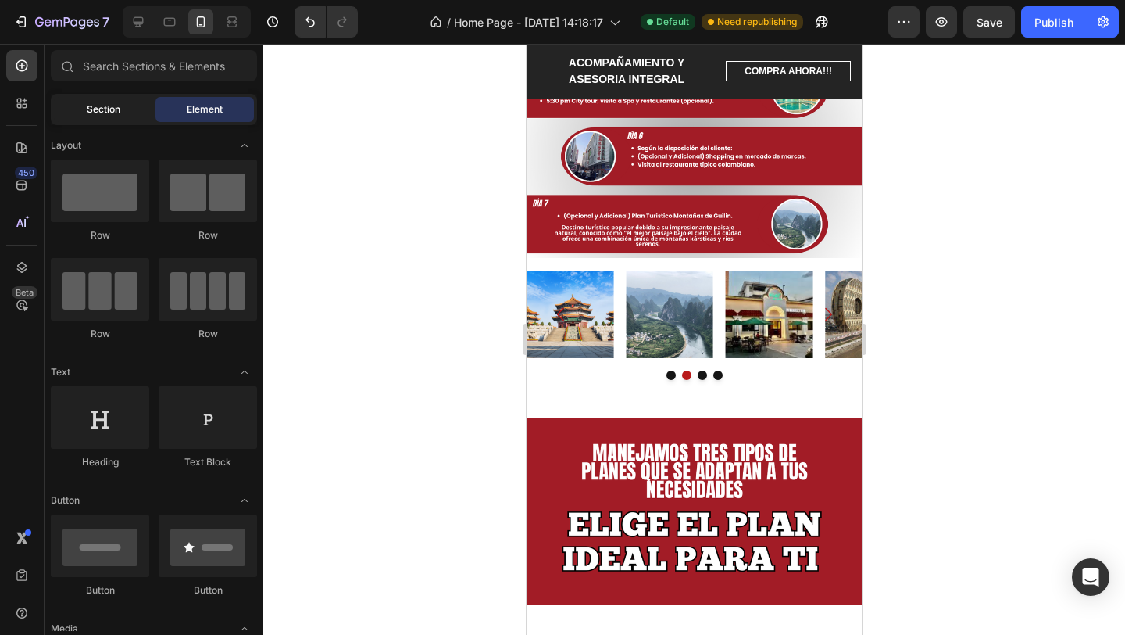
click at [106, 119] on div "Section" at bounding box center [103, 109] width 98 height 25
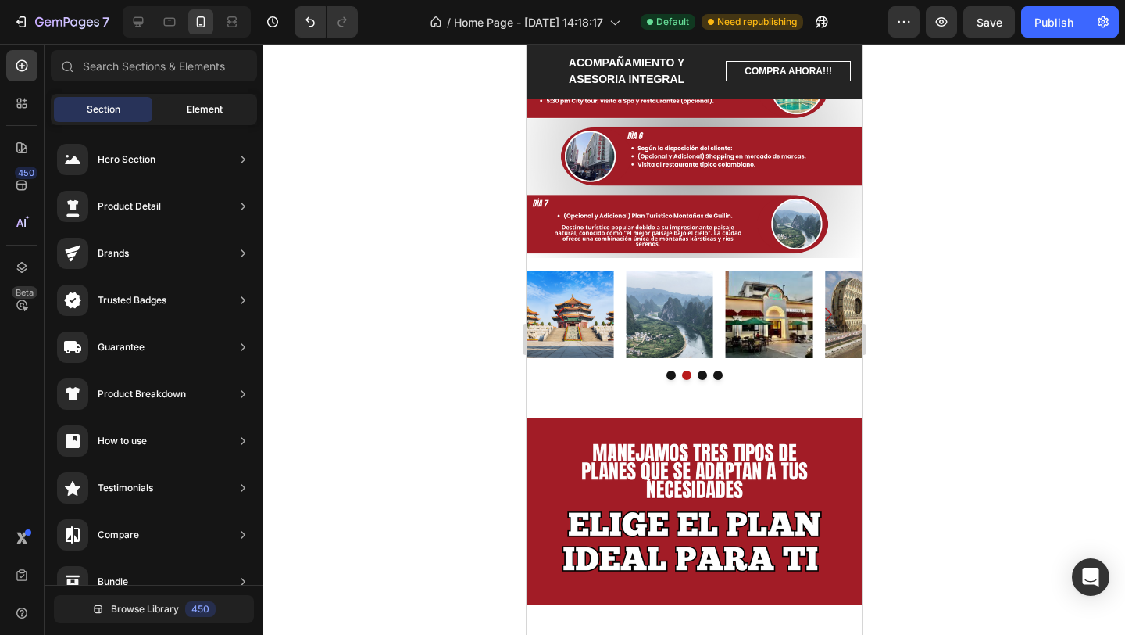
click at [227, 105] on div "Element" at bounding box center [205, 109] width 98 height 25
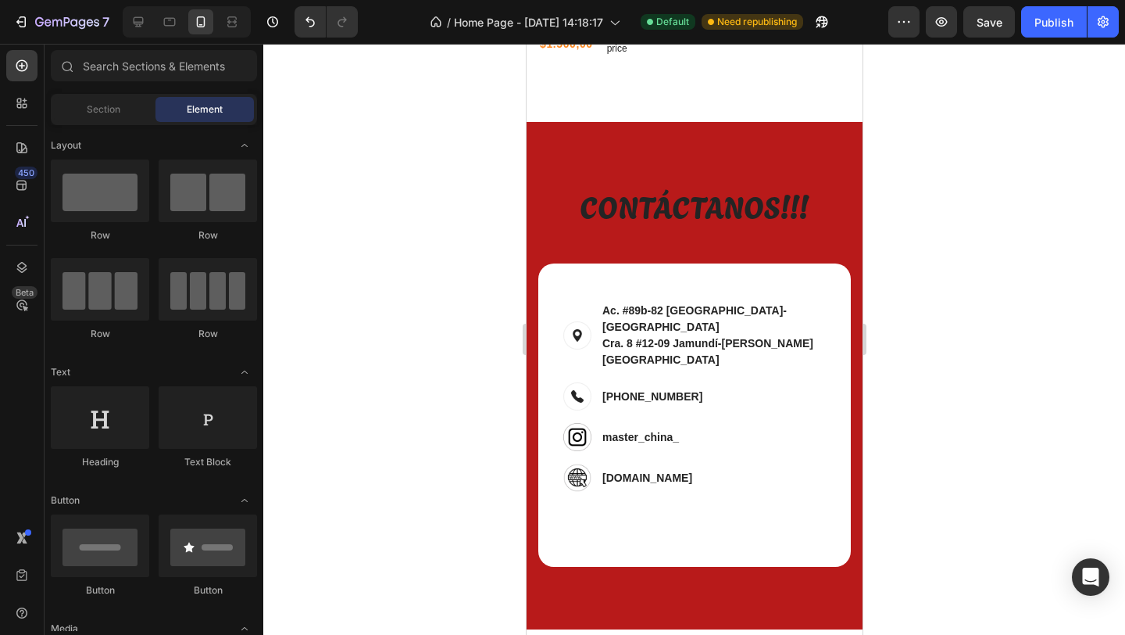
scroll to position [1897, 0]
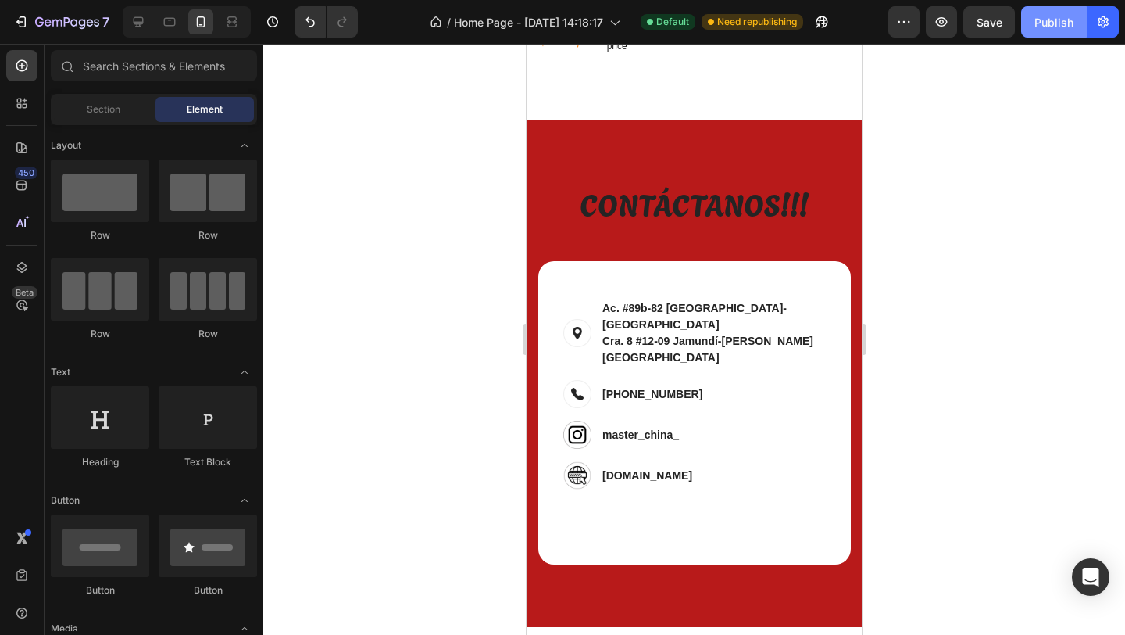
click at [1064, 31] on button "Publish" at bounding box center [1054, 21] width 66 height 31
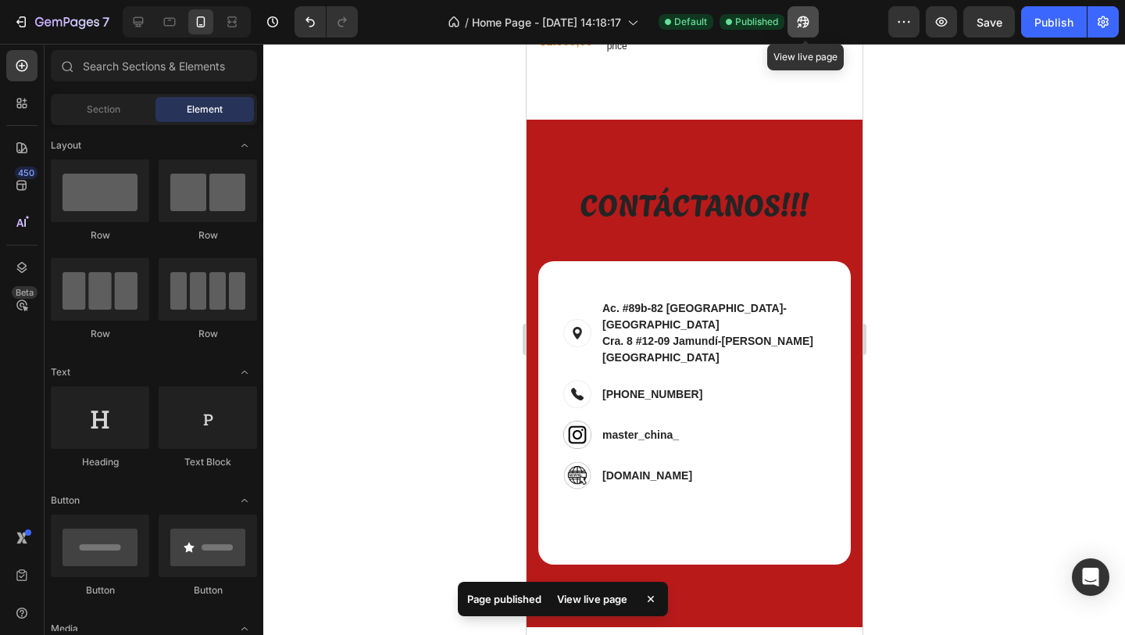
click at [802, 23] on icon "button" at bounding box center [800, 25] width 4 height 4
